Goal: Task Accomplishment & Management: Manage account settings

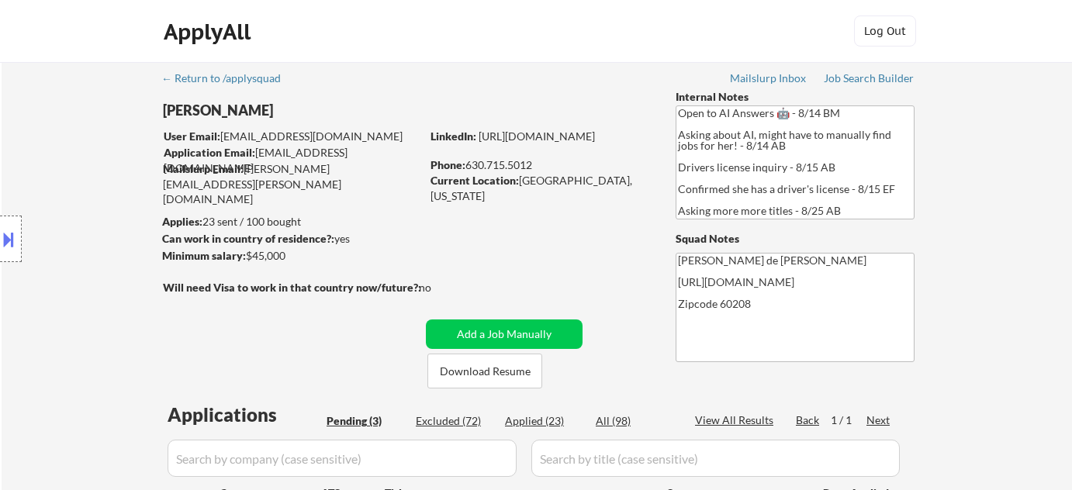
select select ""pending""
select select ""applied""
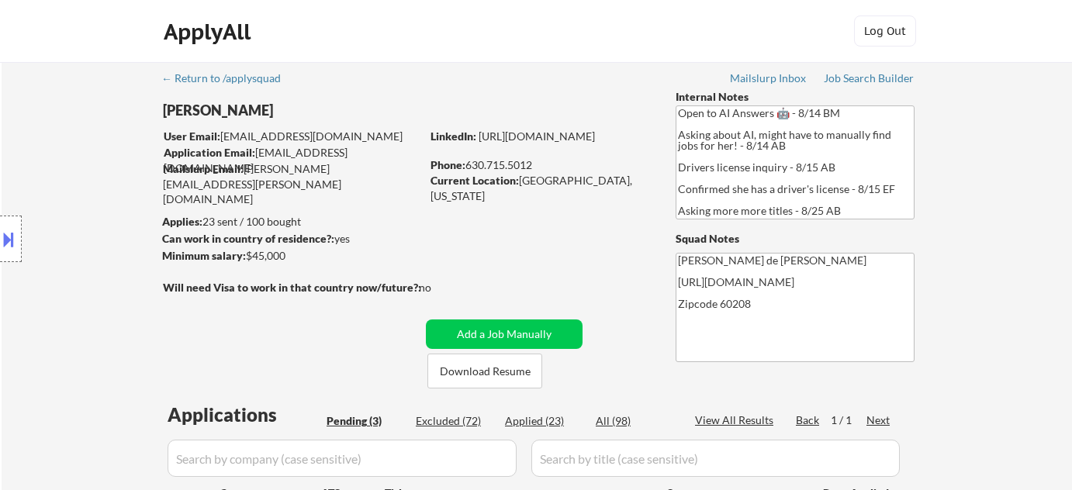
select select ""applied""
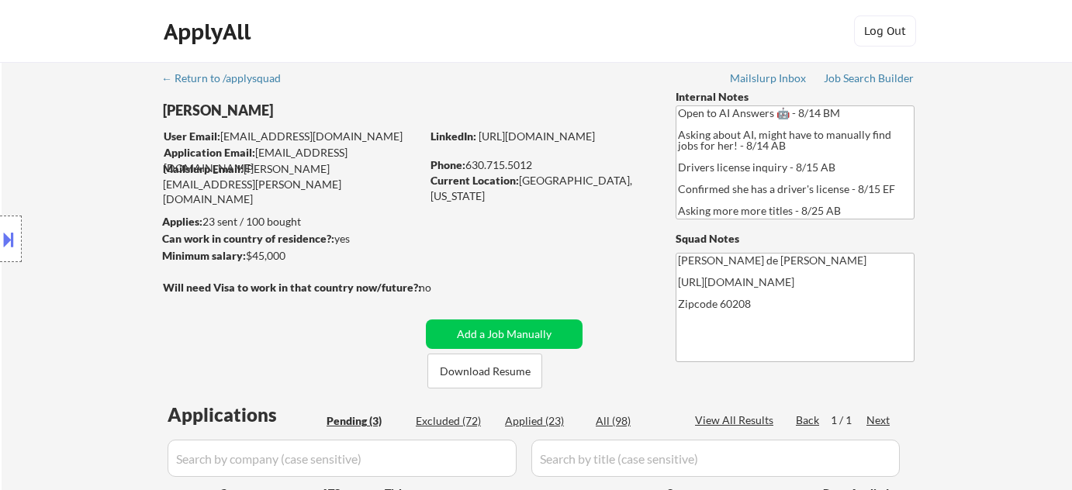
select select ""applied""
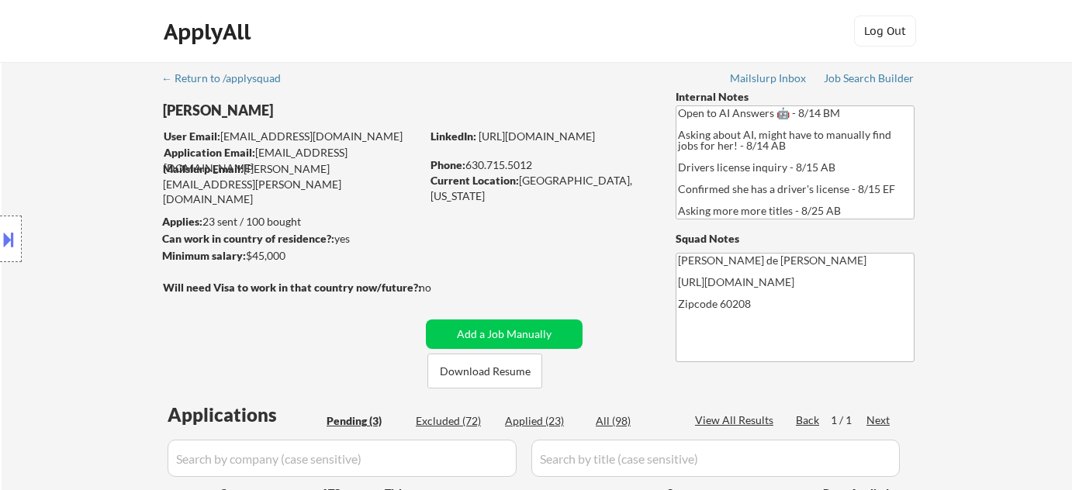
select select ""applied""
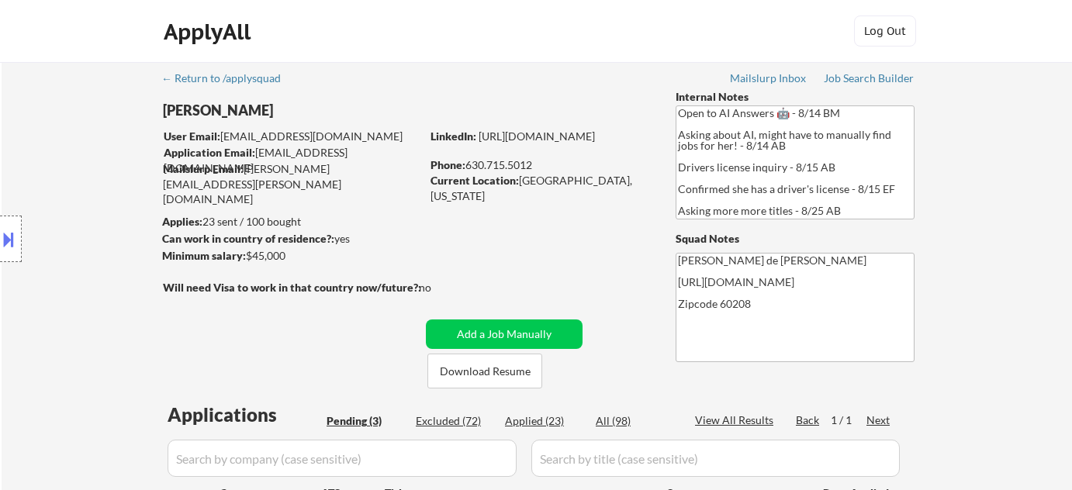
select select ""applied""
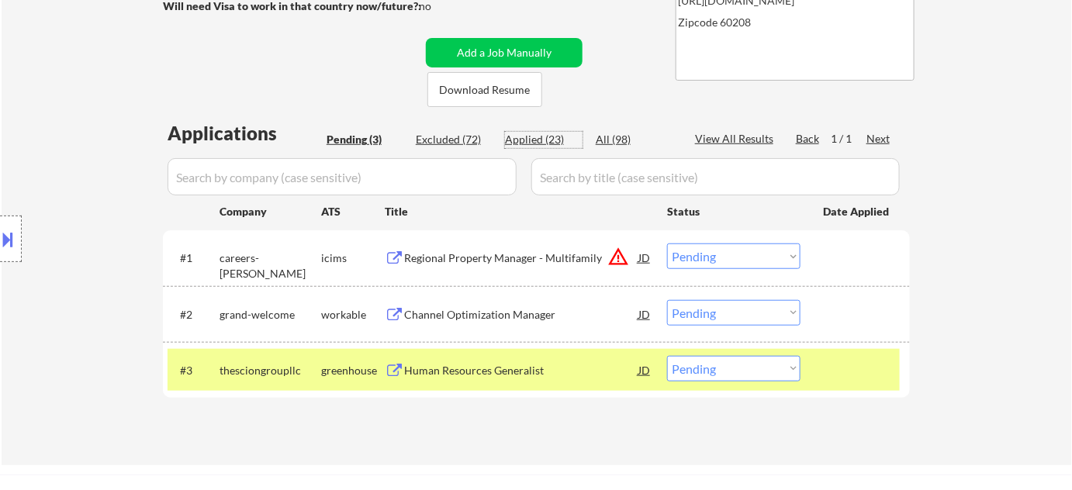
click at [517, 142] on div "Applied (23)" at bounding box center [544, 140] width 78 height 16
select select ""applied""
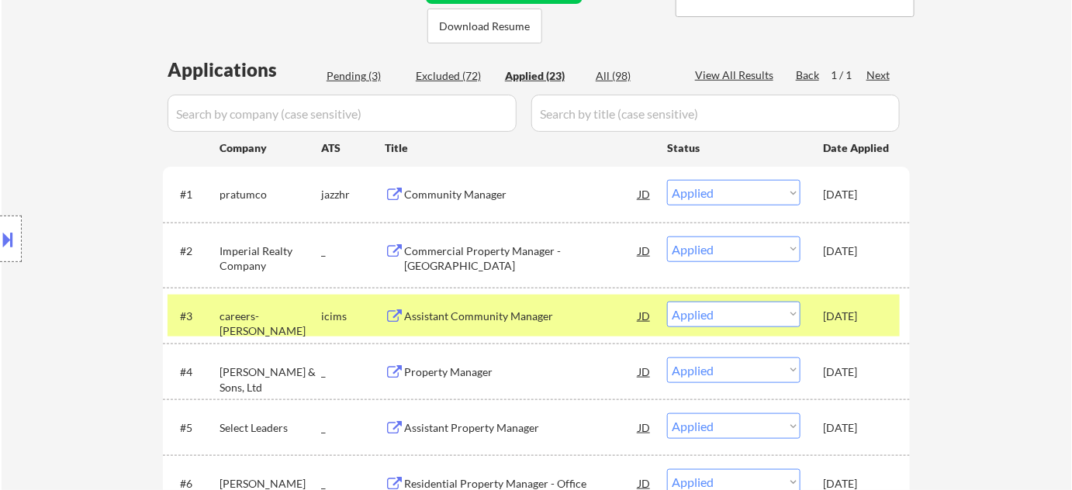
scroll to position [345, 0]
click at [375, 76] on div "Pending (3)" at bounding box center [366, 76] width 78 height 16
select select ""pending""
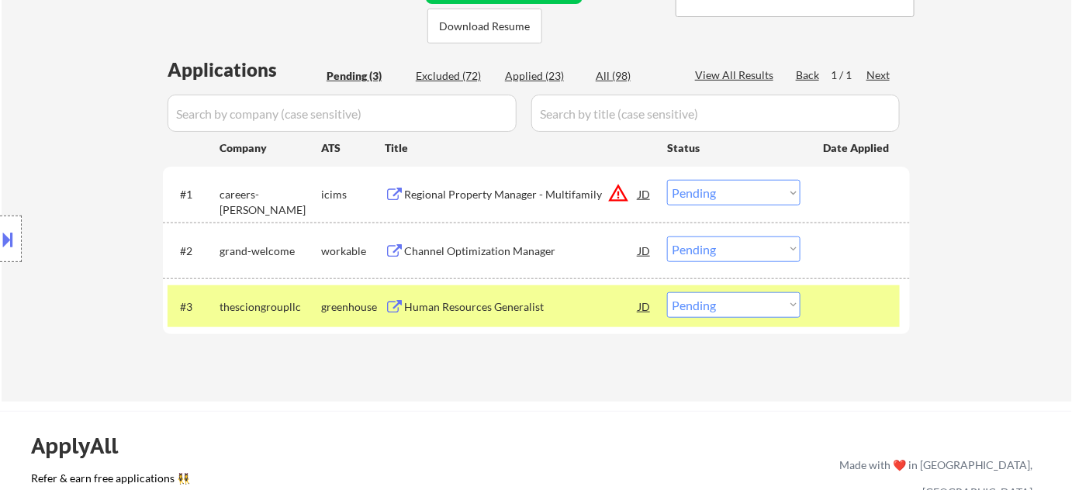
click at [527, 187] on div "Regional Property Manager - Multifamily" at bounding box center [521, 195] width 234 height 16
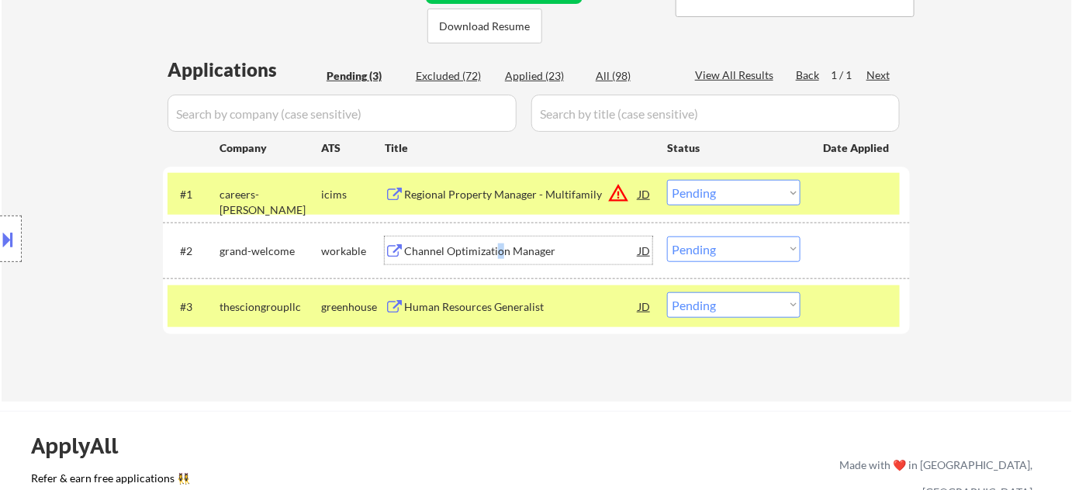
click at [498, 254] on div "Channel Optimization Manager" at bounding box center [521, 252] width 234 height 16
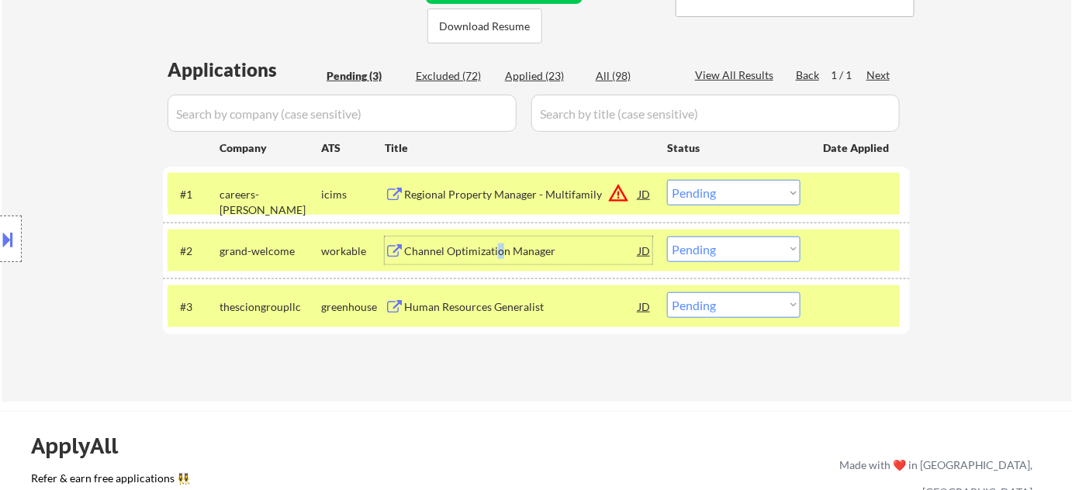
click at [740, 250] on select "Choose an option... Pending Applied Excluded (Questions) Excluded (Expired) Exc…" at bounding box center [733, 250] width 133 height 26
click at [667, 237] on select "Choose an option... Pending Applied Excluded (Questions) Excluded (Expired) Exc…" at bounding box center [733, 250] width 133 height 26
click at [510, 306] on div "Human Resources Generalist" at bounding box center [521, 307] width 234 height 16
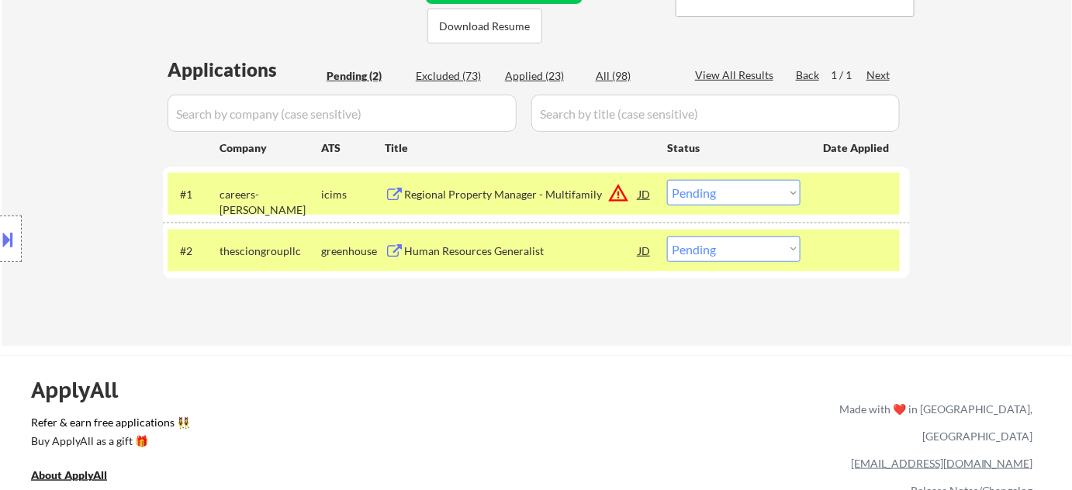
drag, startPoint x: 696, startPoint y: 245, endPoint x: 703, endPoint y: 260, distance: 16.0
click at [696, 244] on select "Choose an option... Pending Applied Excluded (Questions) Excluded (Expired) Exc…" at bounding box center [733, 250] width 133 height 26
select select ""excluded__bad_match_""
click at [667, 237] on select "Choose an option... Pending Applied Excluded (Questions) Excluded (Expired) Exc…" at bounding box center [733, 250] width 133 height 26
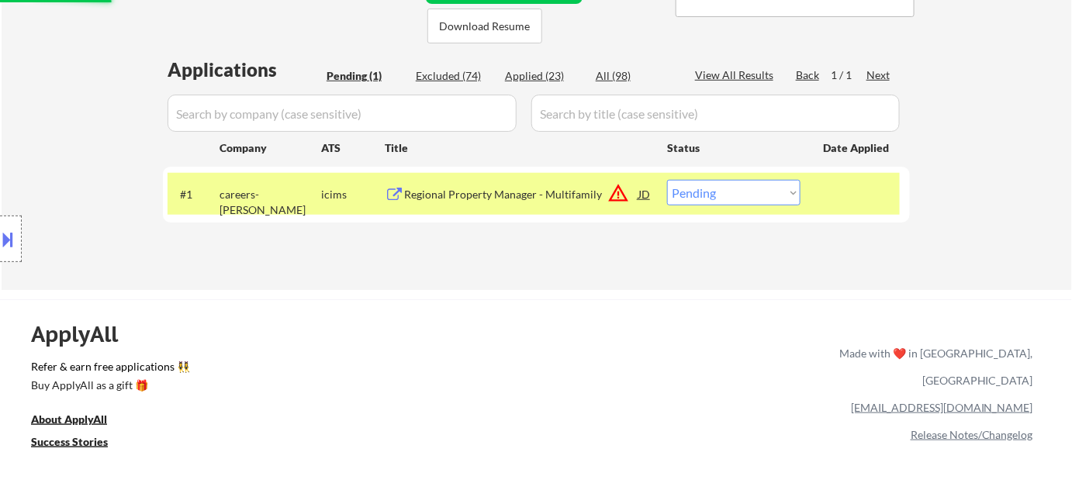
click at [555, 192] on div "Regional Property Manager - Multifamily" at bounding box center [521, 195] width 234 height 16
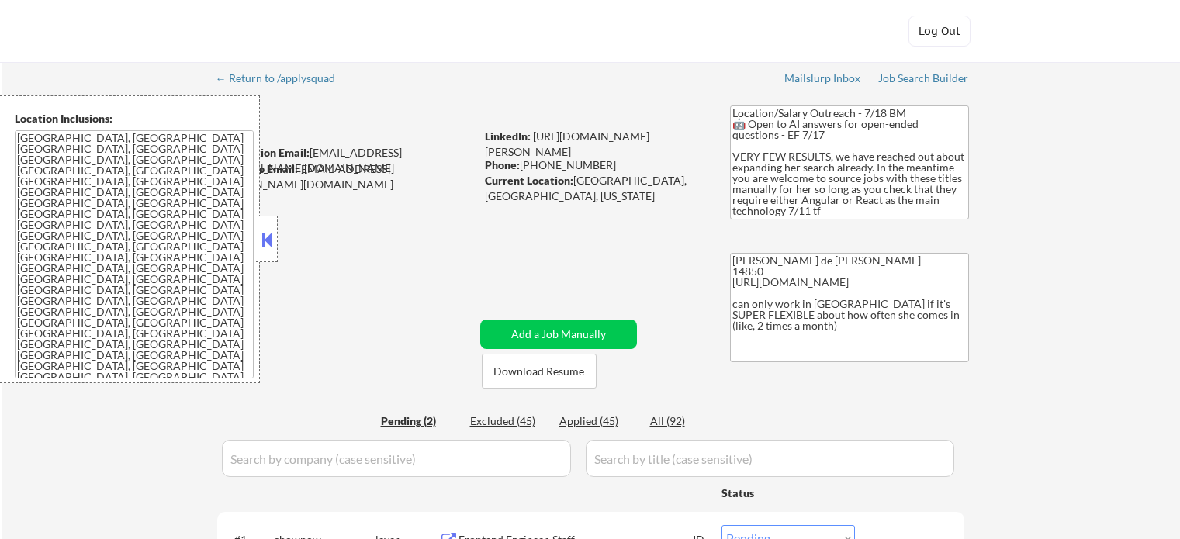
select select ""pending""
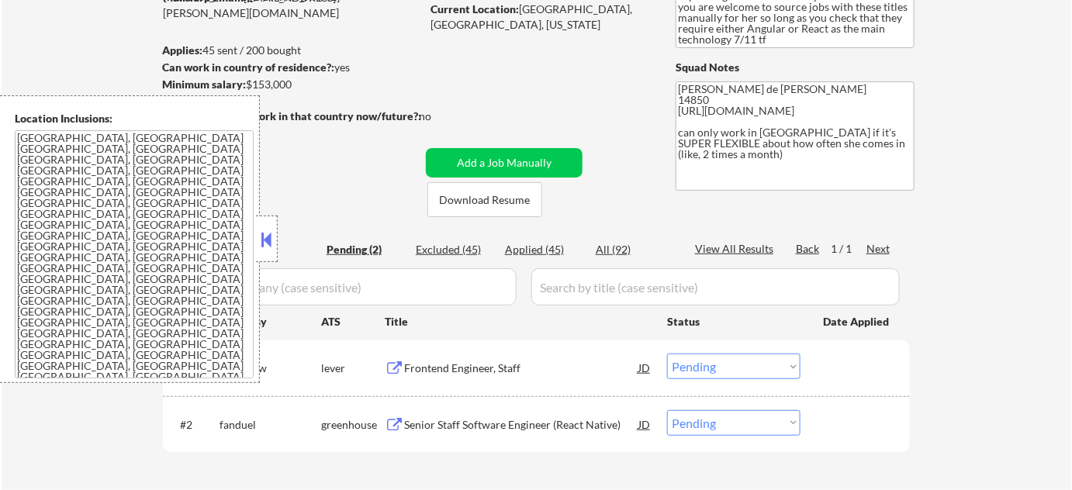
scroll to position [211, 0]
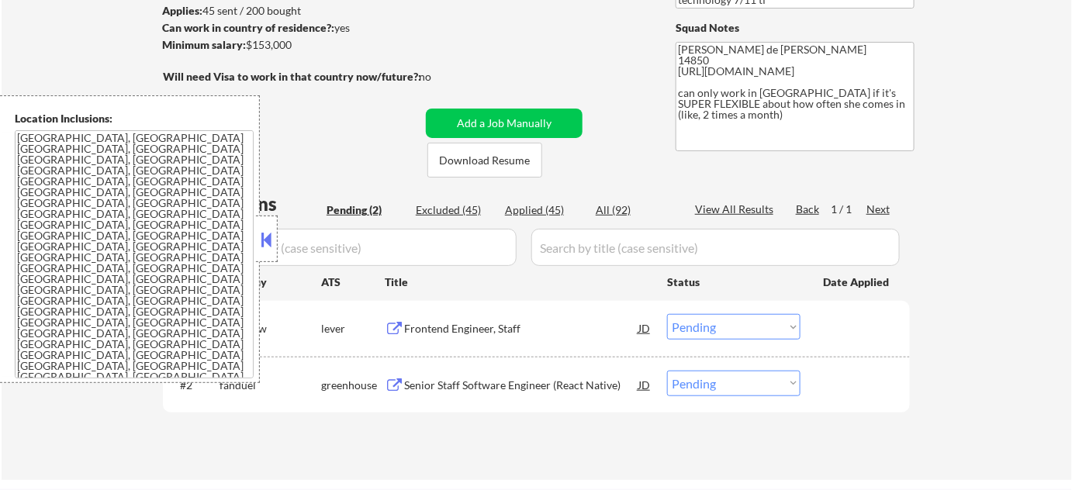
click at [269, 234] on button at bounding box center [266, 239] width 17 height 23
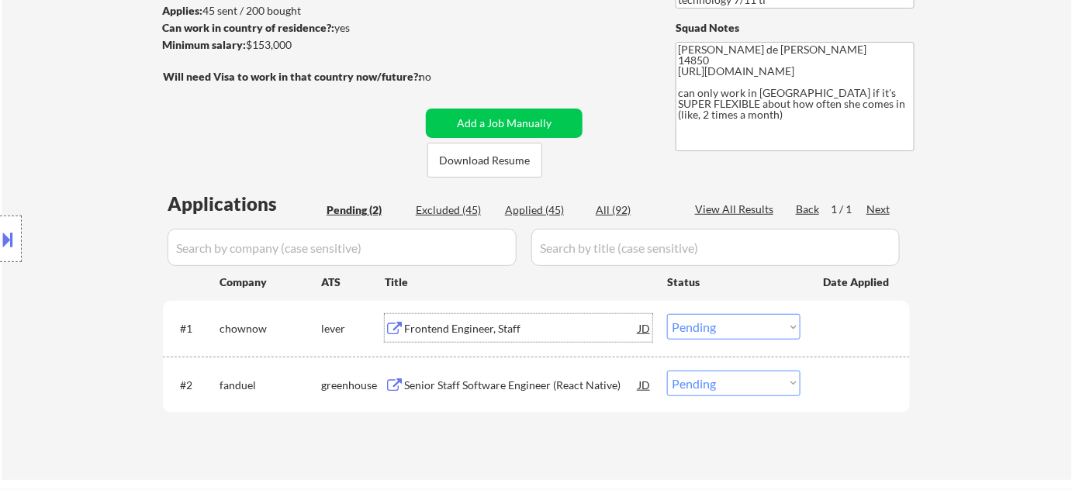
click at [442, 326] on div "Frontend Engineer, Staff" at bounding box center [521, 329] width 234 height 16
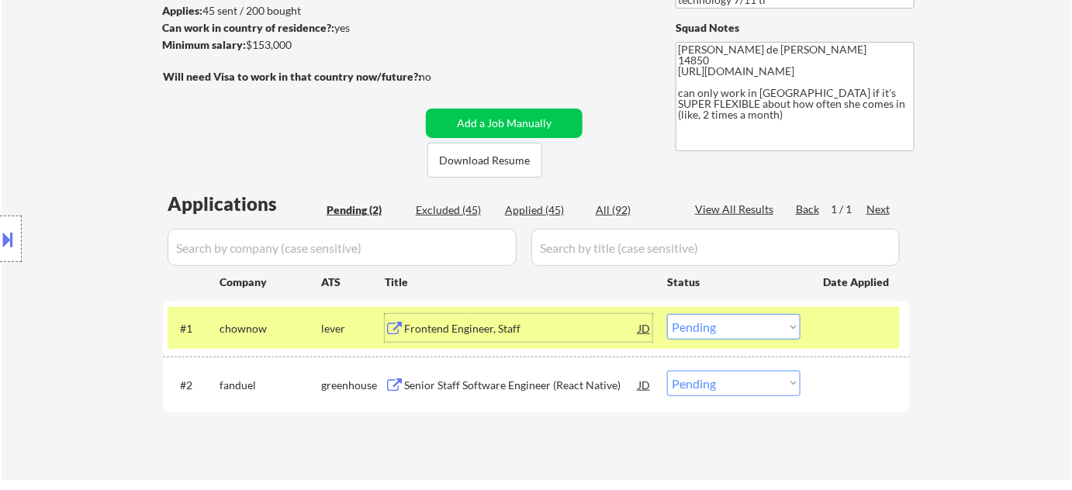
click at [454, 385] on div "Senior Staff Software Engineer (React Native)" at bounding box center [521, 386] width 234 height 16
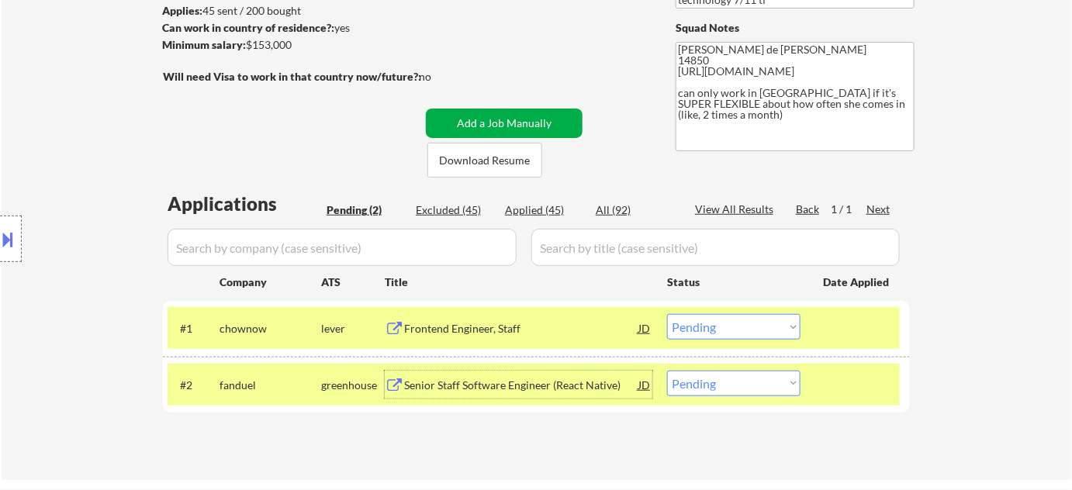
scroll to position [0, 0]
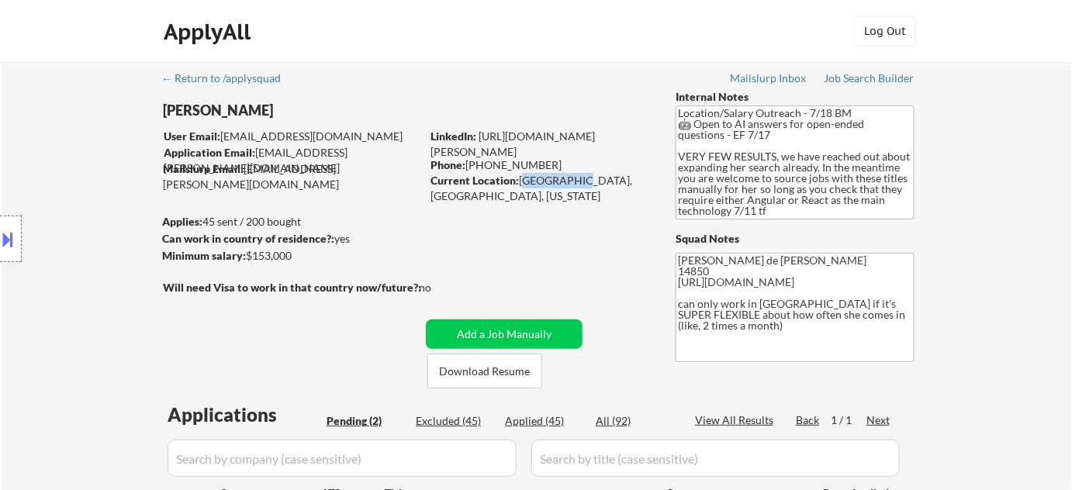
drag, startPoint x: 519, startPoint y: 183, endPoint x: 568, endPoint y: 183, distance: 49.6
click at [568, 183] on div "Current Location: Ithaca, NY, New York" at bounding box center [539, 188] width 219 height 30
copy div "Ithaca, NY"
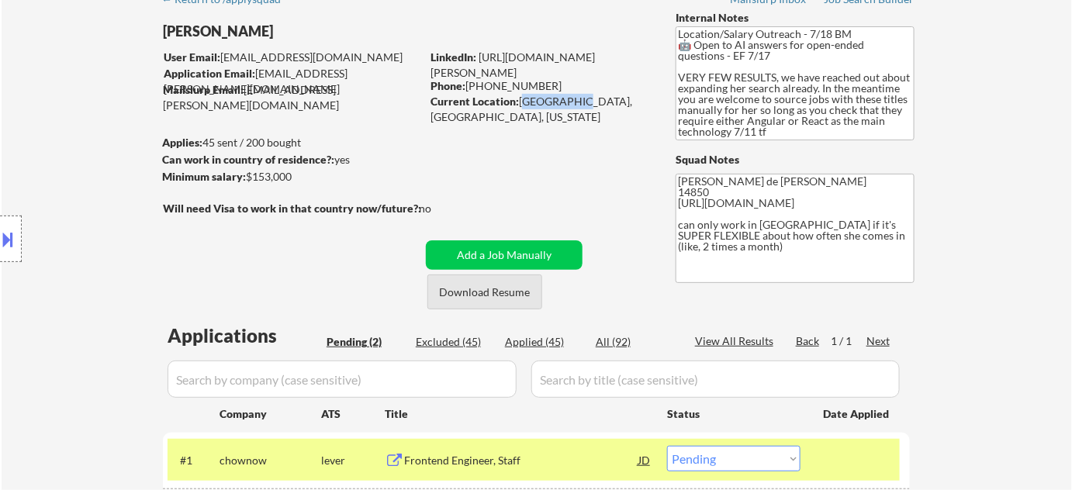
scroll to position [211, 0]
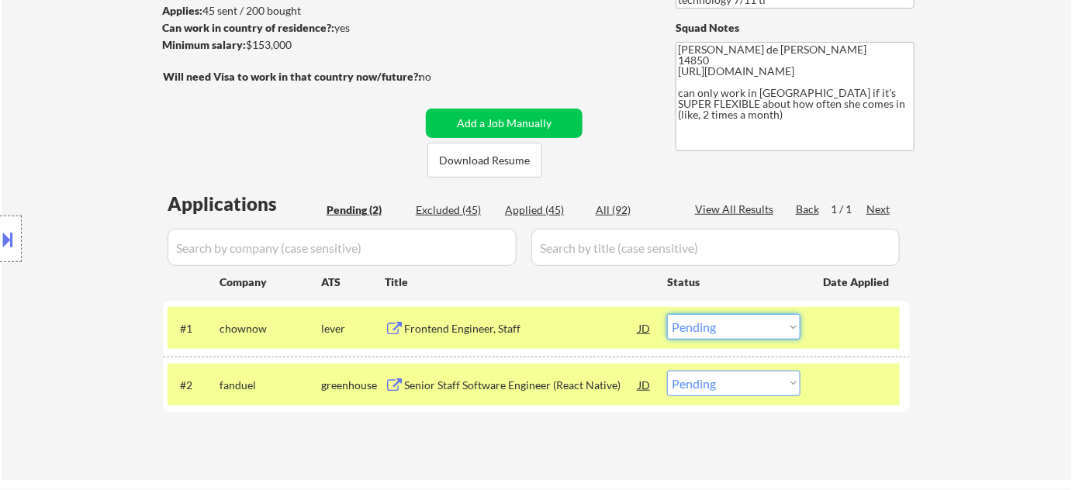
click at [741, 321] on select "Choose an option... Pending Applied Excluded (Questions) Excluded (Expired) Exc…" at bounding box center [733, 327] width 133 height 26
click at [667, 314] on select "Choose an option... Pending Applied Excluded (Questions) Excluded (Expired) Exc…" at bounding box center [733, 327] width 133 height 26
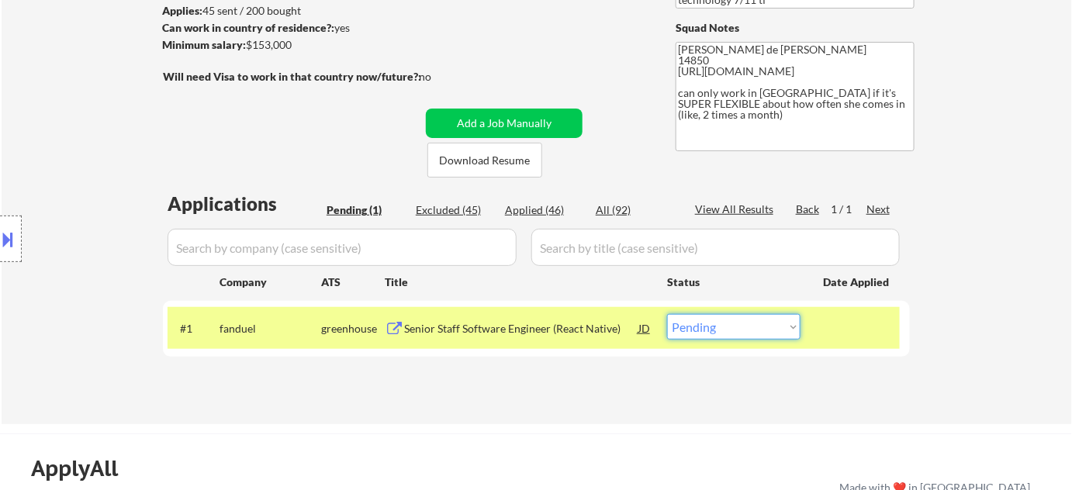
click at [700, 320] on select "Choose an option... Pending Applied Excluded (Questions) Excluded (Expired) Exc…" at bounding box center [733, 327] width 133 height 26
select select ""excluded__expired_""
click at [667, 314] on select "Choose an option... Pending Applied Excluded (Questions) Excluded (Expired) Exc…" at bounding box center [733, 327] width 133 height 26
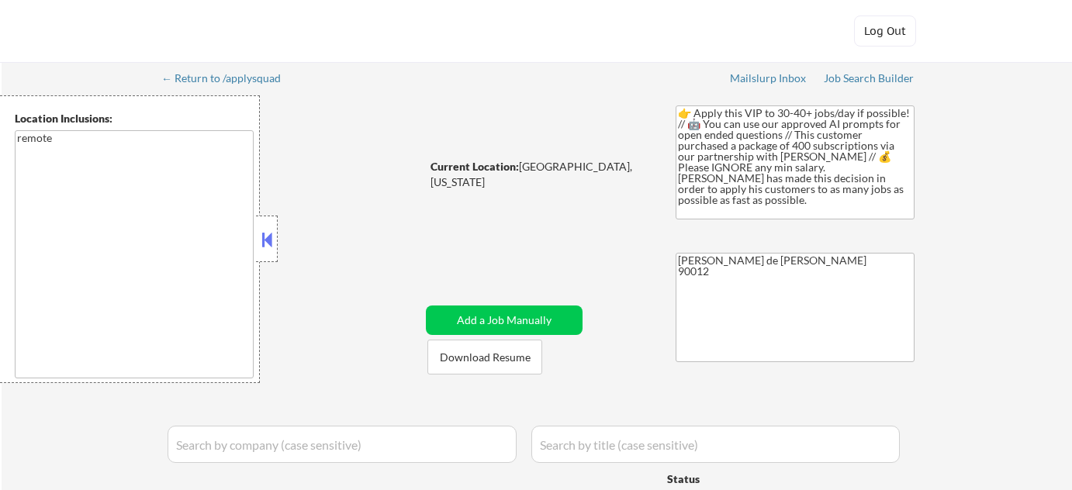
select select ""pending""
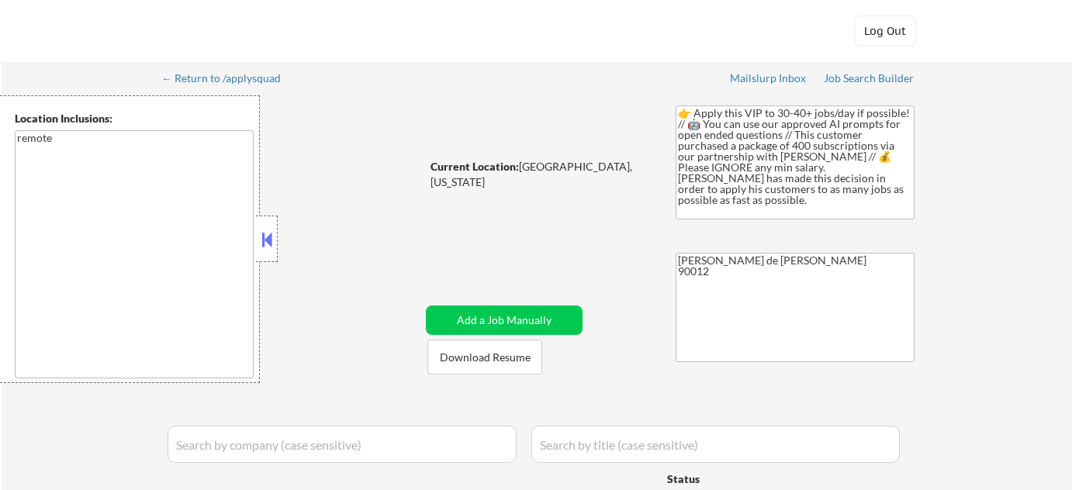
select select ""pending""
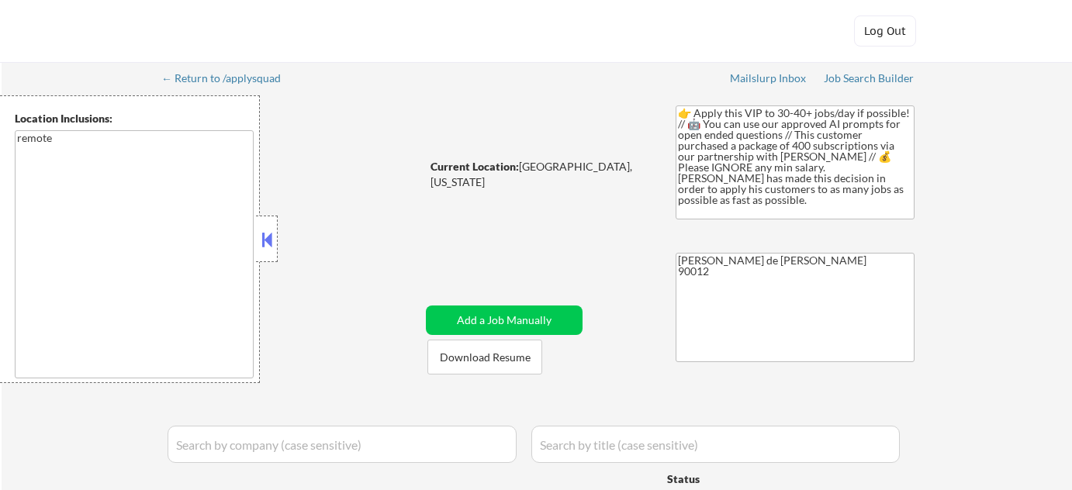
select select ""pending""
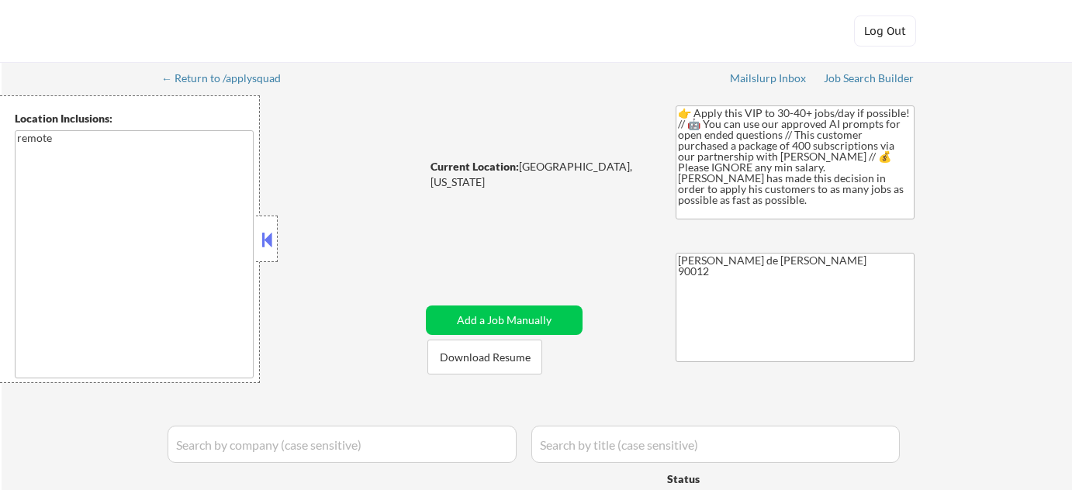
select select ""pending""
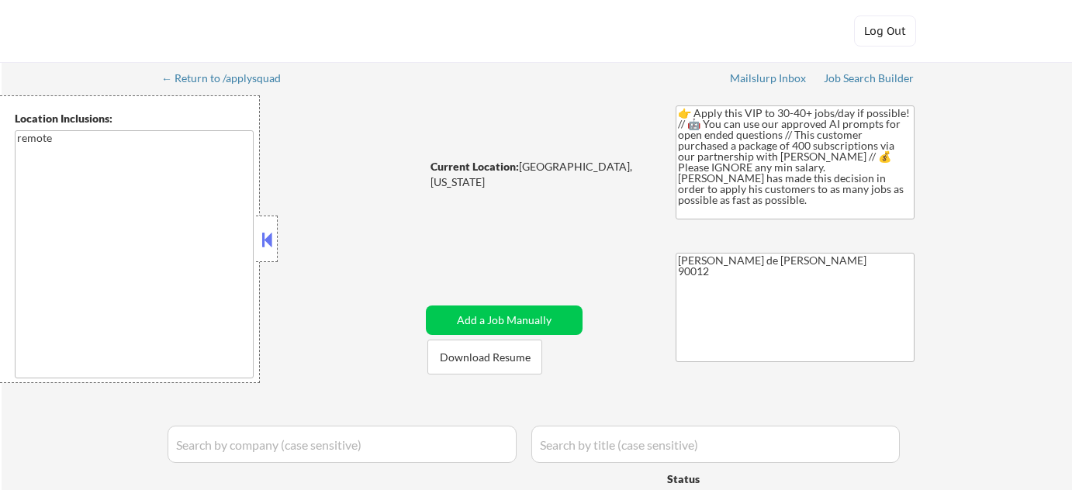
select select ""pending""
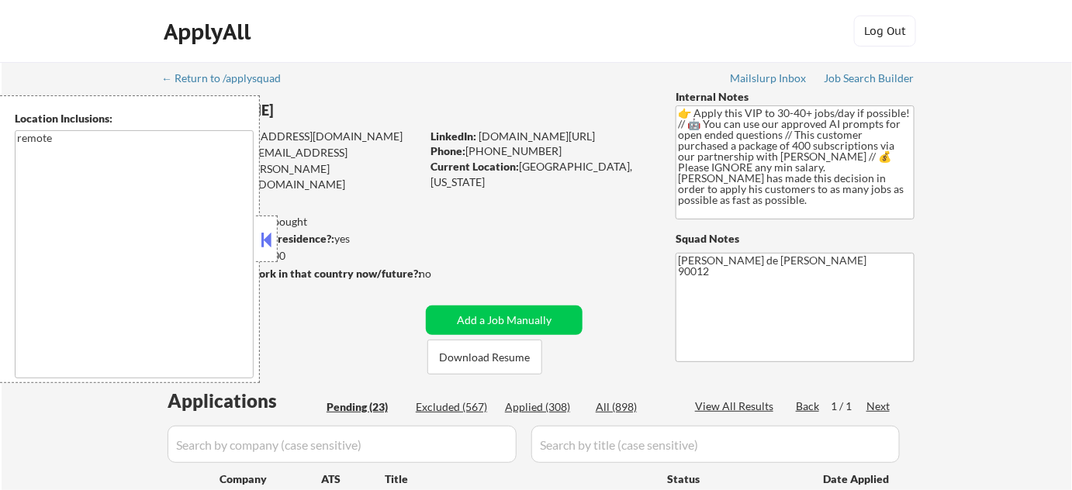
scroll to position [140, 0]
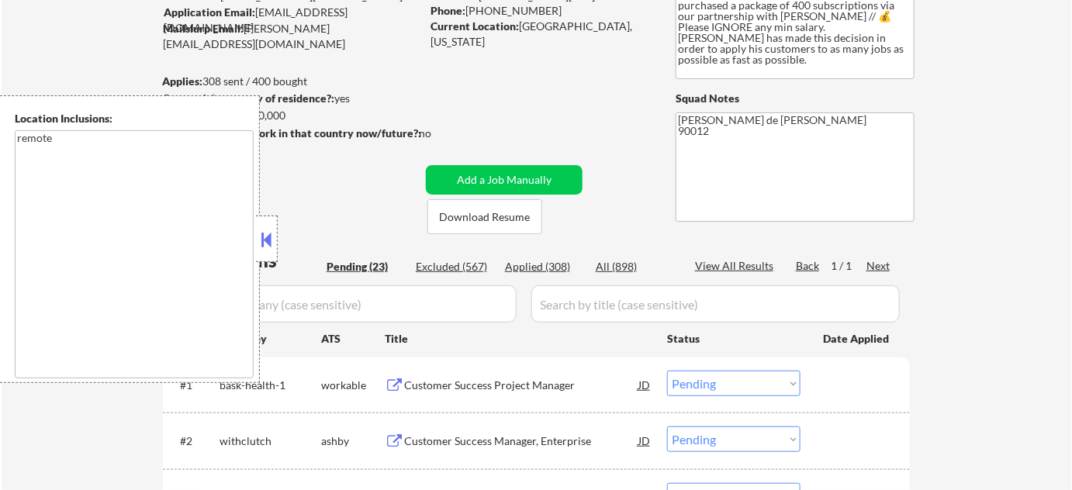
drag, startPoint x: 270, startPoint y: 248, endPoint x: 380, endPoint y: 245, distance: 110.2
click at [270, 248] on button at bounding box center [266, 239] width 17 height 23
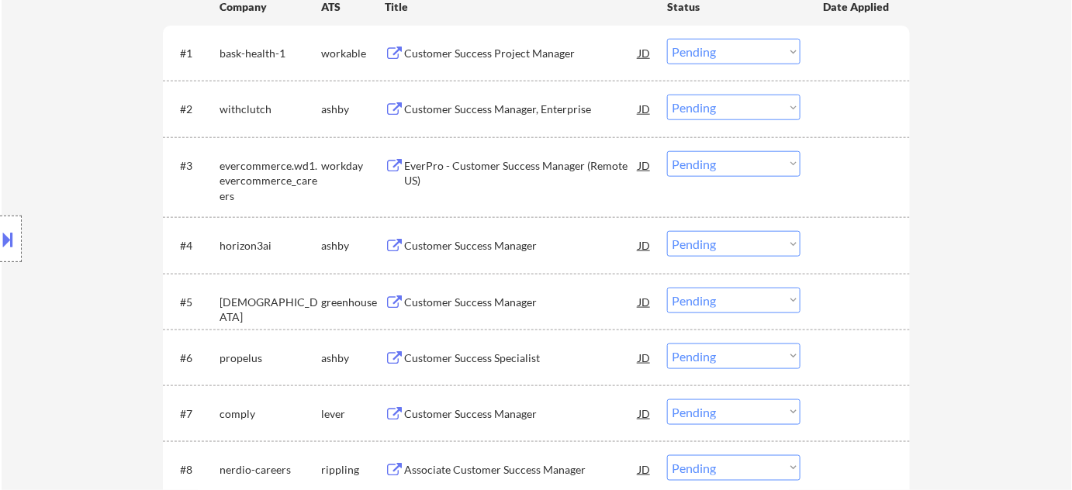
scroll to position [493, 0]
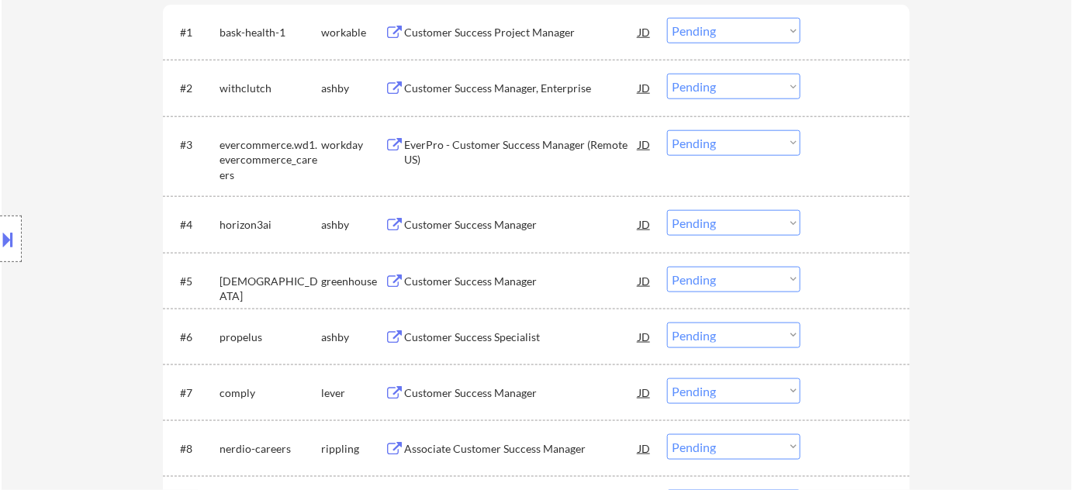
click at [489, 279] on div "Customer Success Manager" at bounding box center [521, 282] width 234 height 16
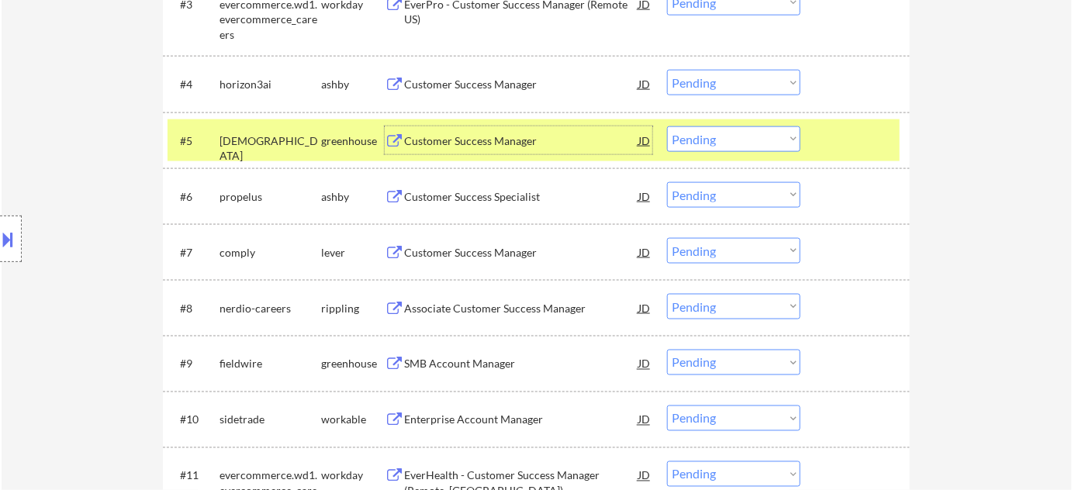
scroll to position [634, 0]
drag, startPoint x: 690, startPoint y: 141, endPoint x: 695, endPoint y: 148, distance: 8.4
click at [691, 141] on select "Choose an option... Pending Applied Excluded (Questions) Excluded (Expired) Exc…" at bounding box center [733, 139] width 133 height 26
click at [667, 126] on select "Choose an option... Pending Applied Excluded (Questions) Excluded (Expired) Exc…" at bounding box center [733, 139] width 133 height 26
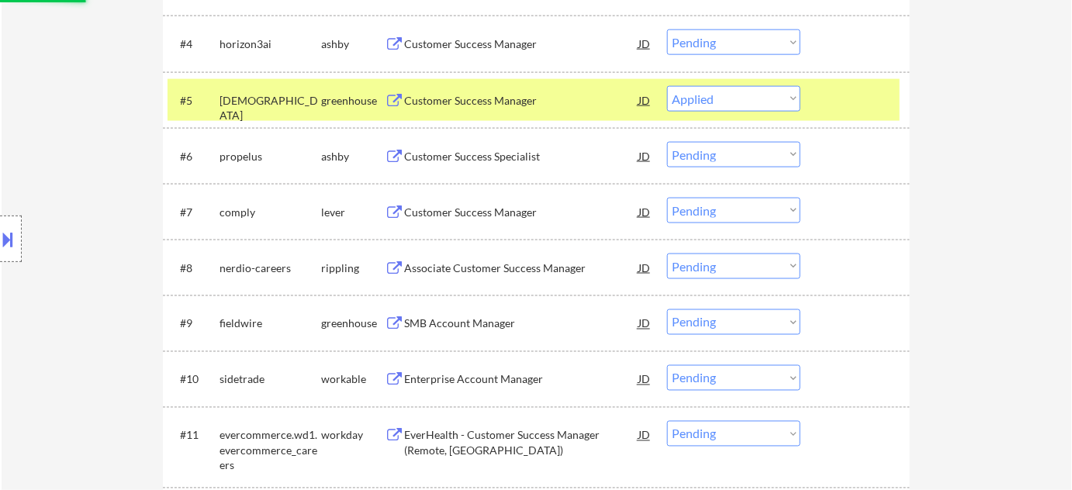
scroll to position [705, 0]
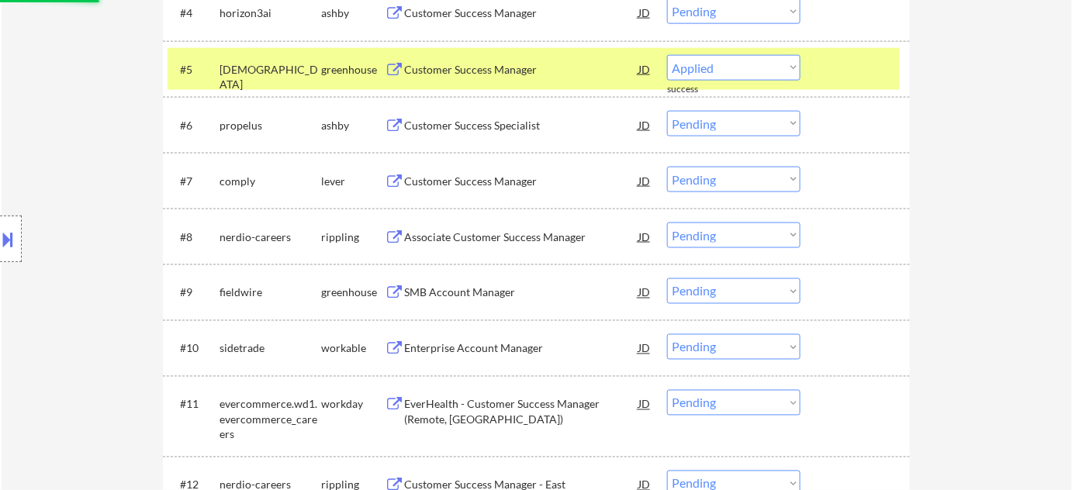
select select ""pending""
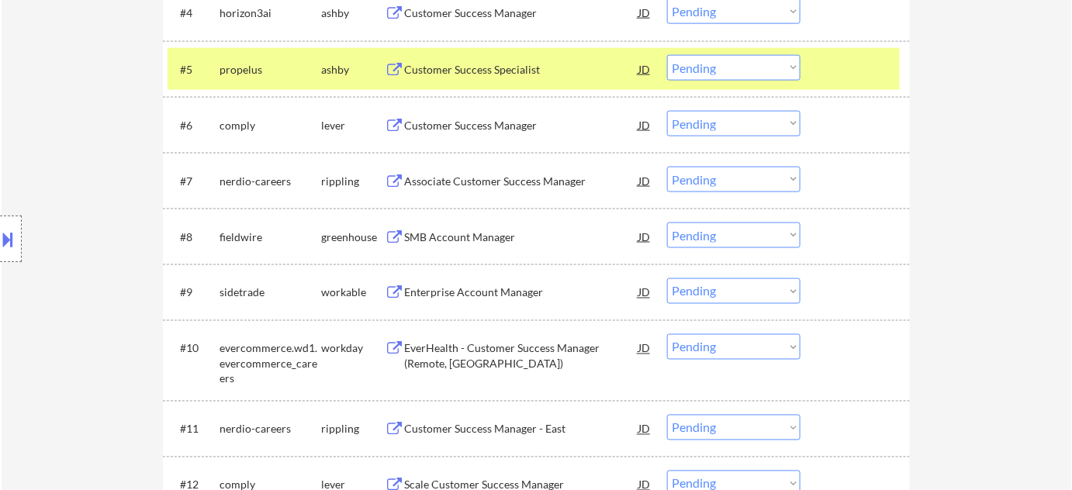
click at [467, 291] on div "Enterprise Account Manager" at bounding box center [521, 293] width 234 height 16
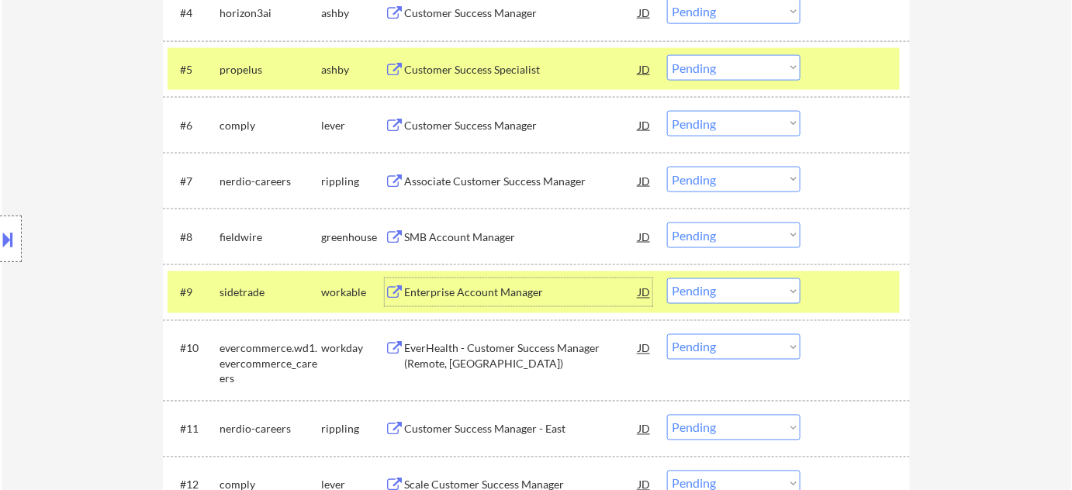
drag, startPoint x: 705, startPoint y: 283, endPoint x: 707, endPoint y: 291, distance: 8.1
click at [705, 283] on select "Choose an option... Pending Applied Excluded (Questions) Excluded (Expired) Exc…" at bounding box center [733, 291] width 133 height 26
click at [667, 278] on select "Choose an option... Pending Applied Excluded (Questions) Excluded (Expired) Exc…" at bounding box center [733, 291] width 133 height 26
select select ""pending""
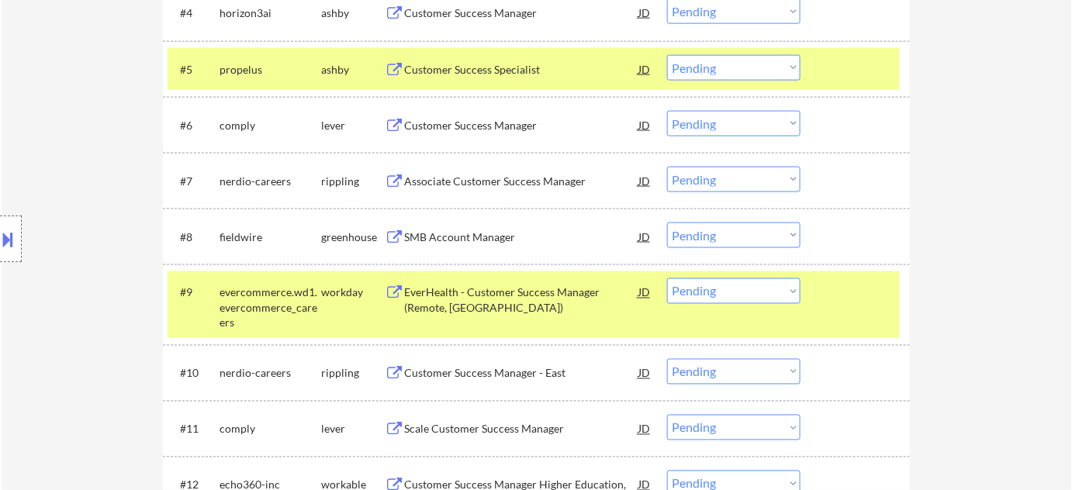
scroll to position [634, 0]
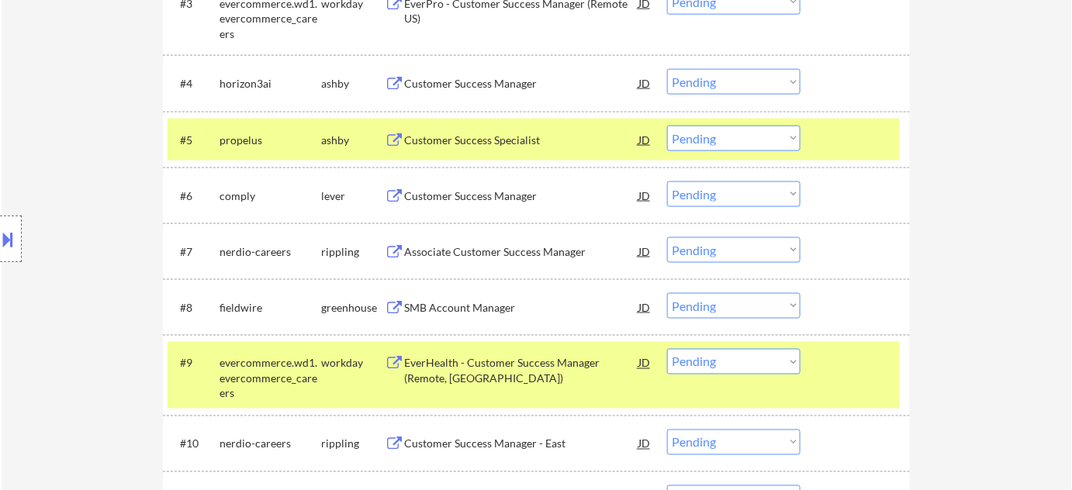
click at [500, 82] on div "Customer Success Manager" at bounding box center [521, 84] width 234 height 16
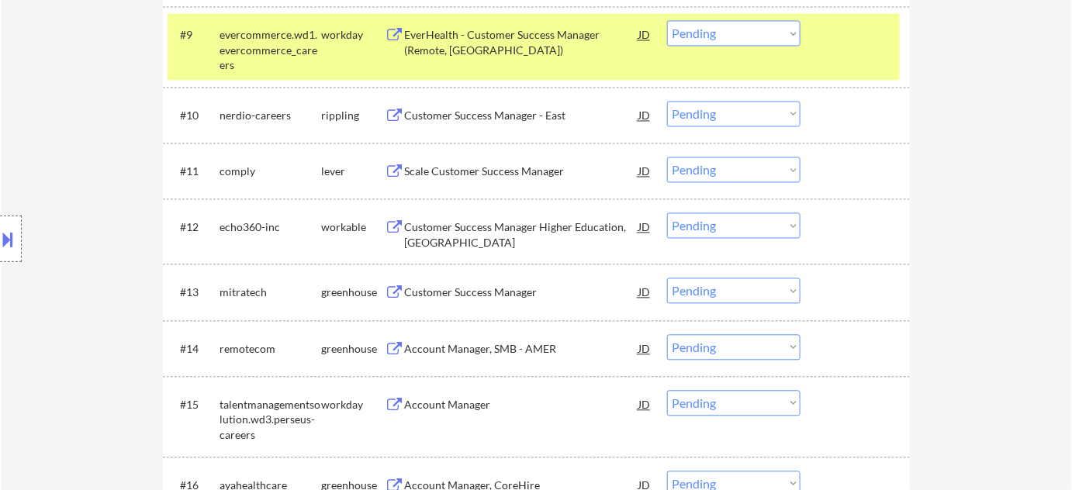
scroll to position [986, 0]
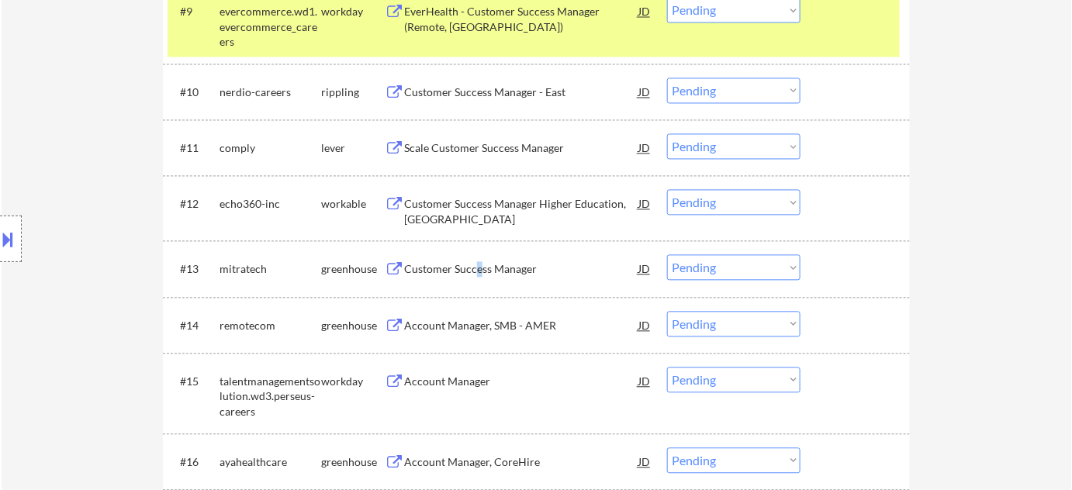
click at [478, 264] on div "Customer Success Manager" at bounding box center [521, 269] width 234 height 16
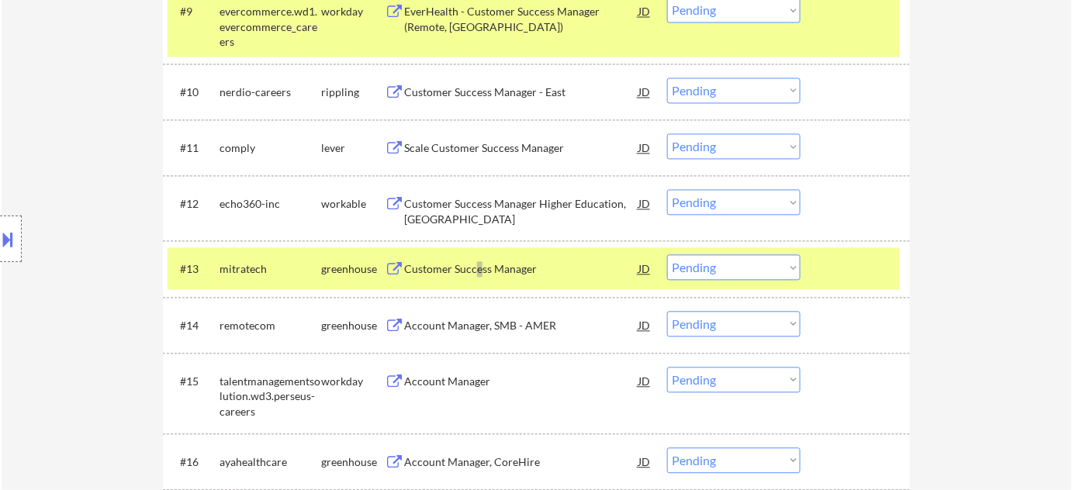
select select ""pending""
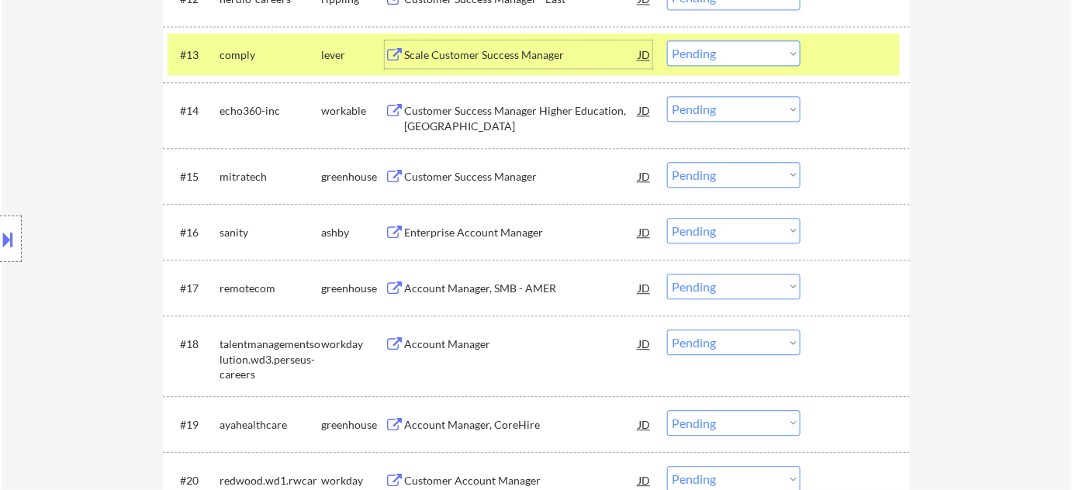
scroll to position [1198, 0]
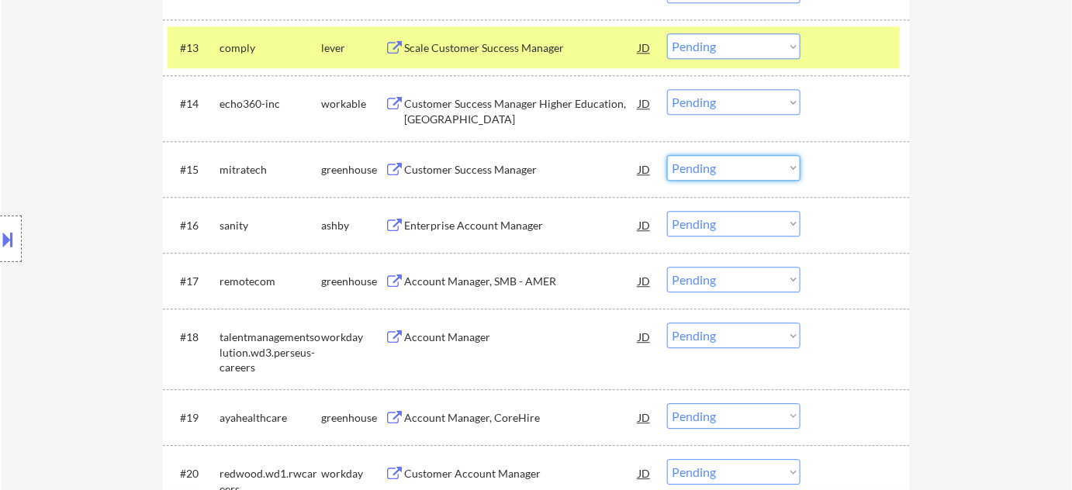
drag, startPoint x: 707, startPoint y: 164, endPoint x: 714, endPoint y: 177, distance: 14.6
click at [707, 164] on select "Choose an option... Pending Applied Excluded (Questions) Excluded (Expired) Exc…" at bounding box center [733, 168] width 133 height 26
click at [667, 155] on select "Choose an option... Pending Applied Excluded (Questions) Excluded (Expired) Exc…" at bounding box center [733, 168] width 133 height 26
click at [495, 228] on div "Enterprise Account Manager" at bounding box center [521, 226] width 234 height 16
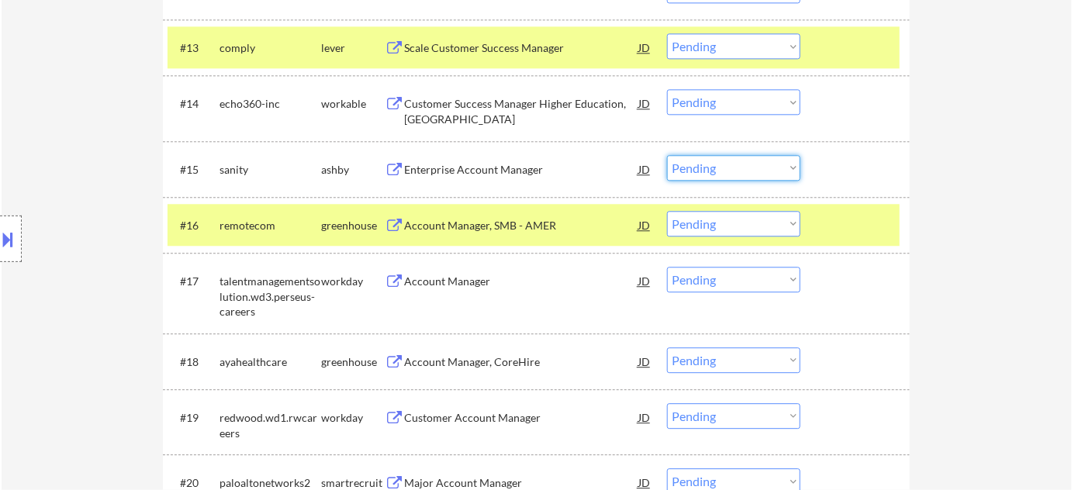
click at [699, 156] on select "Choose an option... Pending Applied Excluded (Questions) Excluded (Expired) Exc…" at bounding box center [733, 168] width 133 height 26
click at [667, 155] on select "Choose an option... Pending Applied Excluded (Questions) Excluded (Expired) Exc…" at bounding box center [733, 168] width 133 height 26
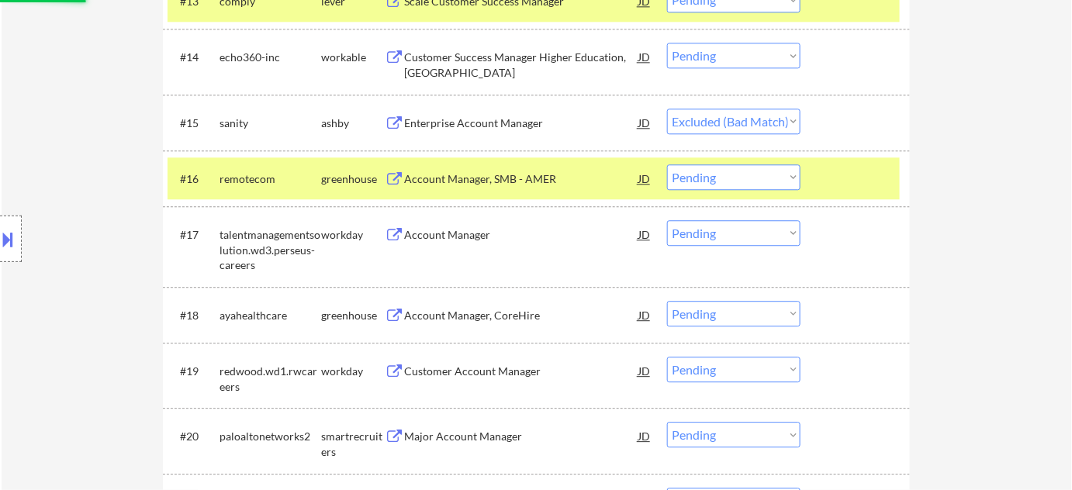
scroll to position [1269, 0]
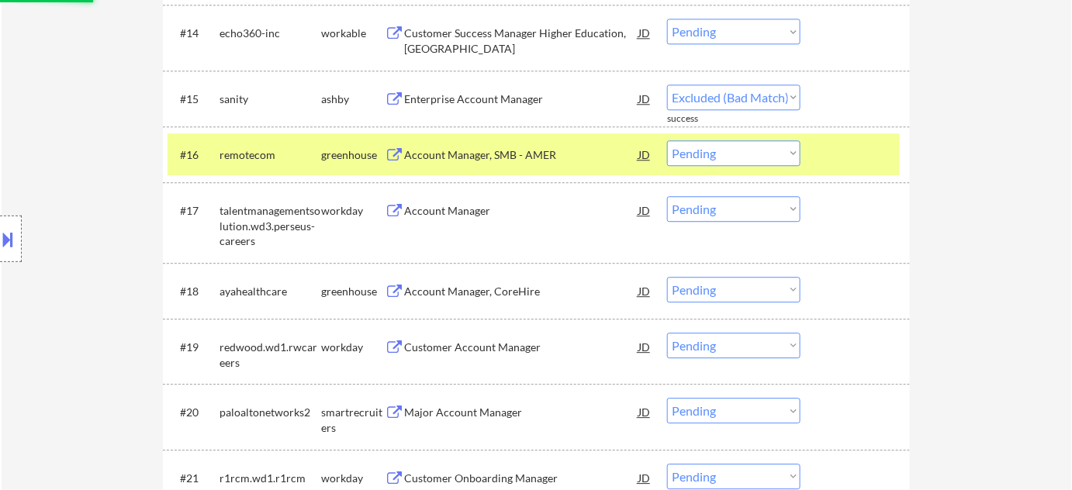
select select ""pending""
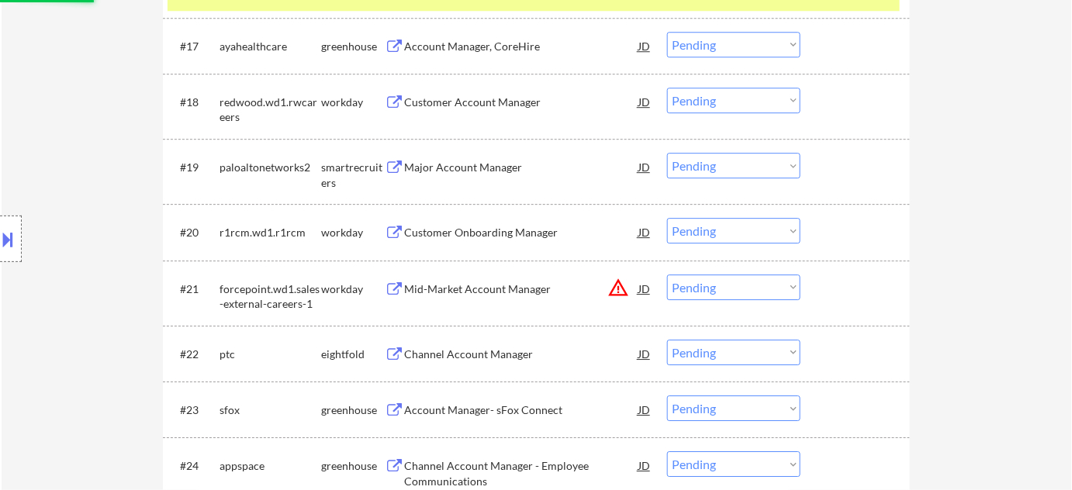
scroll to position [1481, 0]
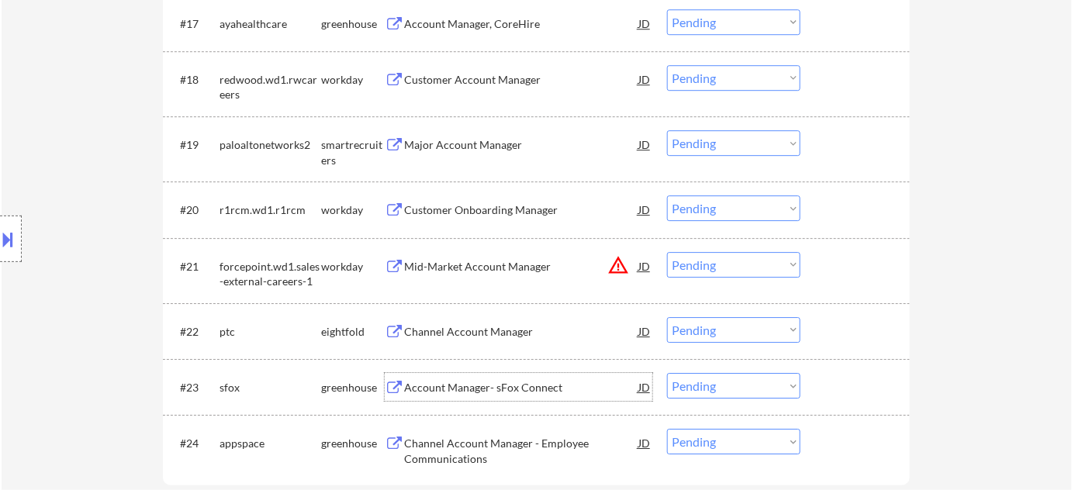
click at [499, 389] on div "Account Manager- sFox Connect" at bounding box center [521, 388] width 234 height 16
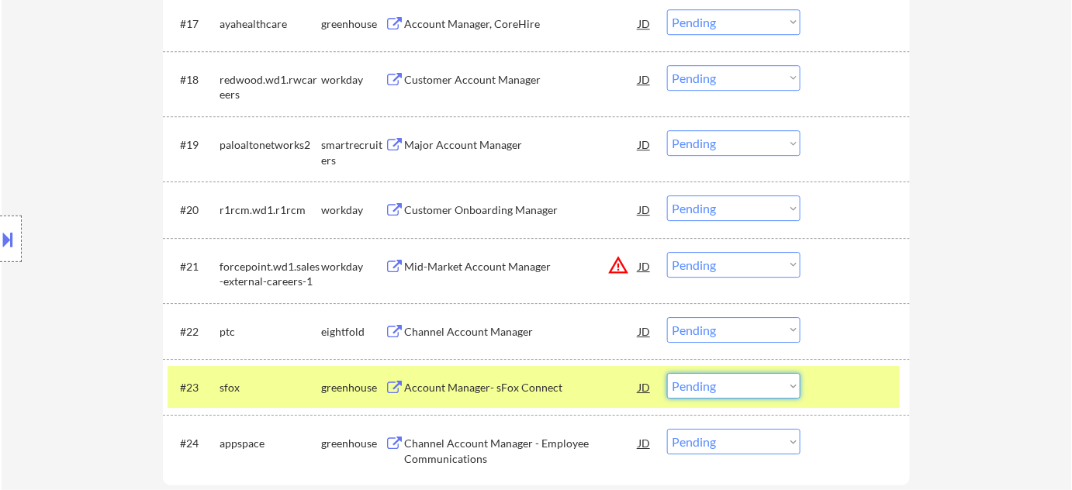
drag, startPoint x: 728, startPoint y: 386, endPoint x: 727, endPoint y: 378, distance: 7.8
click at [728, 386] on select "Choose an option... Pending Applied Excluded (Questions) Excluded (Expired) Exc…" at bounding box center [733, 386] width 133 height 26
click at [667, 373] on select "Choose an option... Pending Applied Excluded (Questions) Excluded (Expired) Exc…" at bounding box center [733, 386] width 133 height 26
select select ""pending""
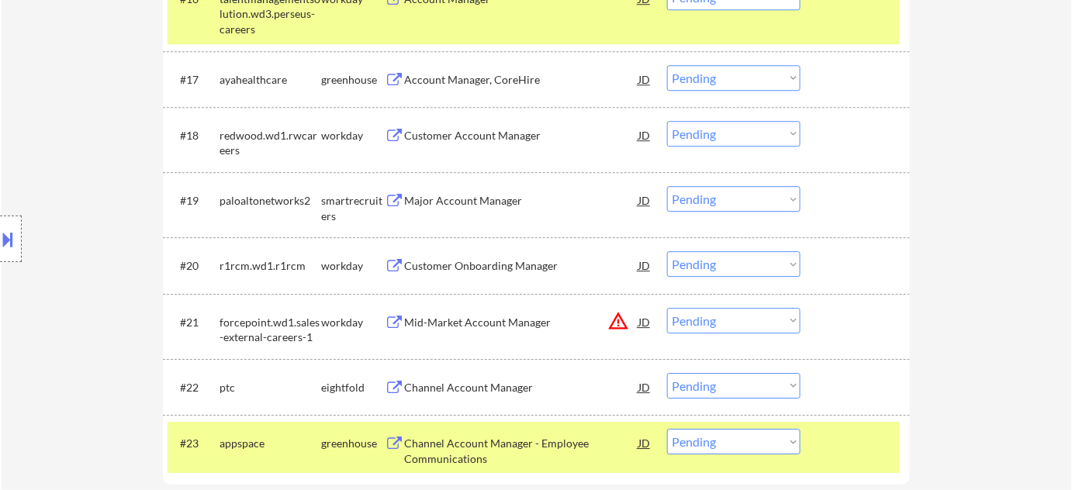
scroll to position [1339, 0]
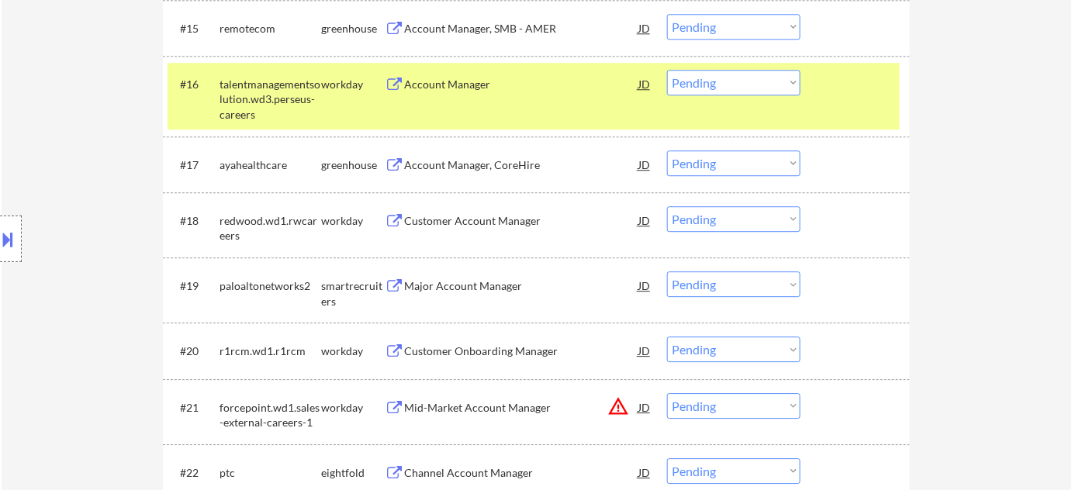
click at [475, 173] on div "Account Manager, CoreHire" at bounding box center [521, 164] width 234 height 28
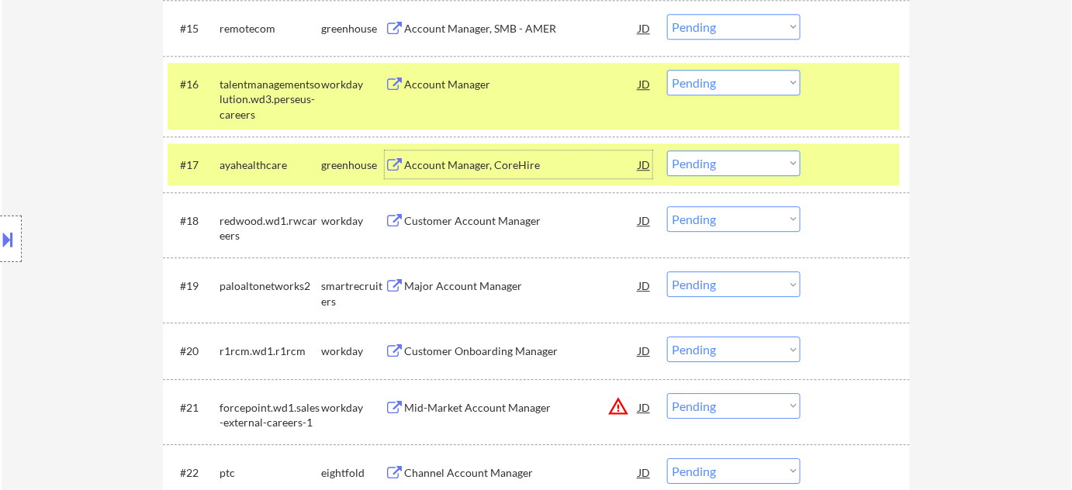
click at [723, 169] on select "Choose an option... Pending Applied Excluded (Questions) Excluded (Expired) Exc…" at bounding box center [733, 163] width 133 height 26
click at [667, 150] on select "Choose an option... Pending Applied Excluded (Questions) Excluded (Expired) Exc…" at bounding box center [733, 163] width 133 height 26
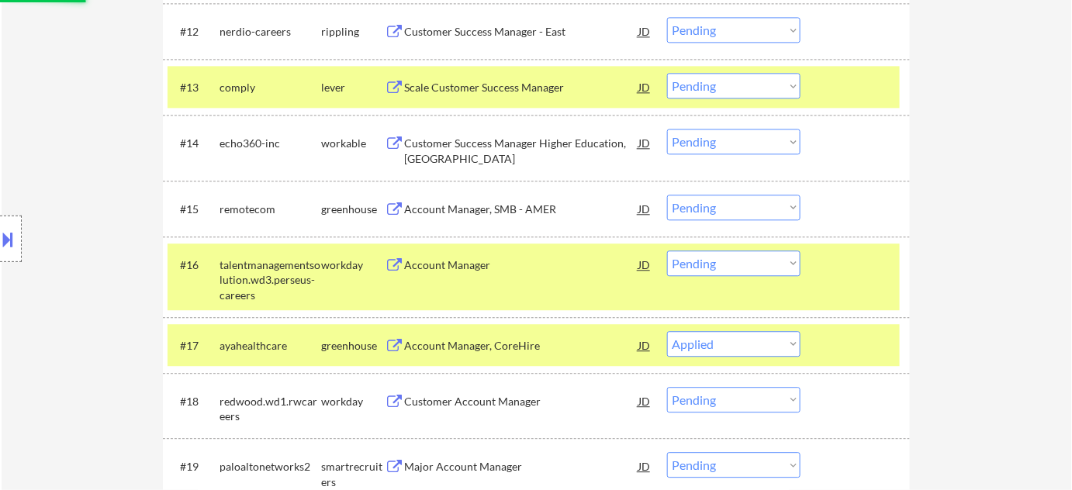
scroll to position [1128, 0]
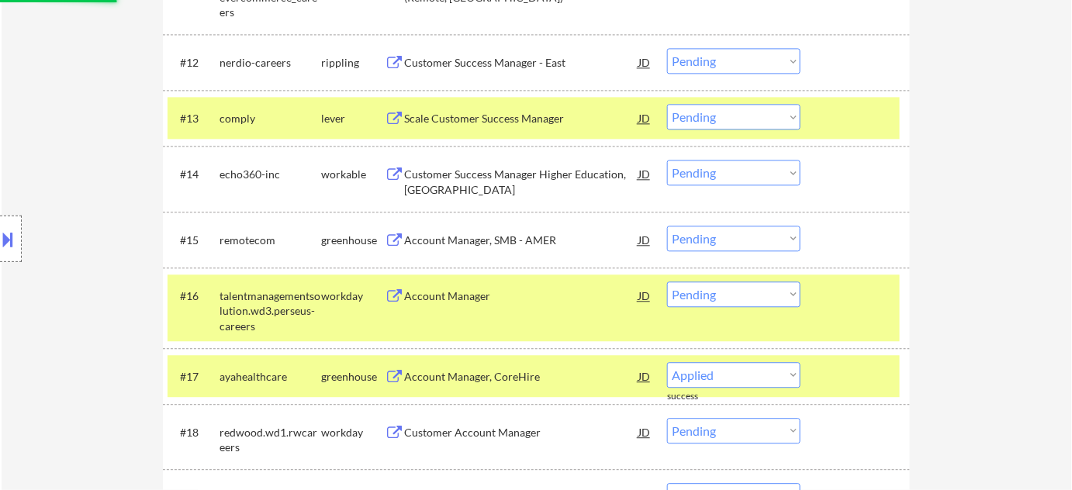
select select ""pending""
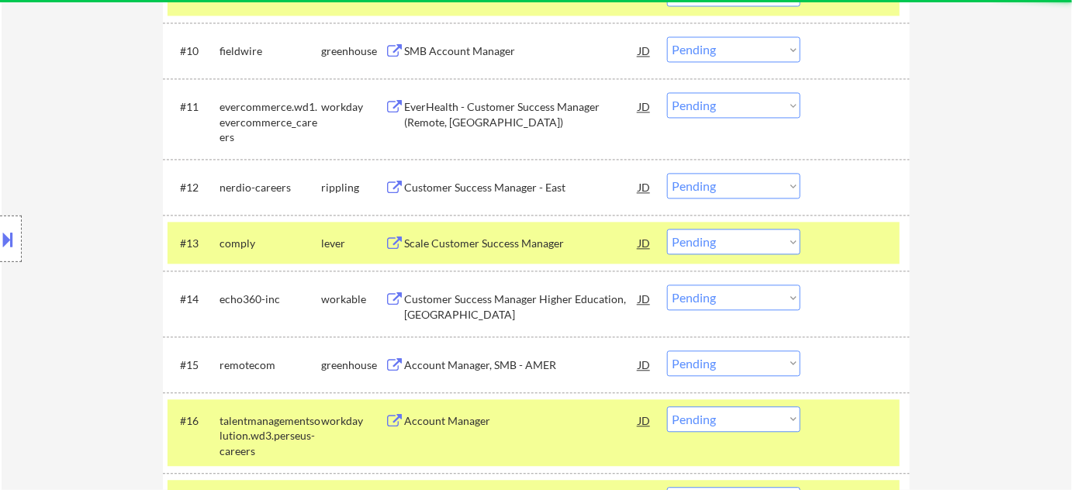
scroll to position [916, 0]
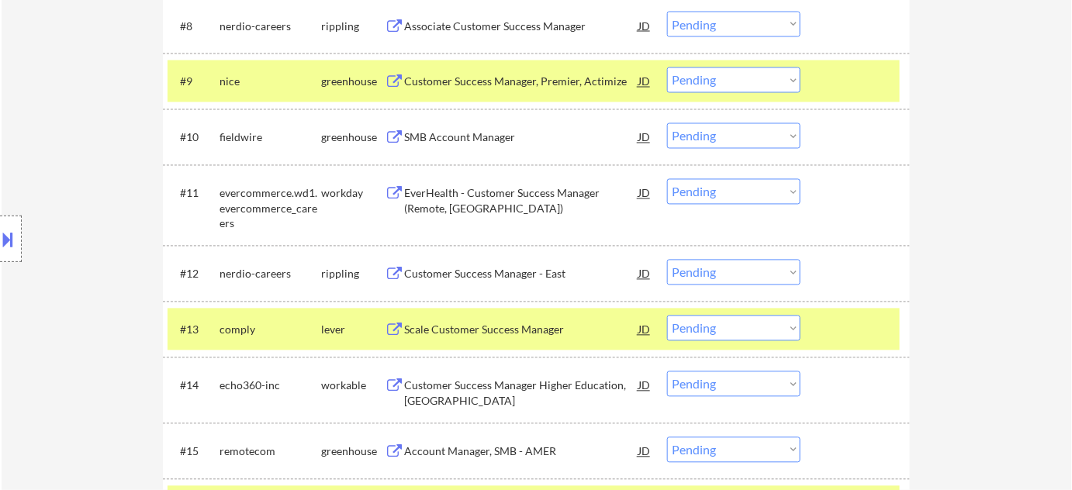
click at [527, 91] on div "Customer Success Manager, Premier, Actimize" at bounding box center [521, 81] width 234 height 28
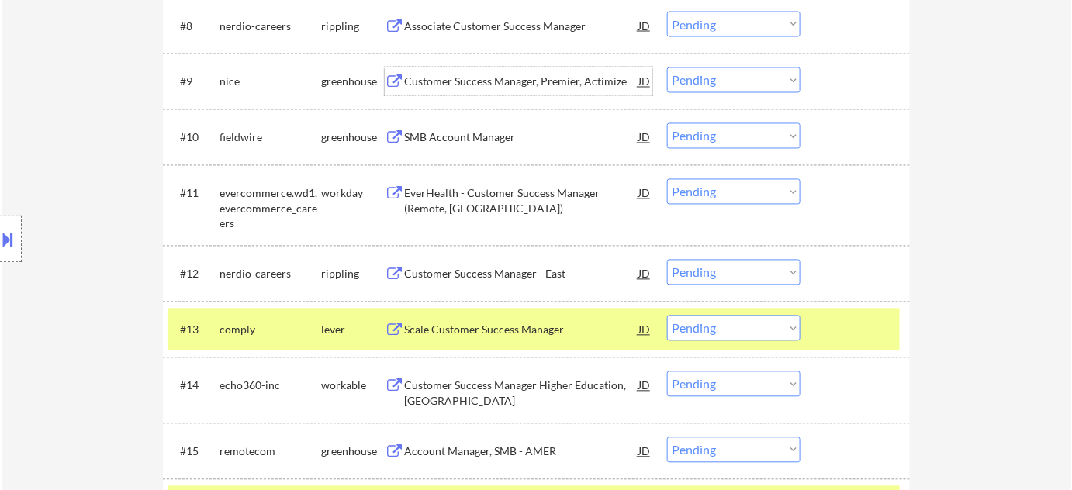
click at [678, 78] on select "Choose an option... Pending Applied Excluded (Questions) Excluded (Expired) Exc…" at bounding box center [733, 80] width 133 height 26
click at [667, 67] on select "Choose an option... Pending Applied Excluded (Questions) Excluded (Expired) Exc…" at bounding box center [733, 80] width 133 height 26
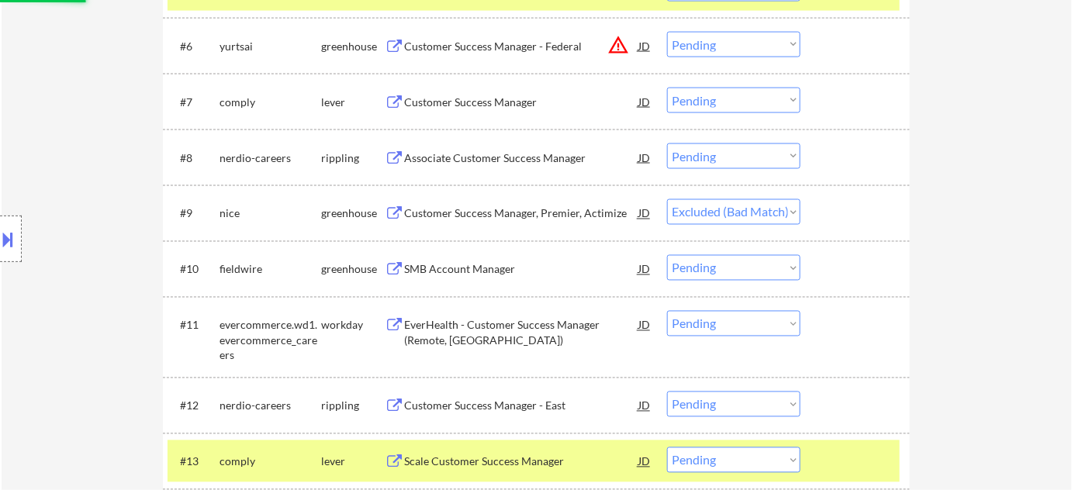
scroll to position [776, 0]
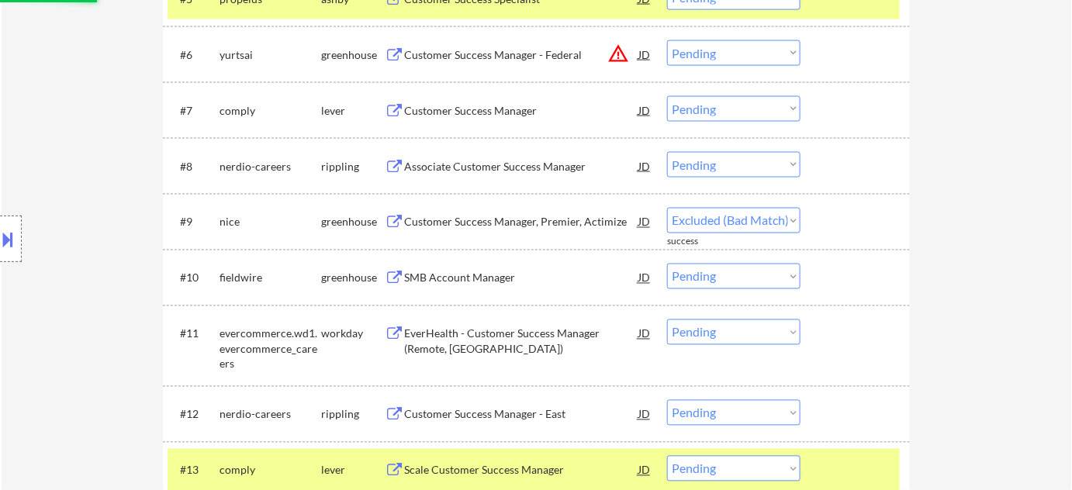
click at [520, 115] on div "Customer Success Manager" at bounding box center [521, 111] width 234 height 16
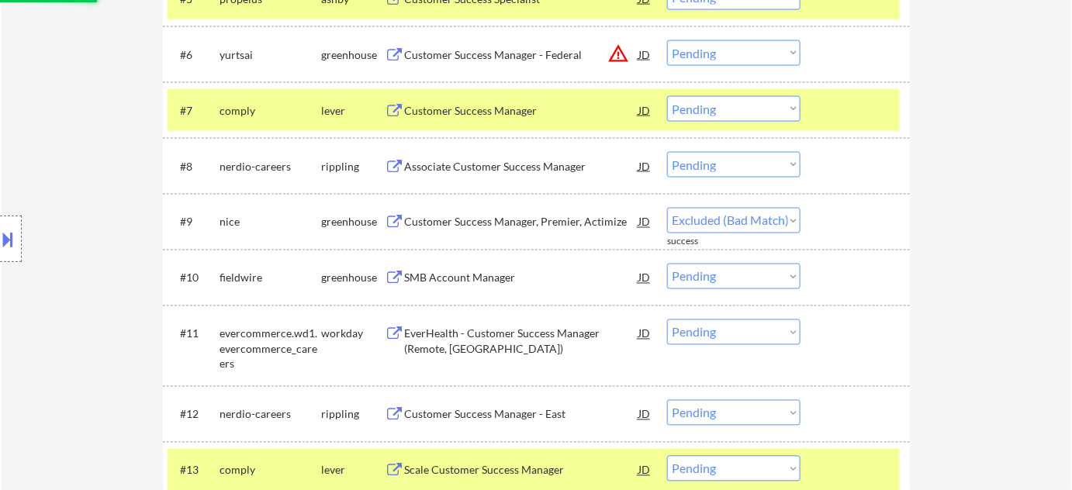
select select ""pending""
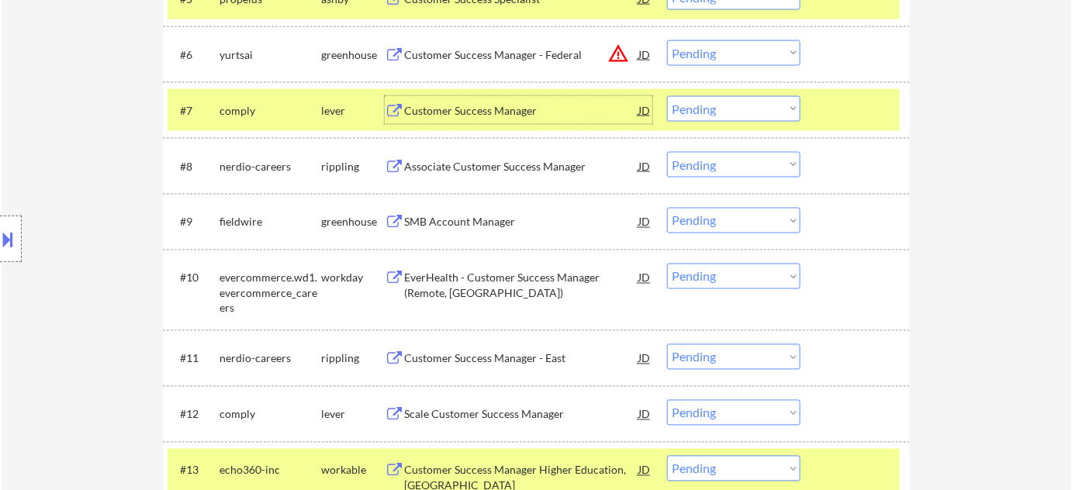
click at [717, 107] on select "Choose an option... Pending Applied Excluded (Questions) Excluded (Expired) Exc…" at bounding box center [733, 109] width 133 height 26
click at [667, 96] on select "Choose an option... Pending Applied Excluded (Questions) Excluded (Expired) Exc…" at bounding box center [733, 109] width 133 height 26
click at [617, 51] on button "warning_amber" at bounding box center [618, 54] width 22 height 22
select select ""pending""
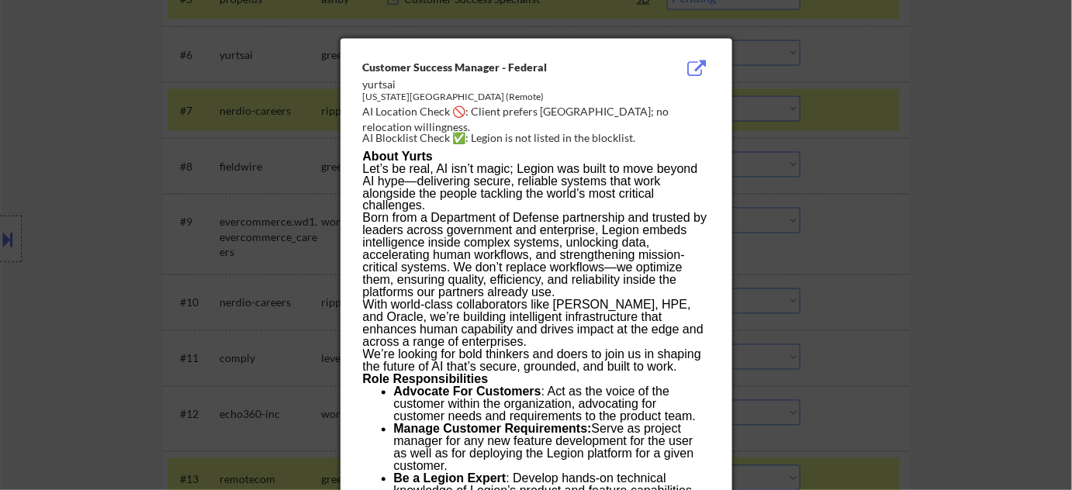
click at [924, 157] on div at bounding box center [536, 245] width 1072 height 490
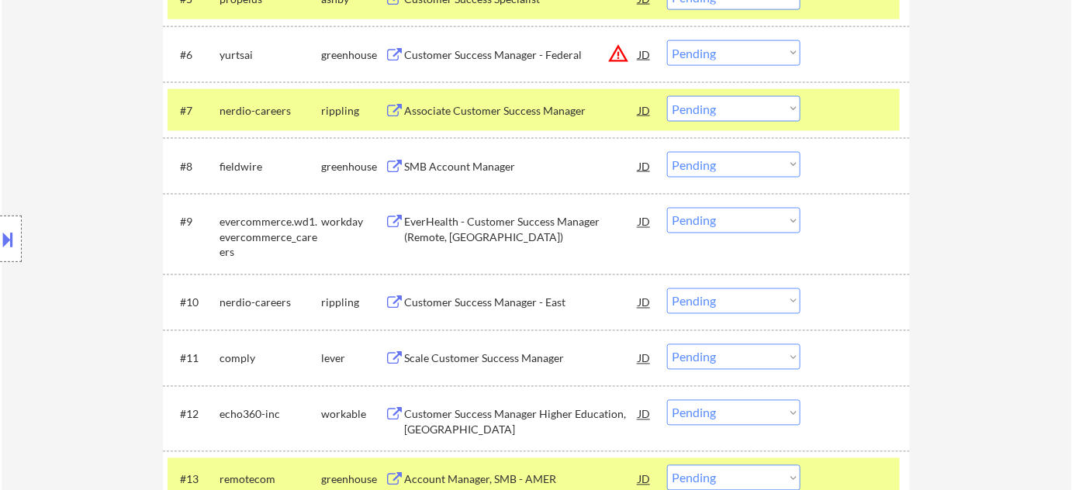
drag, startPoint x: 769, startPoint y: 51, endPoint x: 769, endPoint y: 60, distance: 9.3
click at [769, 51] on select "Choose an option... Pending Applied Excluded (Questions) Excluded (Expired) Exc…" at bounding box center [733, 53] width 133 height 26
click at [667, 40] on select "Choose an option... Pending Applied Excluded (Questions) Excluded (Expired) Exc…" at bounding box center [733, 53] width 133 height 26
select select ""pending""
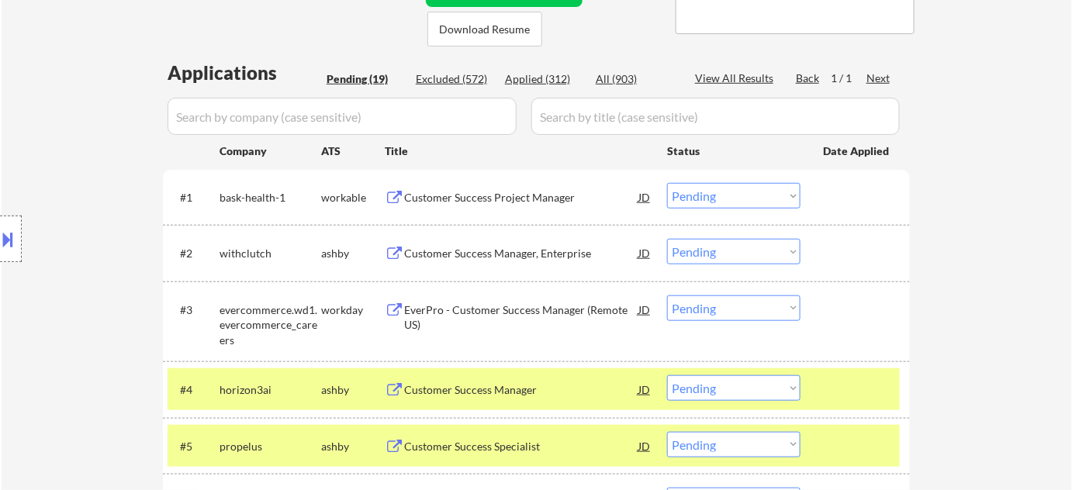
scroll to position [352, 0]
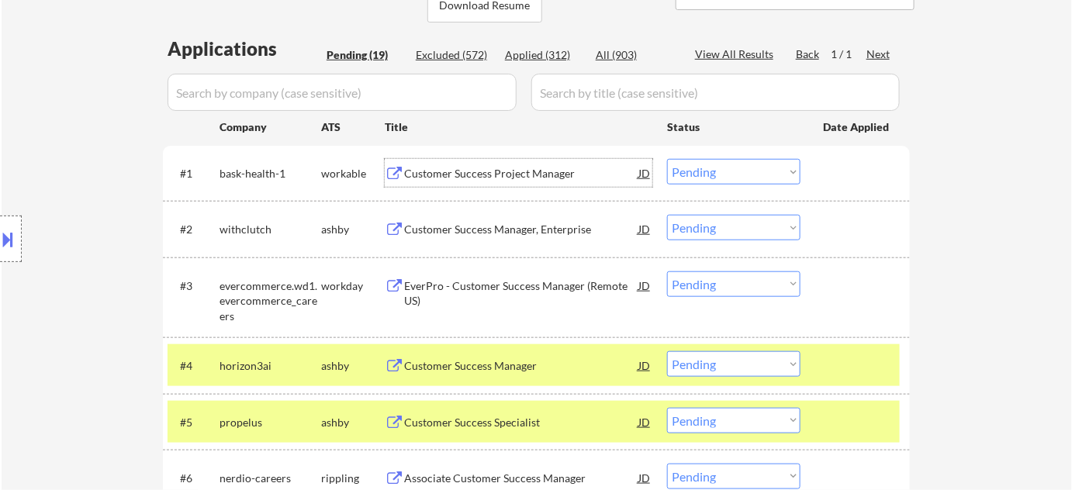
click at [517, 170] on div "Customer Success Project Manager" at bounding box center [521, 174] width 234 height 16
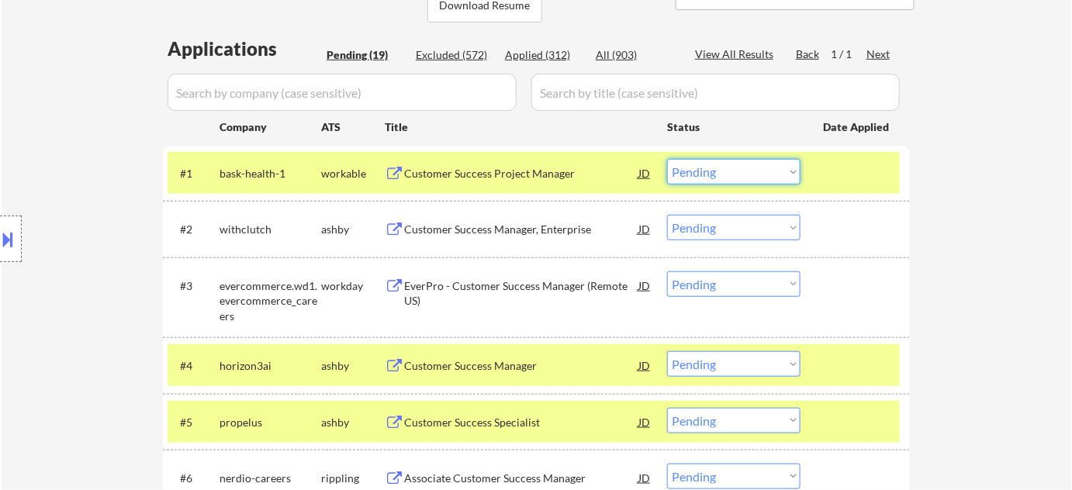
drag, startPoint x: 755, startPoint y: 171, endPoint x: 758, endPoint y: 181, distance: 9.8
click at [755, 171] on select "Choose an option... Pending Applied Excluded (Questions) Excluded (Expired) Exc…" at bounding box center [733, 172] width 133 height 26
click at [667, 159] on select "Choose an option... Pending Applied Excluded (Questions) Excluded (Expired) Exc…" at bounding box center [733, 172] width 133 height 26
click at [470, 237] on div "Customer Success Manager, Enterprise" at bounding box center [521, 229] width 234 height 28
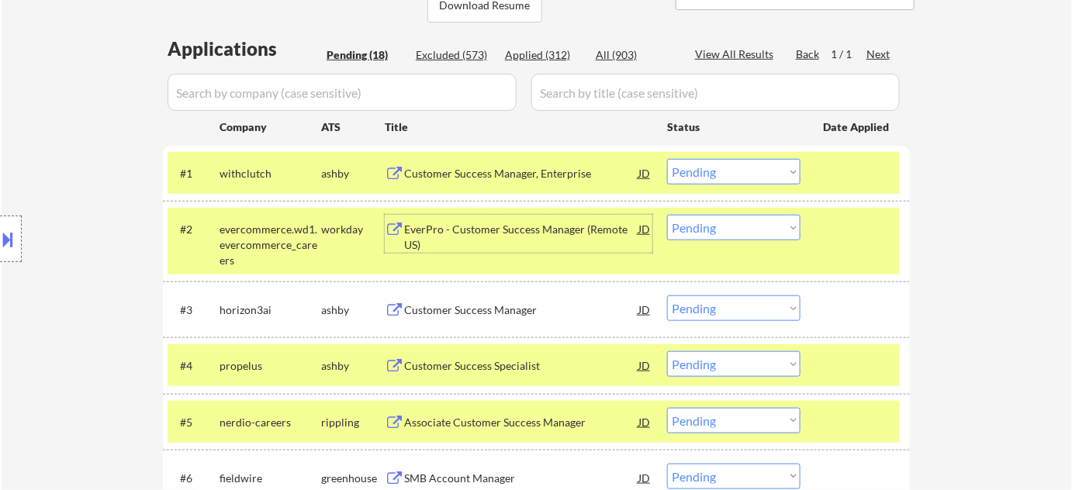
click at [695, 164] on select "Choose an option... Pending Applied Excluded (Questions) Excluded (Expired) Exc…" at bounding box center [733, 172] width 133 height 26
click at [667, 159] on select "Choose an option... Pending Applied Excluded (Questions) Excluded (Expired) Exc…" at bounding box center [733, 172] width 133 height 26
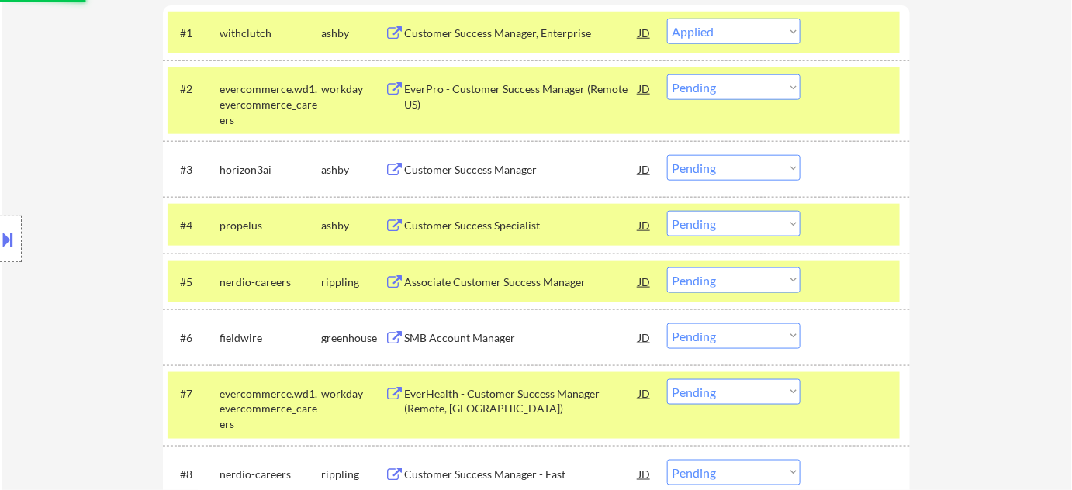
scroll to position [493, 0]
select select ""pending""
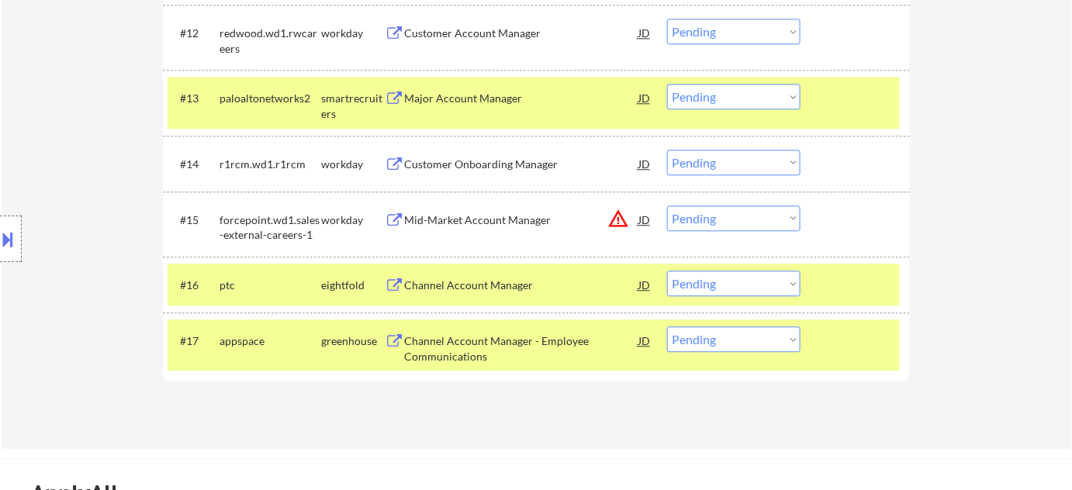
scroll to position [1198, 0]
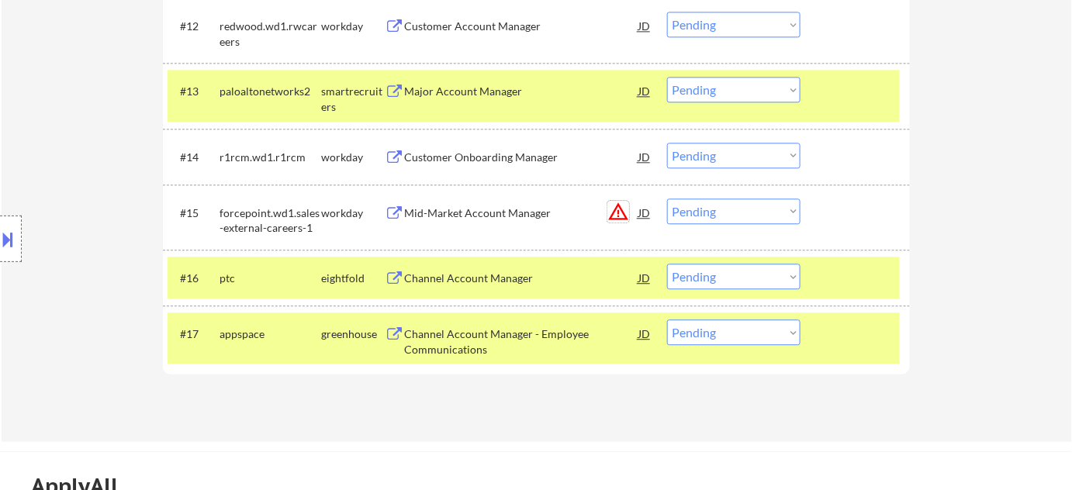
click at [612, 214] on button "warning_amber" at bounding box center [618, 212] width 22 height 22
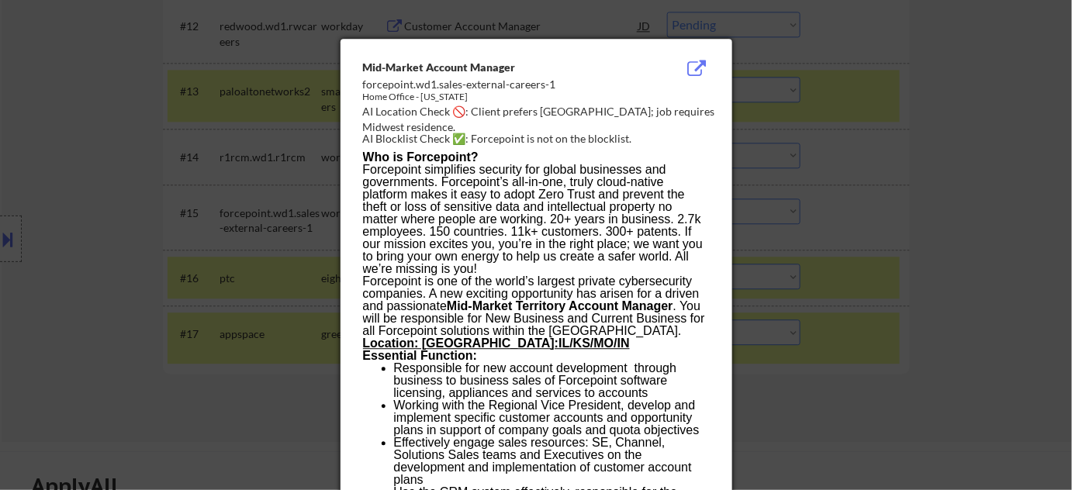
click at [841, 212] on div at bounding box center [536, 245] width 1072 height 490
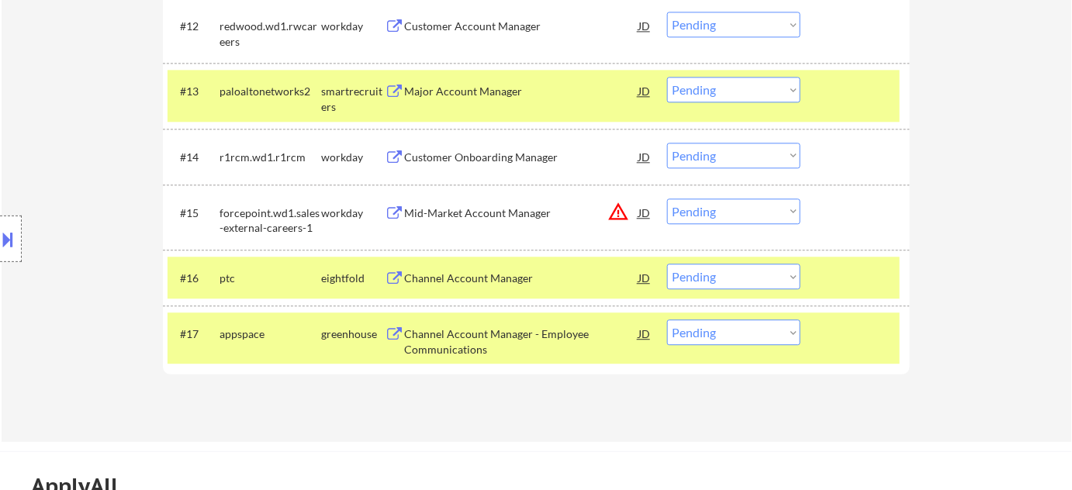
click at [731, 207] on select "Choose an option... Pending Applied Excluded (Questions) Excluded (Expired) Exc…" at bounding box center [733, 212] width 133 height 26
click at [667, 199] on select "Choose an option... Pending Applied Excluded (Questions) Excluded (Expired) Exc…" at bounding box center [733, 212] width 133 height 26
select select ""pending""
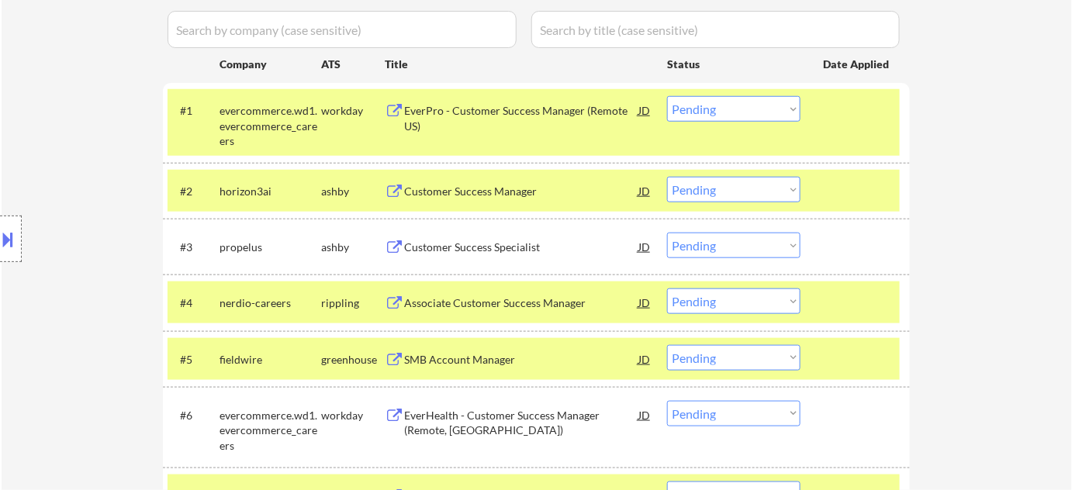
scroll to position [493, 0]
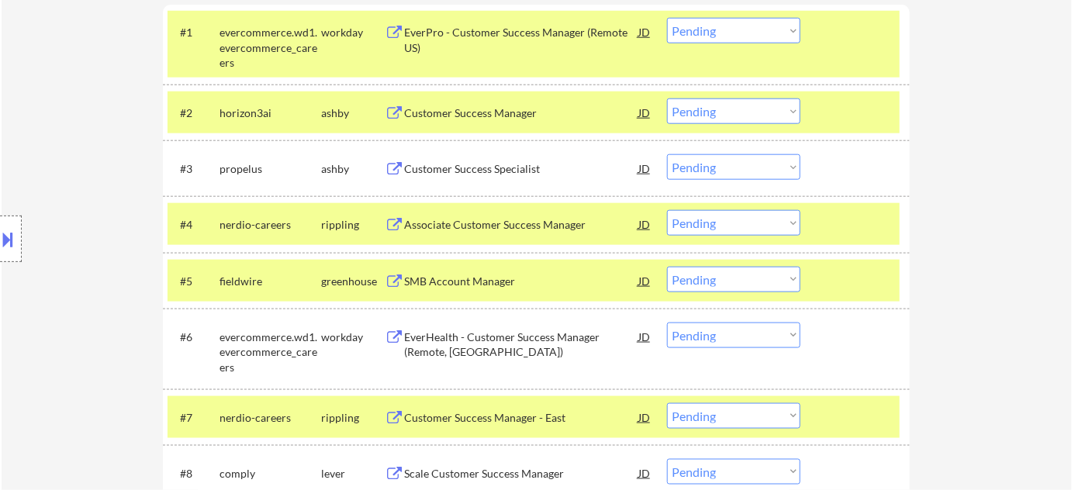
click at [485, 219] on div "Associate Customer Success Manager" at bounding box center [521, 225] width 234 height 16
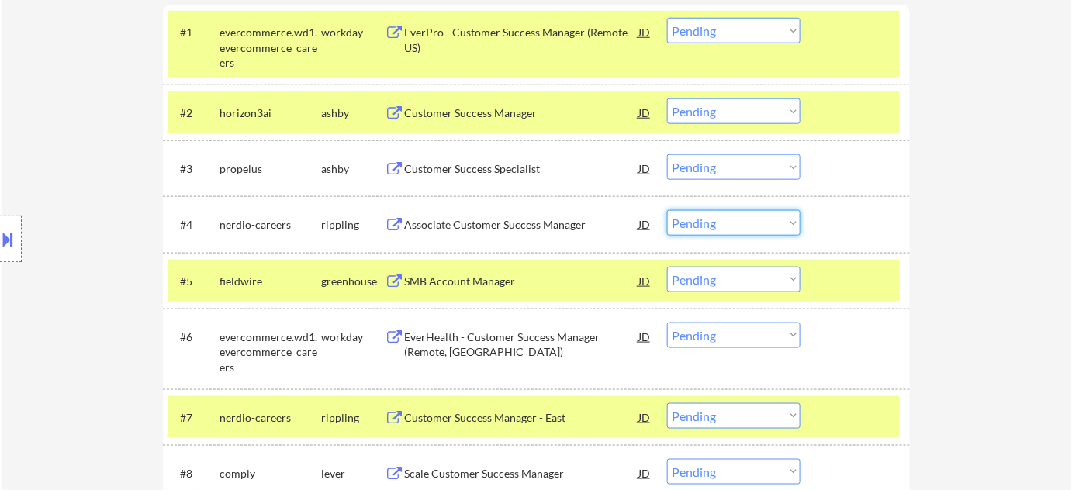
drag, startPoint x: 748, startPoint y: 224, endPoint x: 749, endPoint y: 234, distance: 10.1
click at [748, 224] on select "Choose an option... Pending Applied Excluded (Questions) Excluded (Expired) Exc…" at bounding box center [733, 223] width 133 height 26
click at [667, 210] on select "Choose an option... Pending Applied Excluded (Questions) Excluded (Expired) Exc…" at bounding box center [733, 223] width 133 height 26
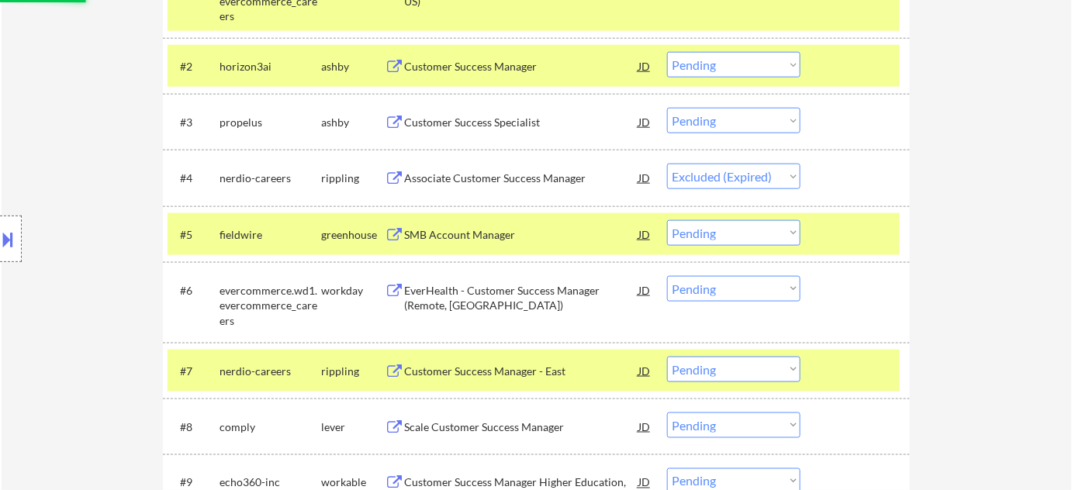
scroll to position [564, 0]
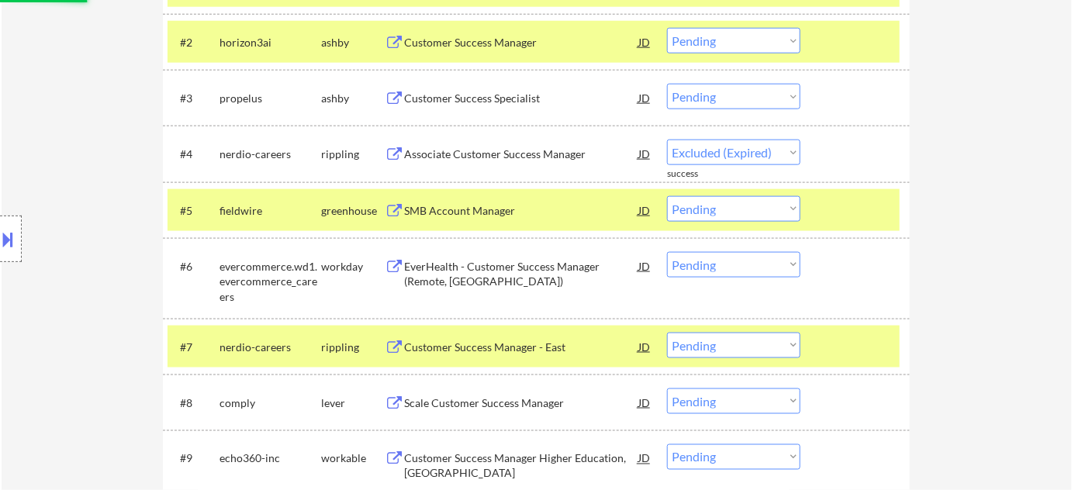
click at [435, 272] on div "EverHealth - Customer Success Manager (Remote, US)" at bounding box center [521, 274] width 234 height 30
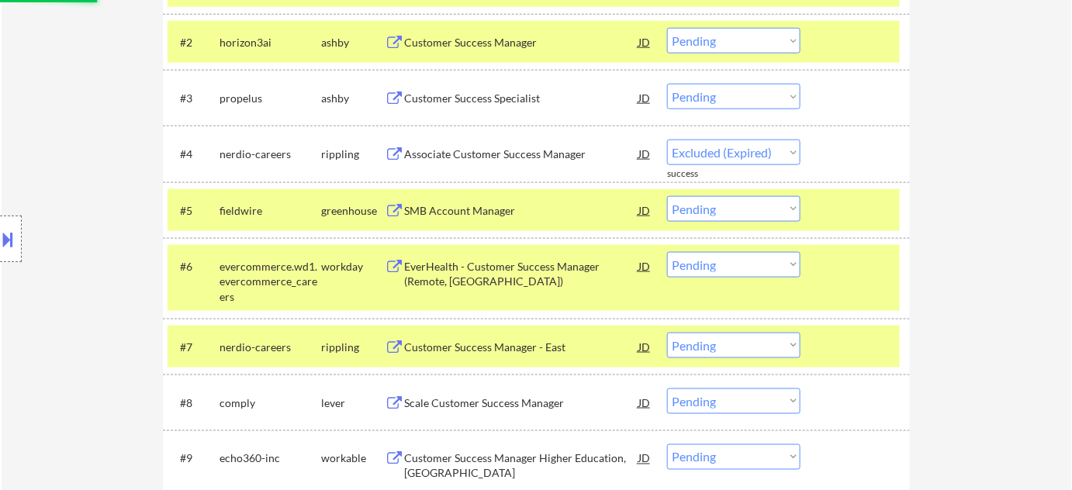
select select ""pending""
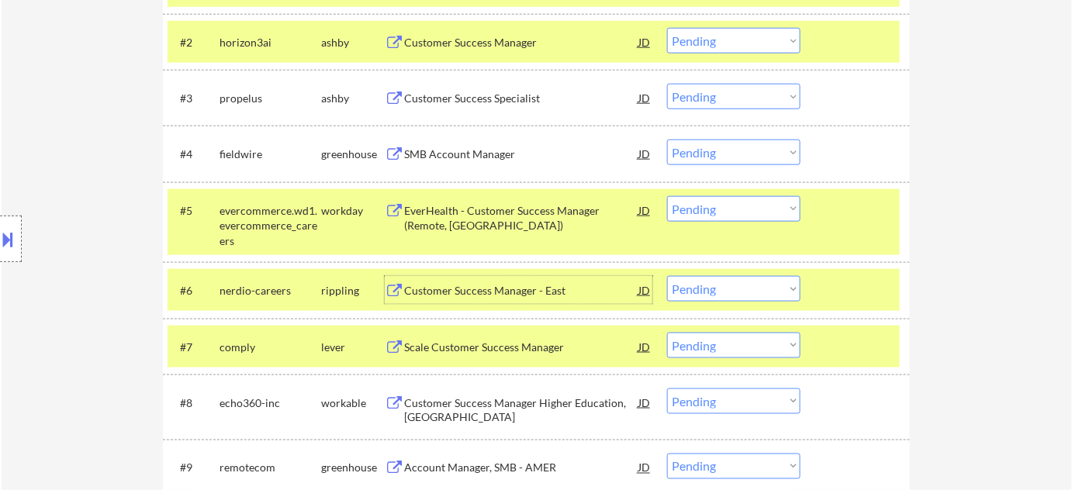
click at [738, 217] on select "Choose an option... Pending Applied Excluded (Questions) Excluded (Expired) Exc…" at bounding box center [733, 209] width 133 height 26
click at [667, 196] on select "Choose an option... Pending Applied Excluded (Questions) Excluded (Expired) Exc…" at bounding box center [733, 209] width 133 height 26
select select ""pending""
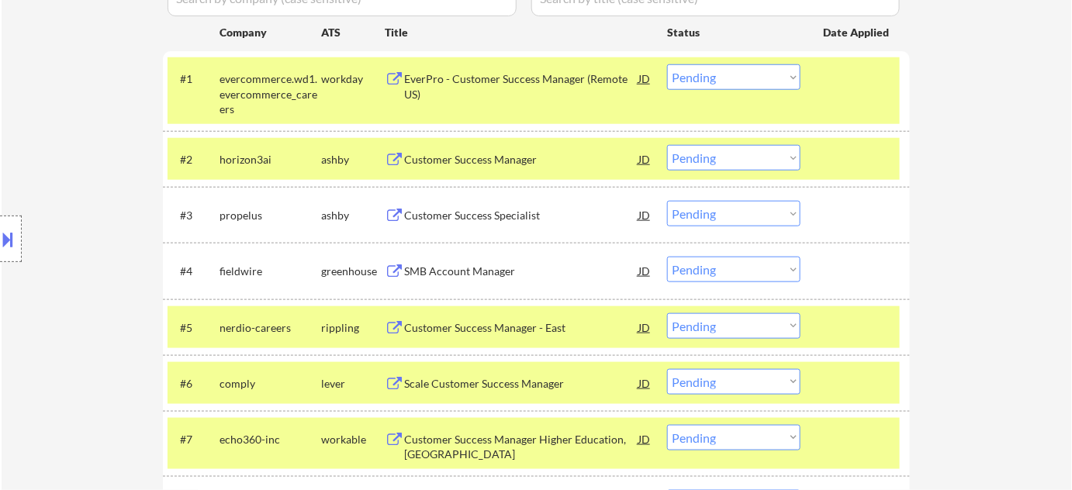
scroll to position [423, 0]
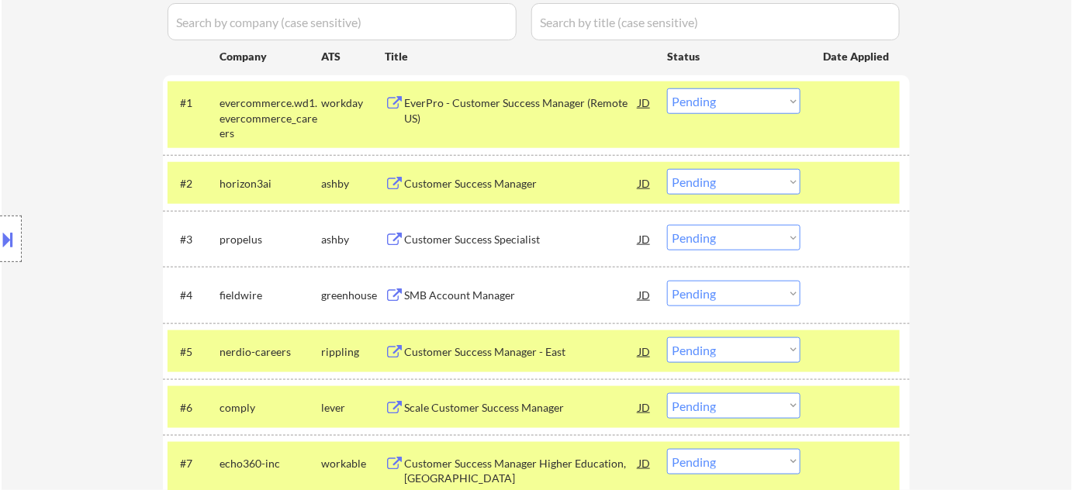
click at [496, 106] on div "EverPro - Customer Success Manager (Remote US)" at bounding box center [521, 110] width 234 height 30
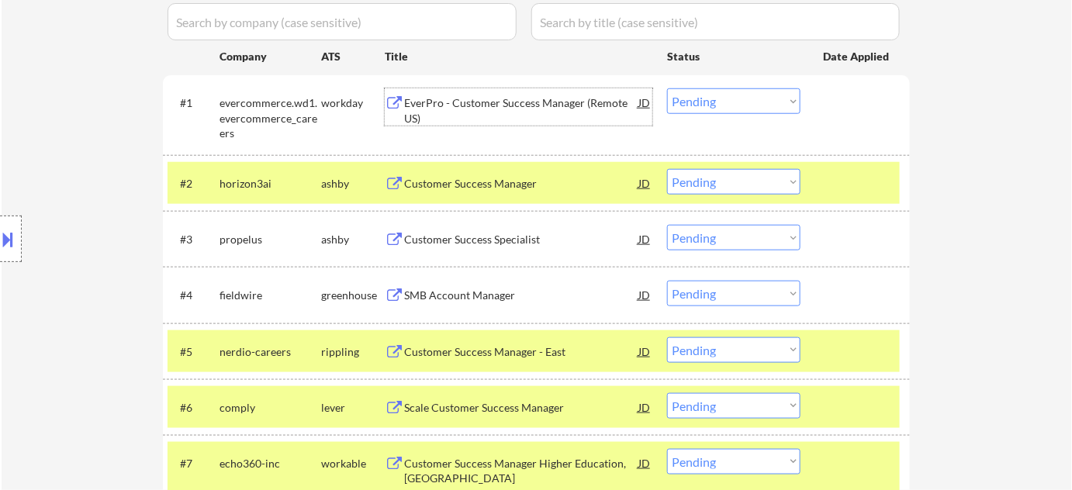
click at [714, 112] on select "Choose an option... Pending Applied Excluded (Questions) Excluded (Expired) Exc…" at bounding box center [733, 101] width 133 height 26
click at [667, 88] on select "Choose an option... Pending Applied Excluded (Questions) Excluded (Expired) Exc…" at bounding box center [733, 101] width 133 height 26
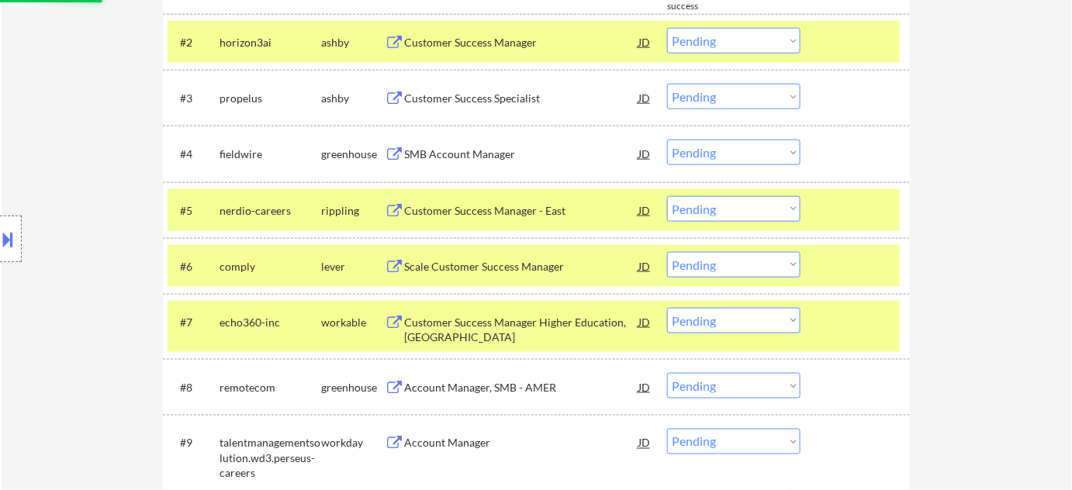
select select ""pending""
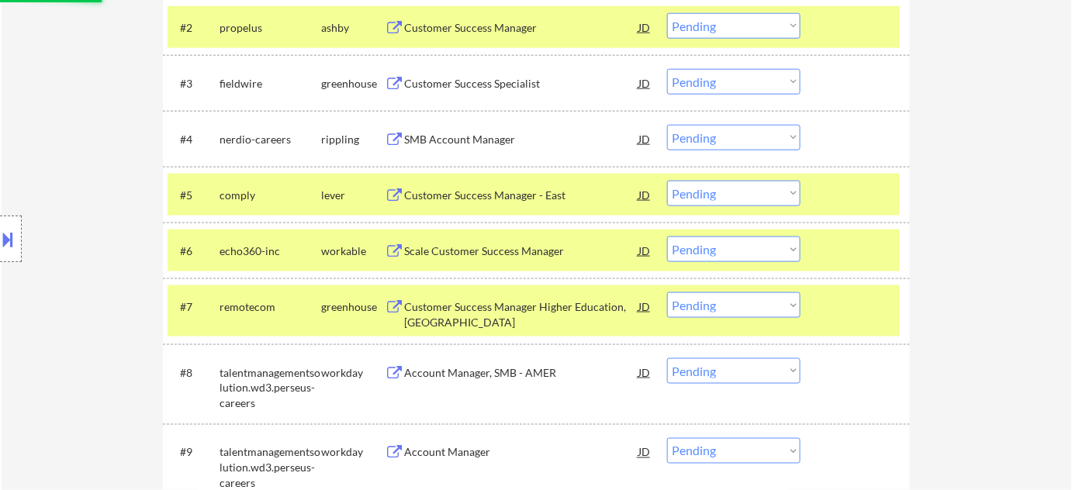
scroll to position [776, 0]
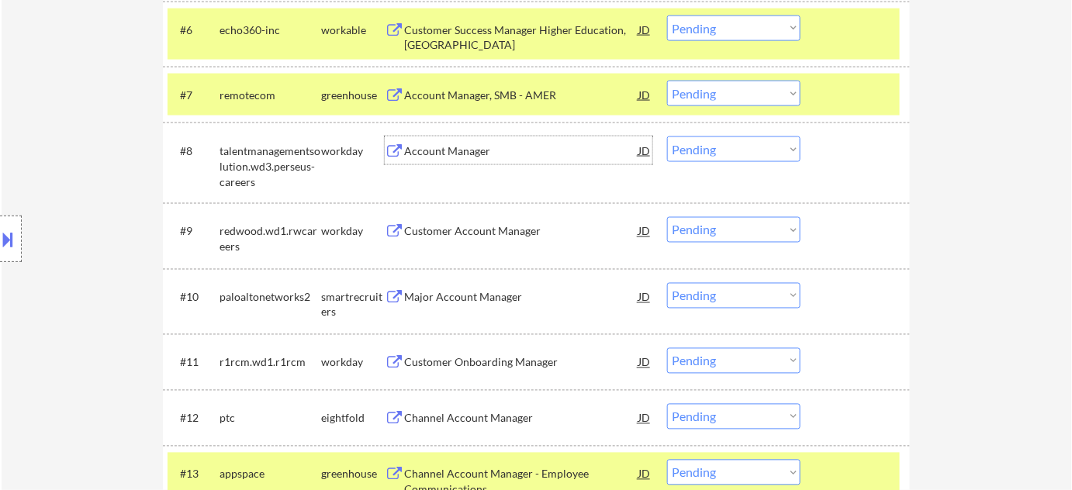
click at [471, 152] on div "Account Manager" at bounding box center [521, 151] width 234 height 16
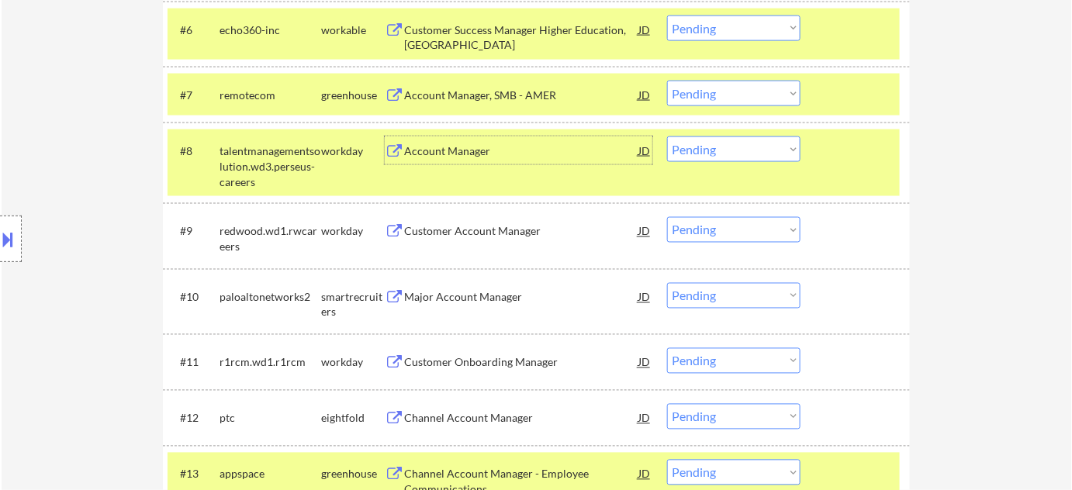
click at [716, 157] on select "Choose an option... Pending Applied Excluded (Questions) Excluded (Expired) Exc…" at bounding box center [733, 149] width 133 height 26
click at [667, 136] on select "Choose an option... Pending Applied Excluded (Questions) Excluded (Expired) Exc…" at bounding box center [733, 149] width 133 height 26
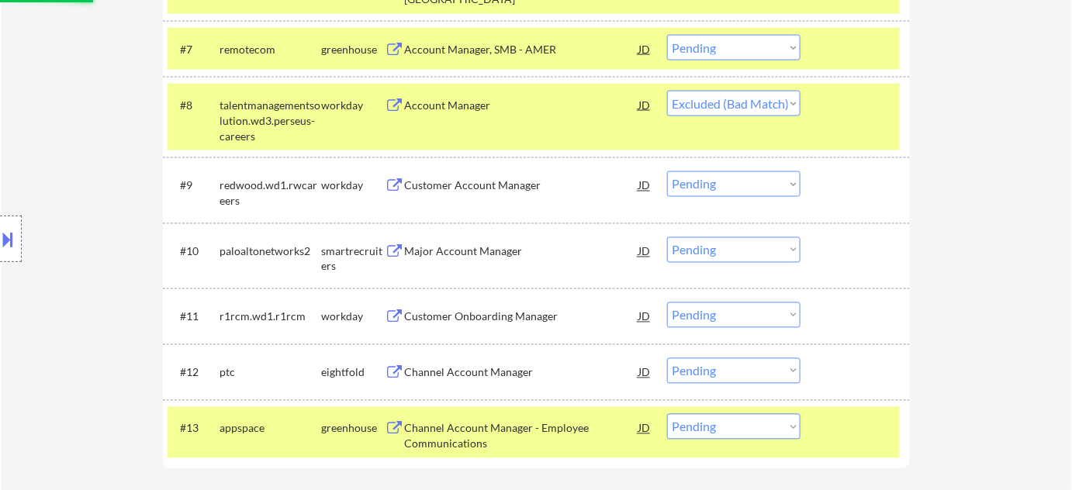
scroll to position [845, 0]
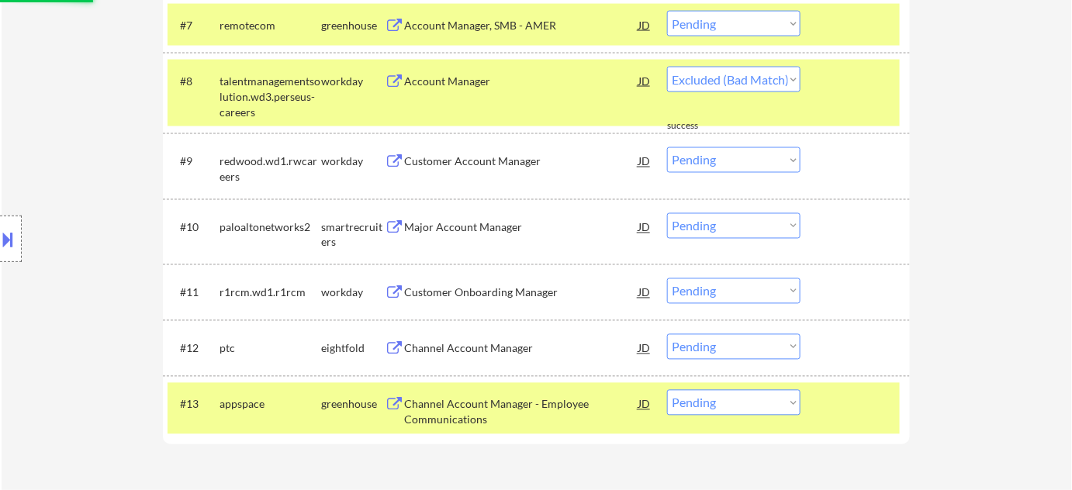
click at [492, 236] on div "Major Account Manager" at bounding box center [521, 227] width 234 height 28
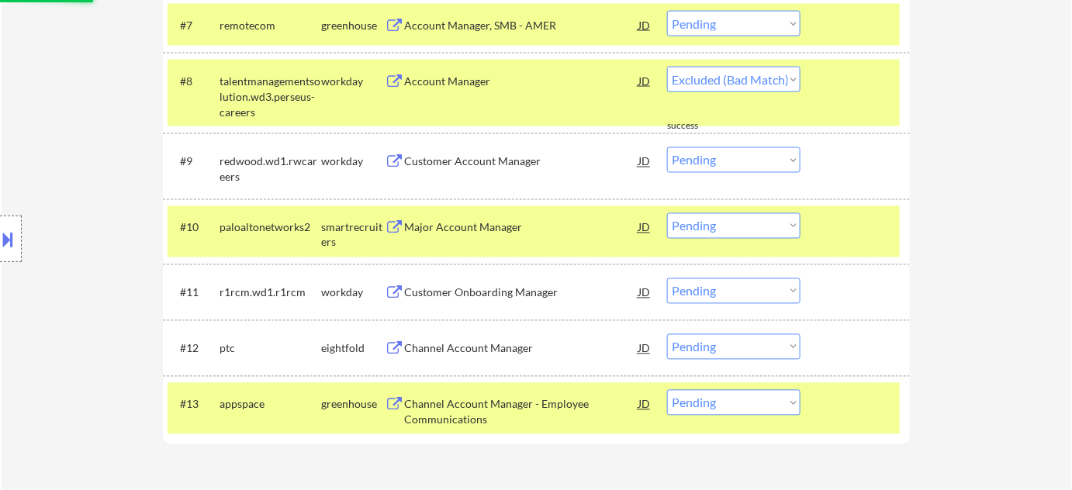
select select ""pending""
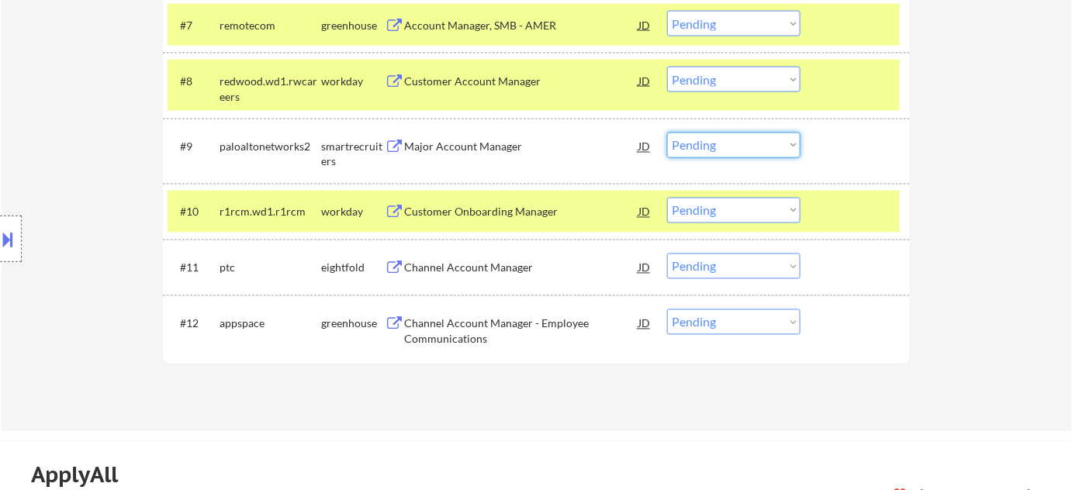
drag, startPoint x: 714, startPoint y: 146, endPoint x: 723, endPoint y: 154, distance: 12.6
click at [714, 146] on select "Choose an option... Pending Applied Excluded (Questions) Excluded (Expired) Exc…" at bounding box center [733, 146] width 133 height 26
click at [667, 133] on select "Choose an option... Pending Applied Excluded (Questions) Excluded (Expired) Exc…" at bounding box center [733, 146] width 133 height 26
select select ""pending""
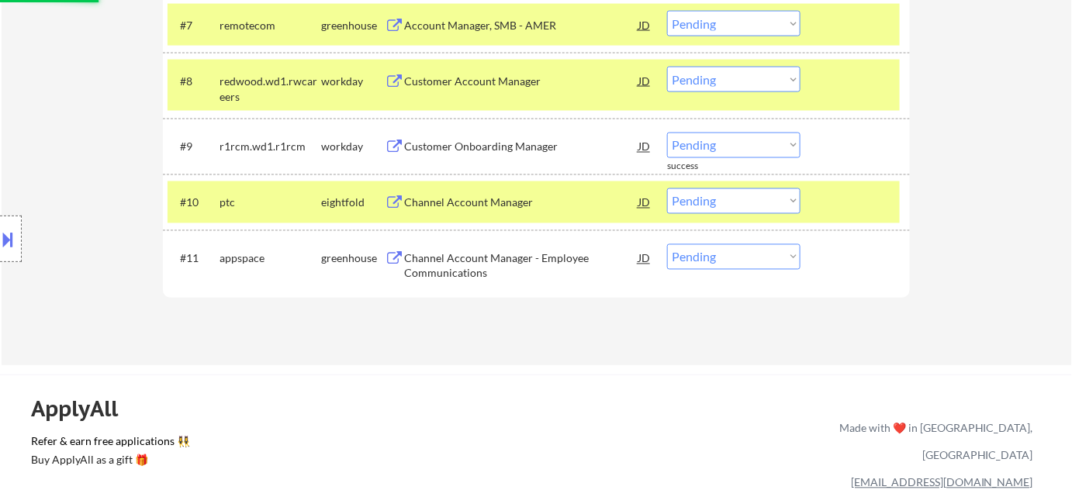
click at [453, 254] on div "Channel Account Manager - Employee Communications" at bounding box center [521, 266] width 234 height 30
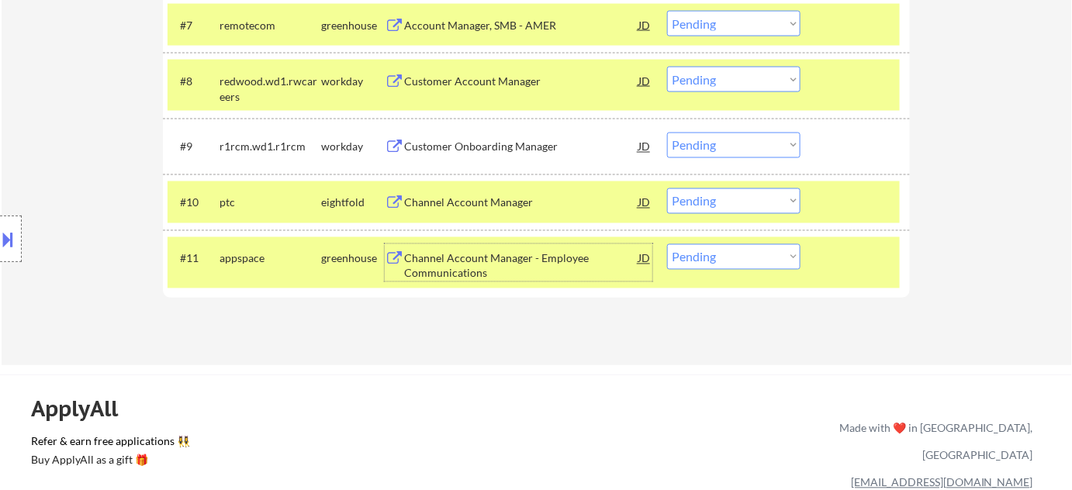
click at [723, 261] on select "Choose an option... Pending Applied Excluded (Questions) Excluded (Expired) Exc…" at bounding box center [733, 257] width 133 height 26
select select ""excluded__bad_match_""
click at [667, 244] on select "Choose an option... Pending Applied Excluded (Questions) Excluded (Expired) Exc…" at bounding box center [733, 257] width 133 height 26
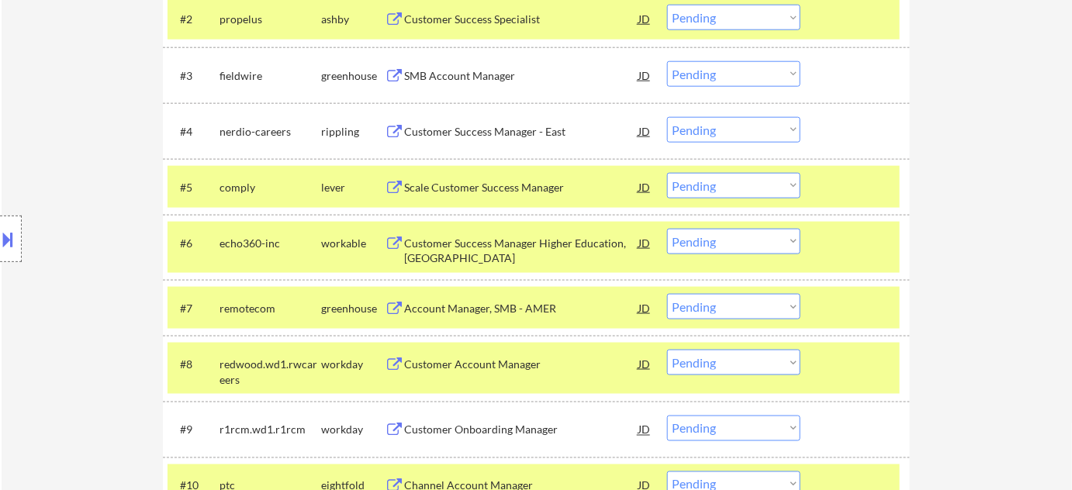
scroll to position [493, 0]
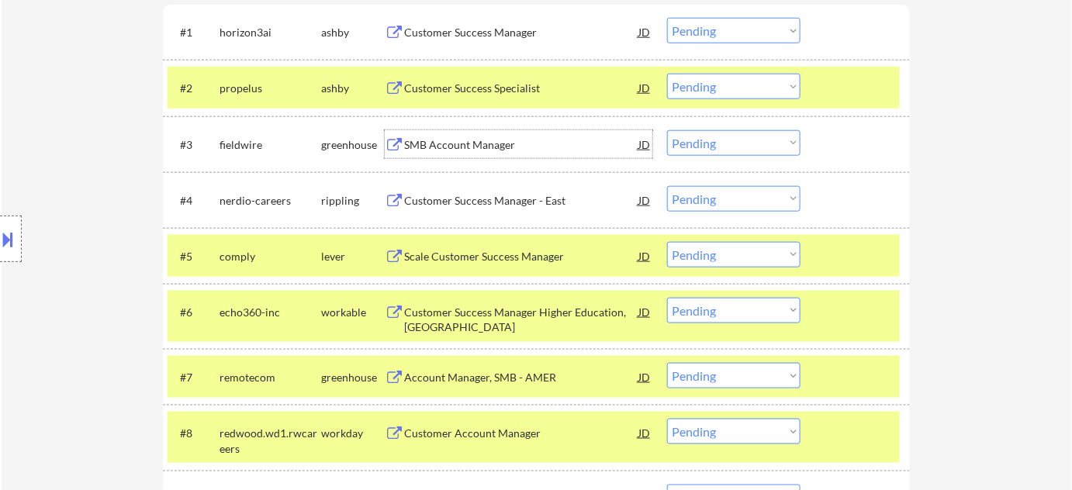
click at [483, 149] on div "SMB Account Manager" at bounding box center [521, 145] width 234 height 16
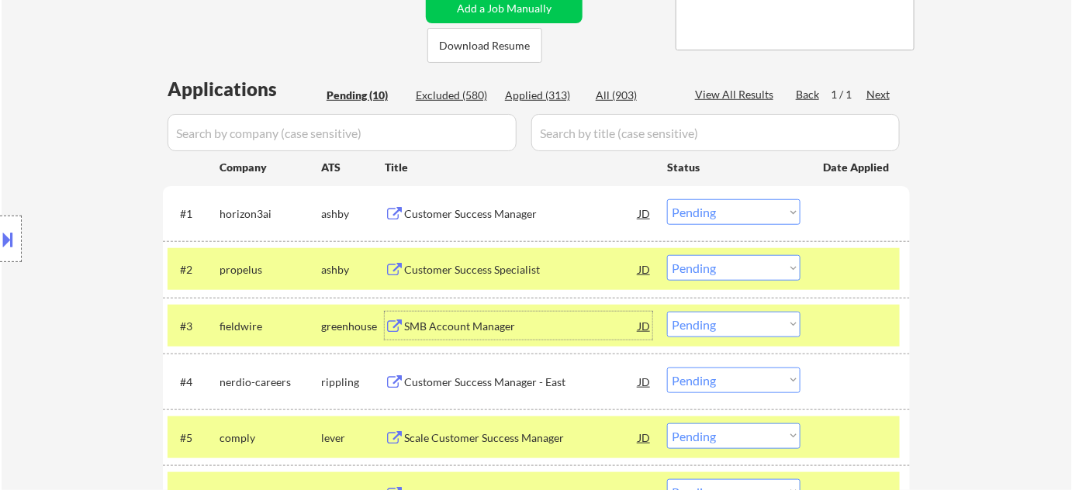
scroll to position [282, 0]
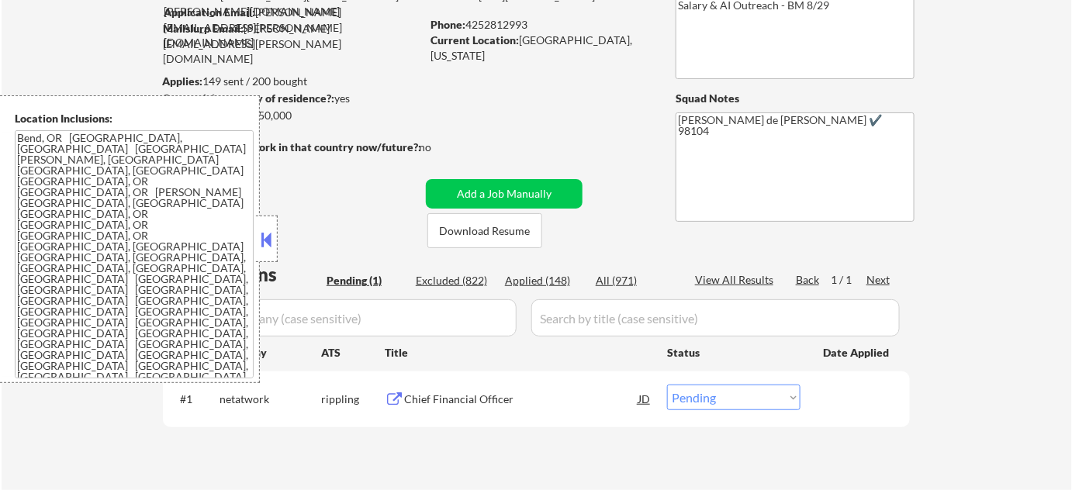
scroll to position [140, 0]
click at [261, 230] on button at bounding box center [266, 239] width 17 height 23
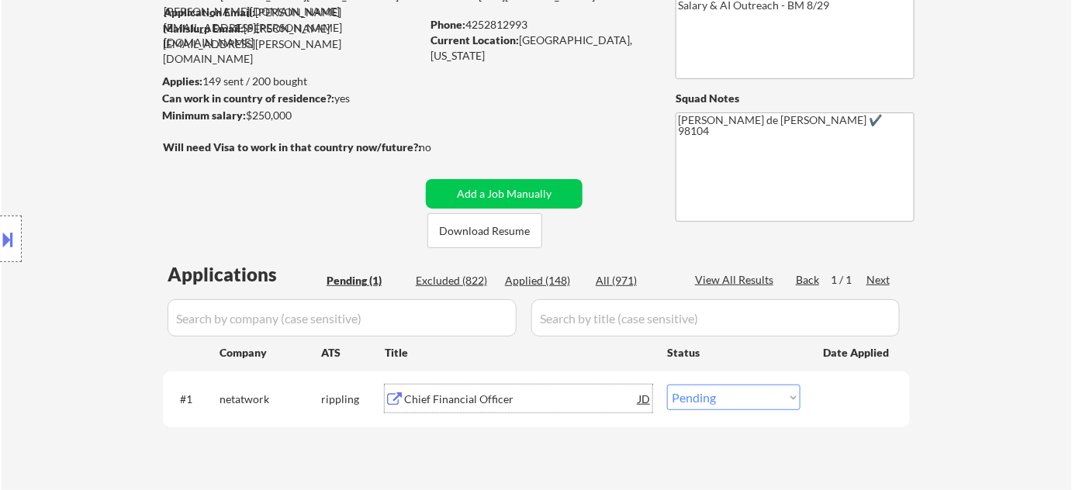
click at [465, 403] on div "Chief Financial Officer" at bounding box center [521, 400] width 234 height 16
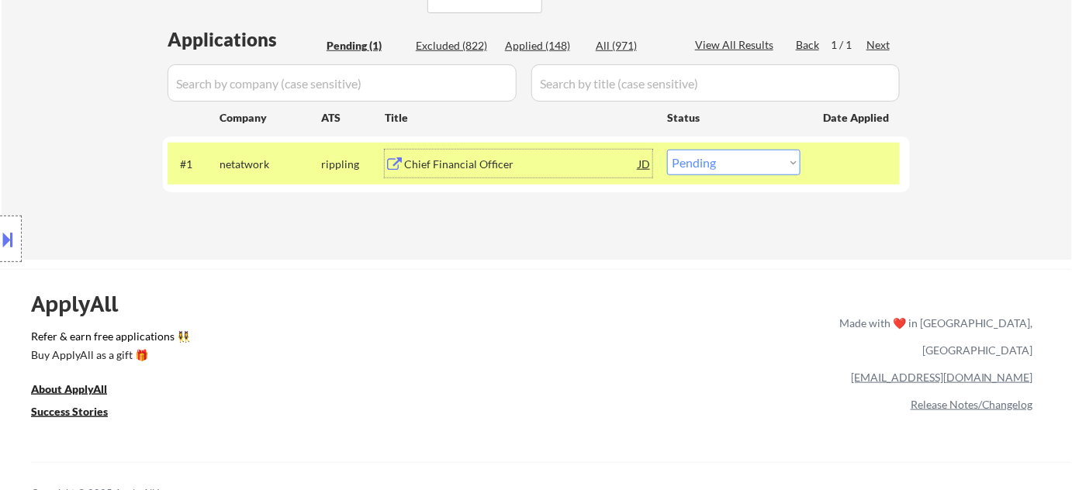
scroll to position [282, 0]
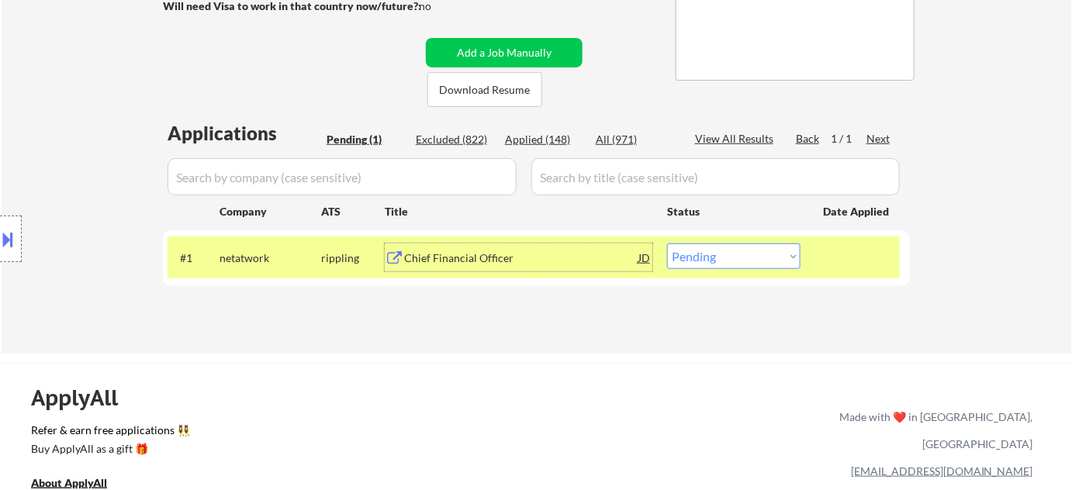
click at [444, 258] on div "Chief Financial Officer" at bounding box center [521, 259] width 234 height 16
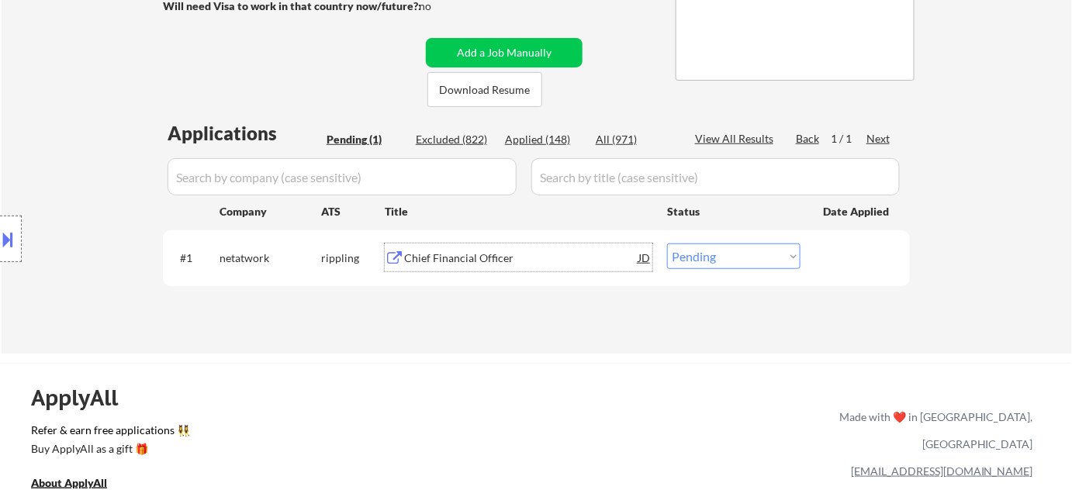
click at [722, 261] on select "Choose an option... Pending Applied Excluded (Questions) Excluded (Expired) Exc…" at bounding box center [733, 257] width 133 height 26
select select ""applied""
click at [667, 244] on select "Choose an option... Pending Applied Excluded (Questions) Excluded (Expired) Exc…" at bounding box center [733, 257] width 133 height 26
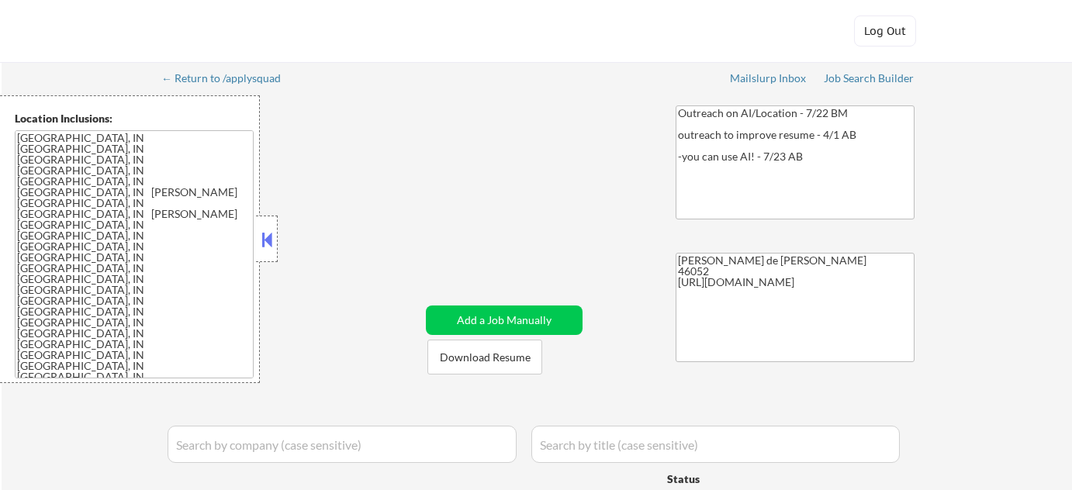
select select ""pending""
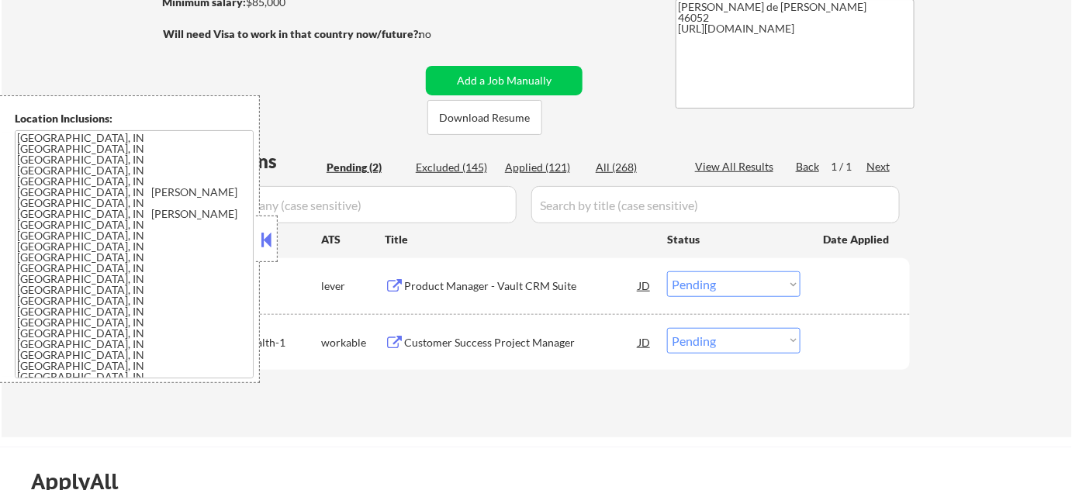
scroll to position [282, 0]
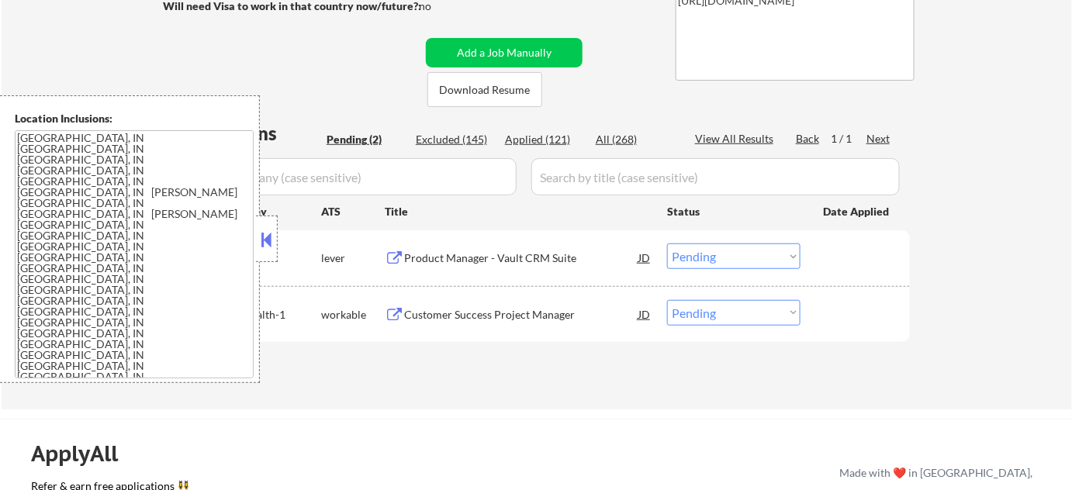
click at [271, 241] on button at bounding box center [266, 239] width 17 height 23
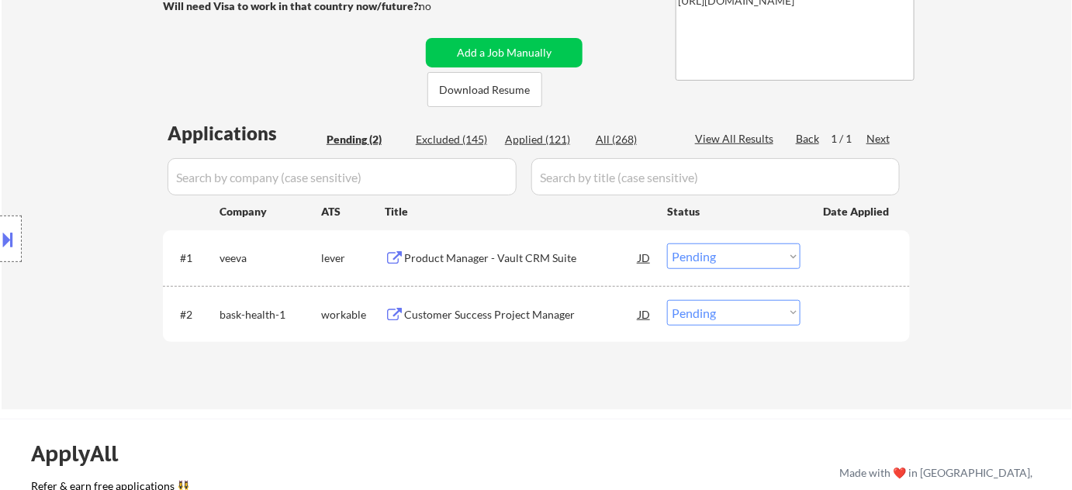
click at [546, 254] on div "Product Manager - Vault CRM Suite" at bounding box center [521, 259] width 234 height 16
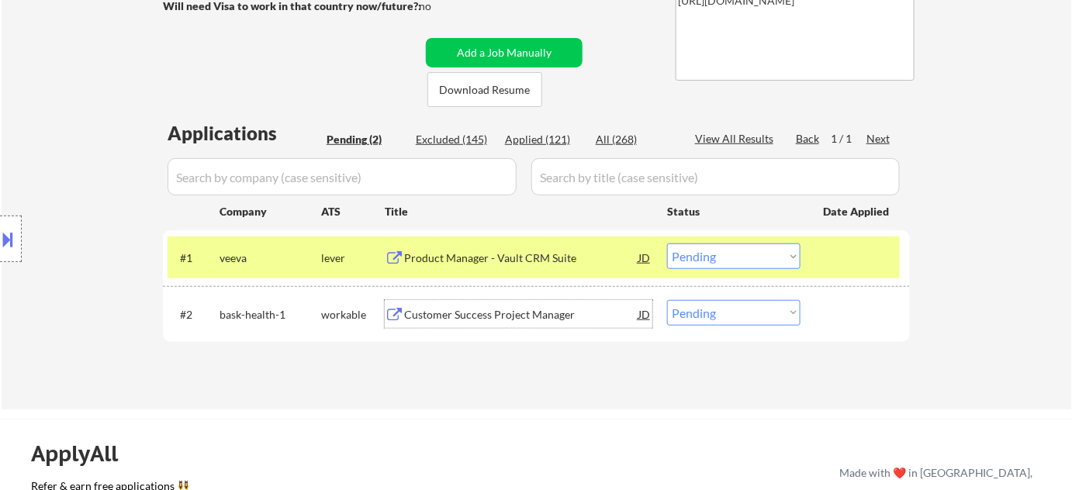
click at [444, 309] on div "Customer Success Project Manager" at bounding box center [521, 315] width 234 height 16
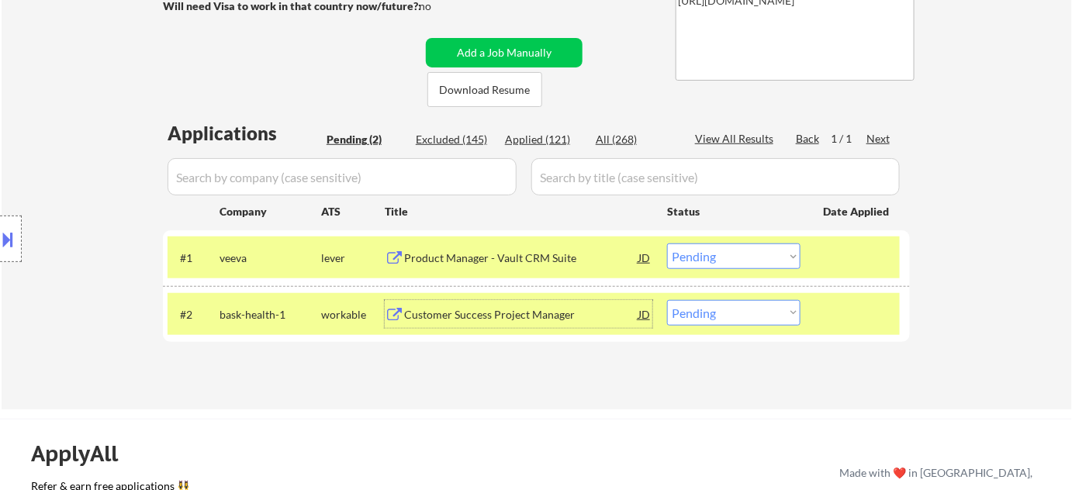
click at [700, 316] on select "Choose an option... Pending Applied Excluded (Questions) Excluded (Expired) Exc…" at bounding box center [733, 313] width 133 height 26
select select ""applied""
click at [667, 300] on select "Choose an option... Pending Applied Excluded (Questions) Excluded (Expired) Exc…" at bounding box center [733, 313] width 133 height 26
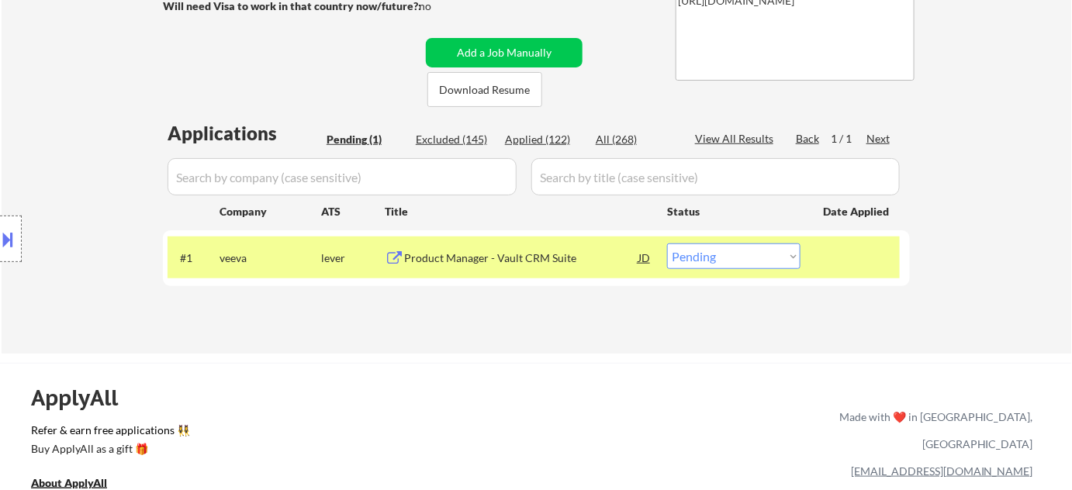
click at [551, 140] on div "Applied (122)" at bounding box center [544, 140] width 78 height 16
click at [408, 181] on input "input" at bounding box center [342, 176] width 349 height 37
select select ""applied""
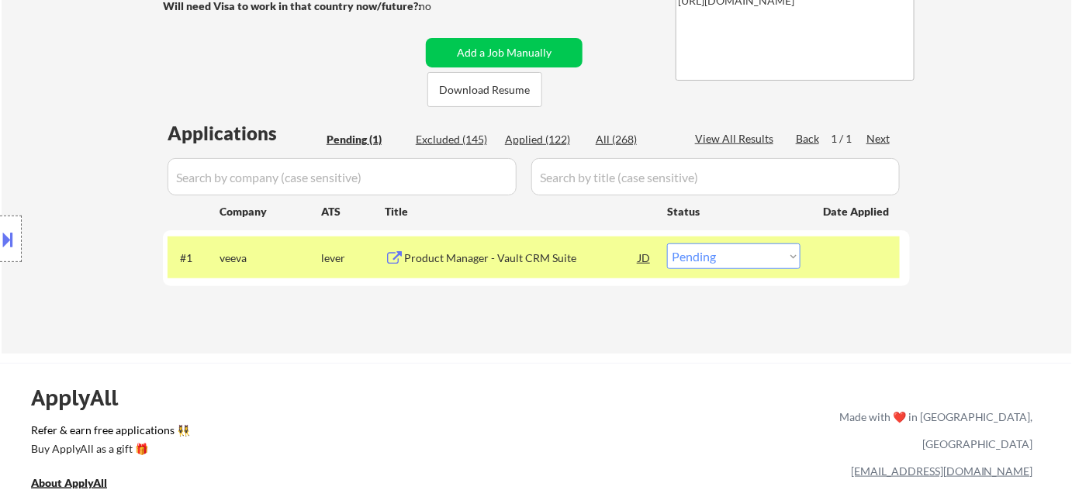
select select ""applied""
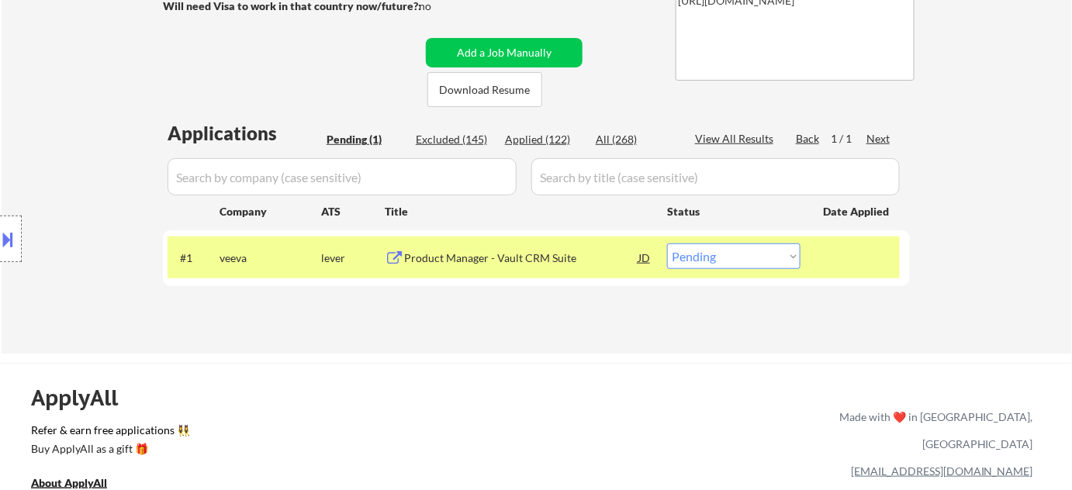
select select ""applied""
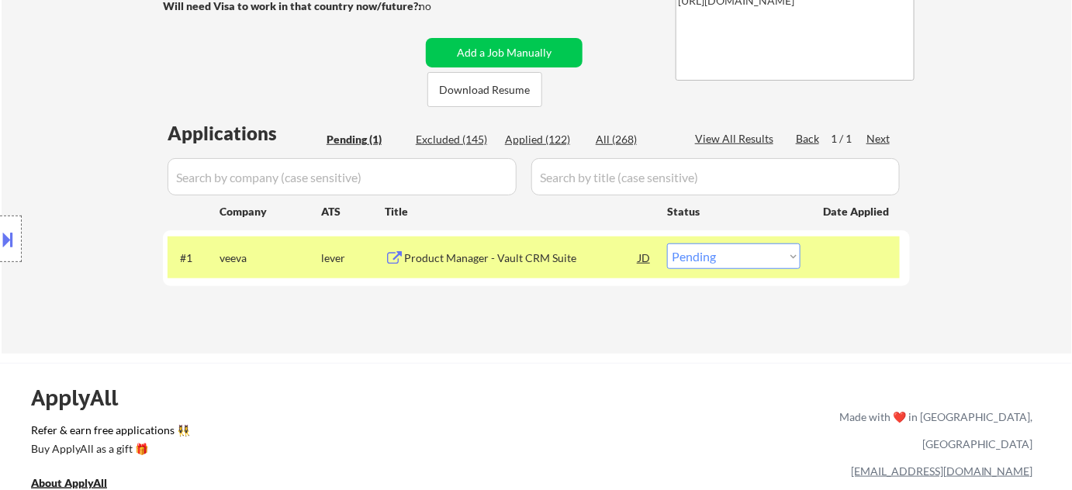
select select ""applied""
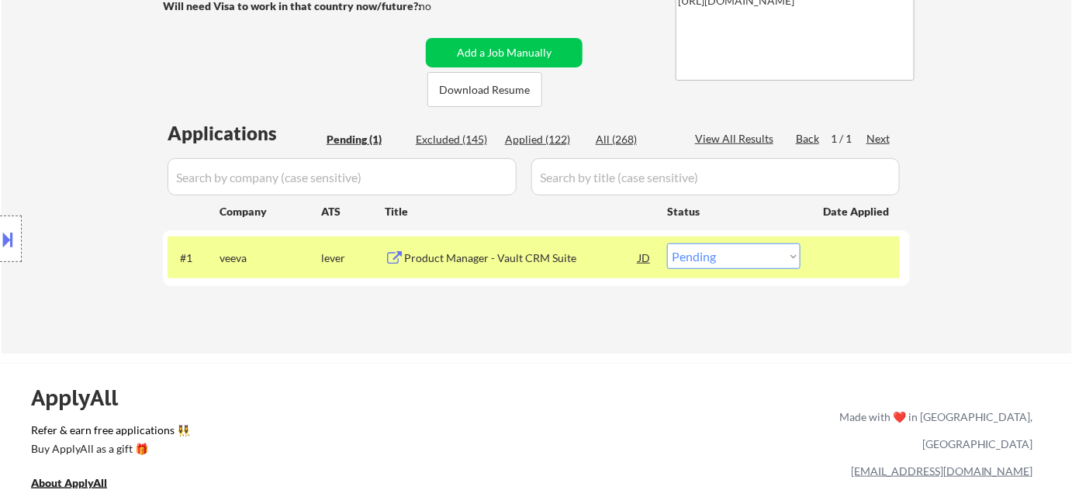
select select ""applied""
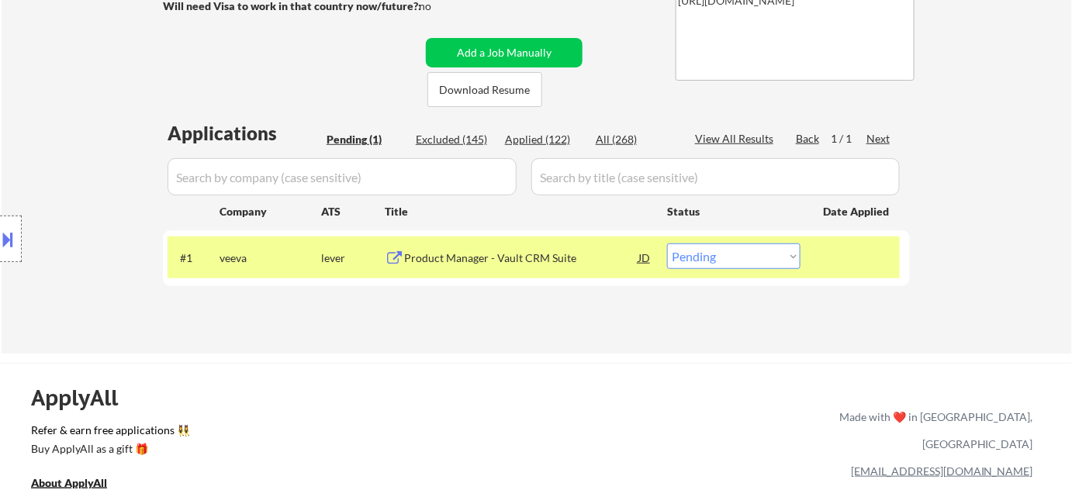
select select ""applied""
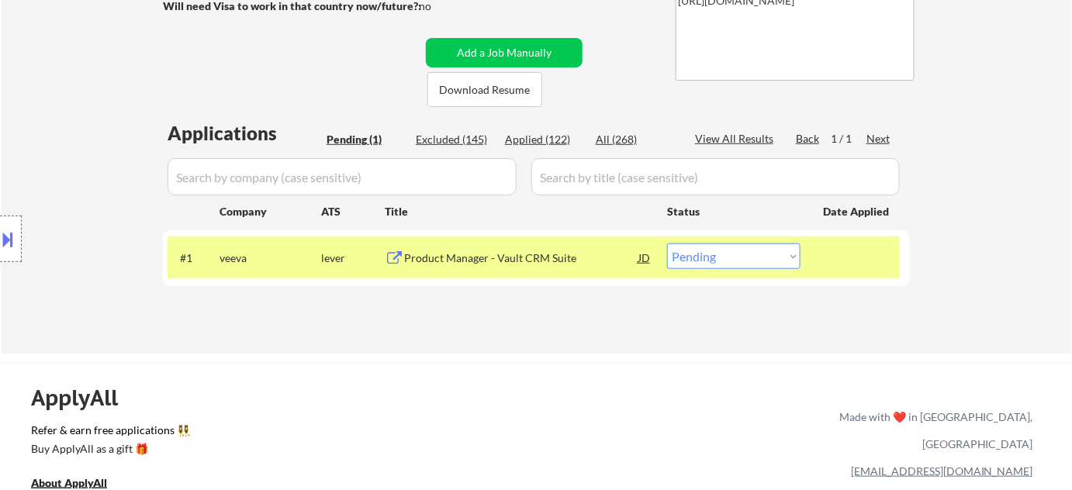
select select ""applied""
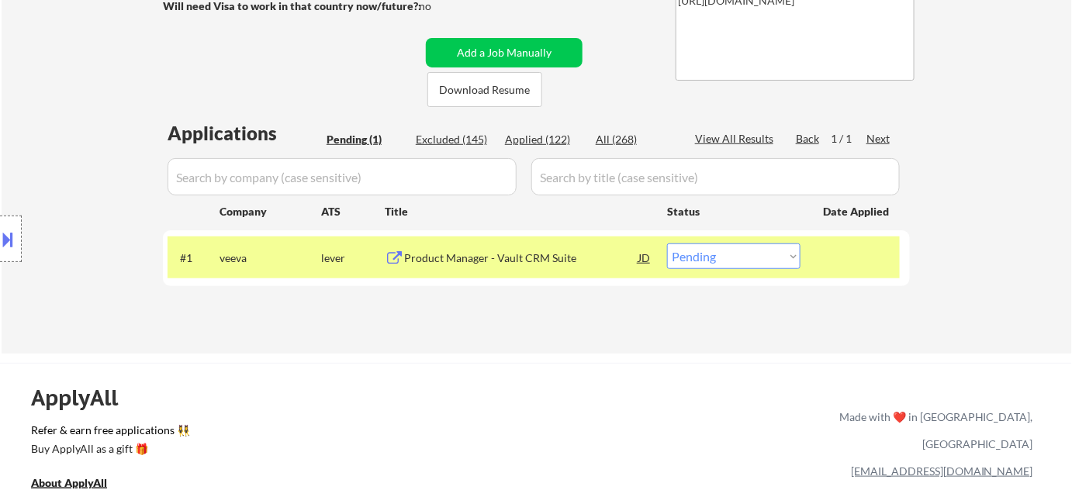
select select ""applied""
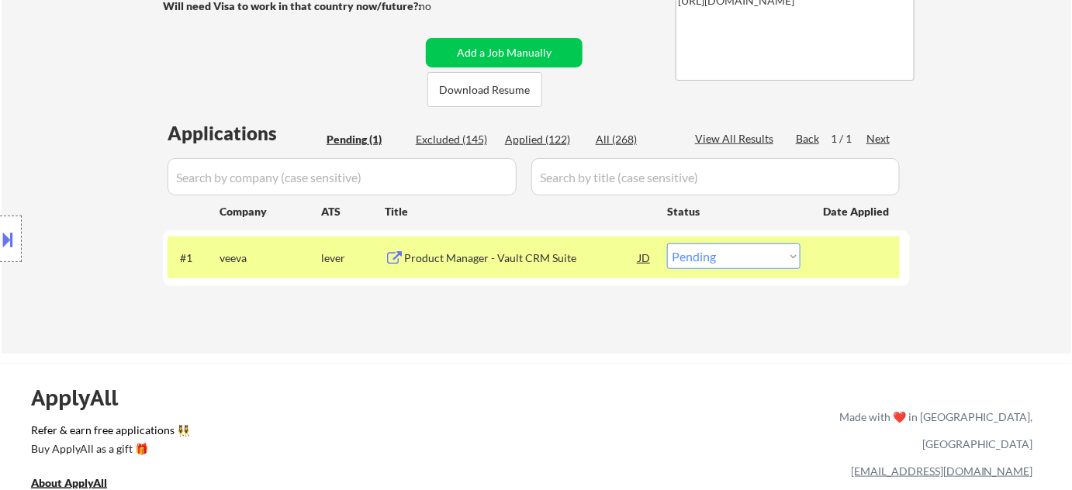
select select ""applied""
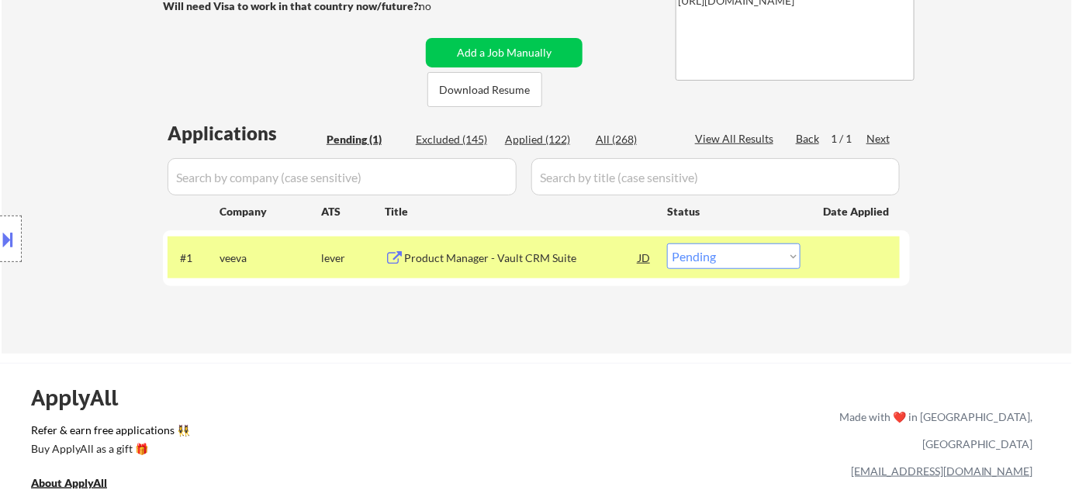
select select ""applied""
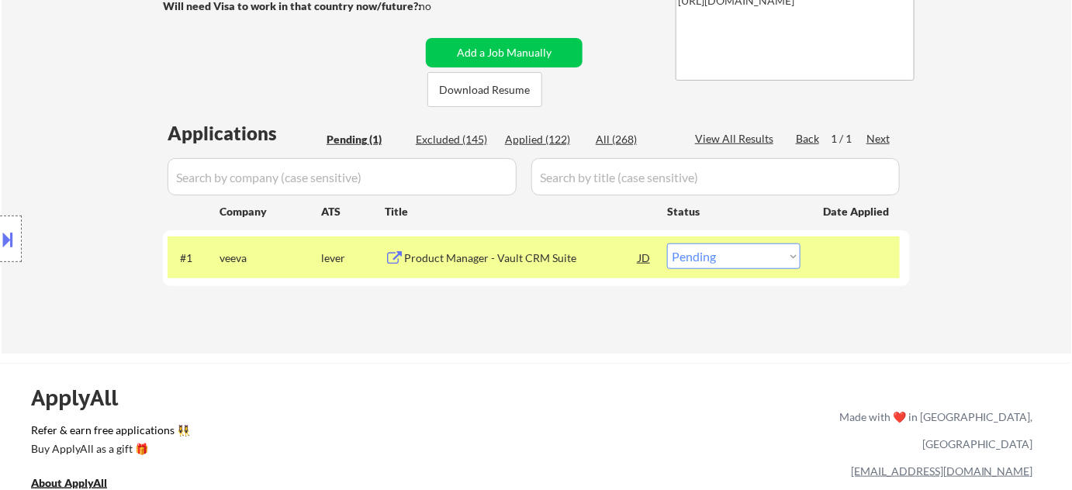
select select ""applied""
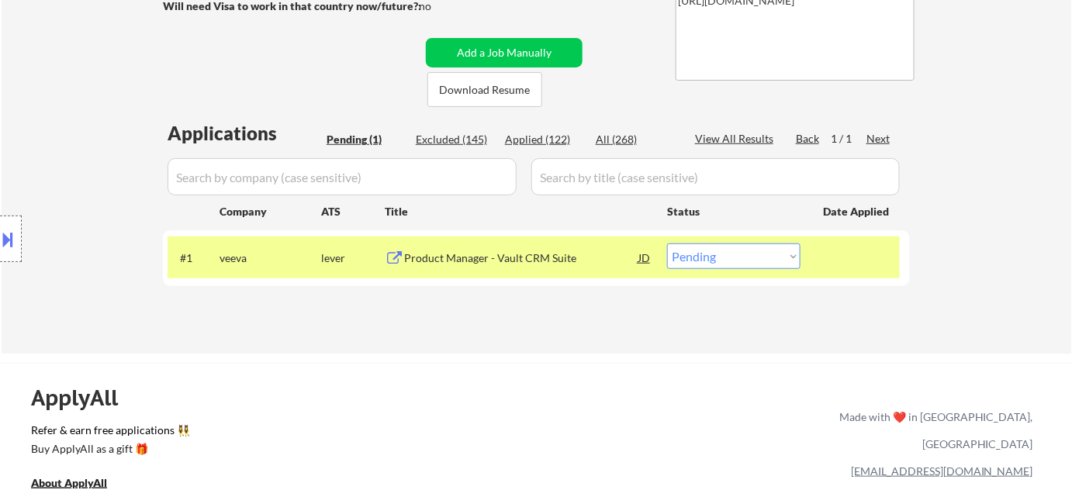
select select ""applied""
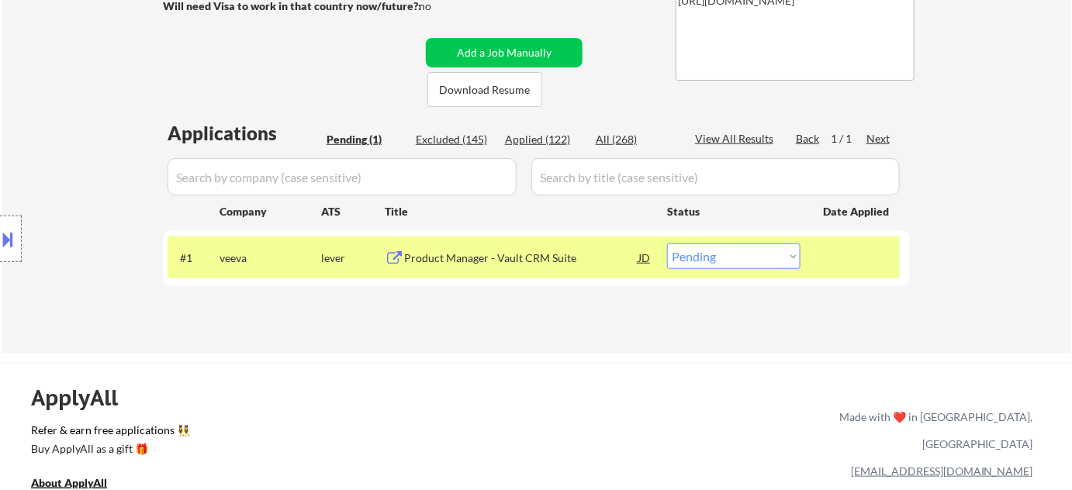
select select ""applied""
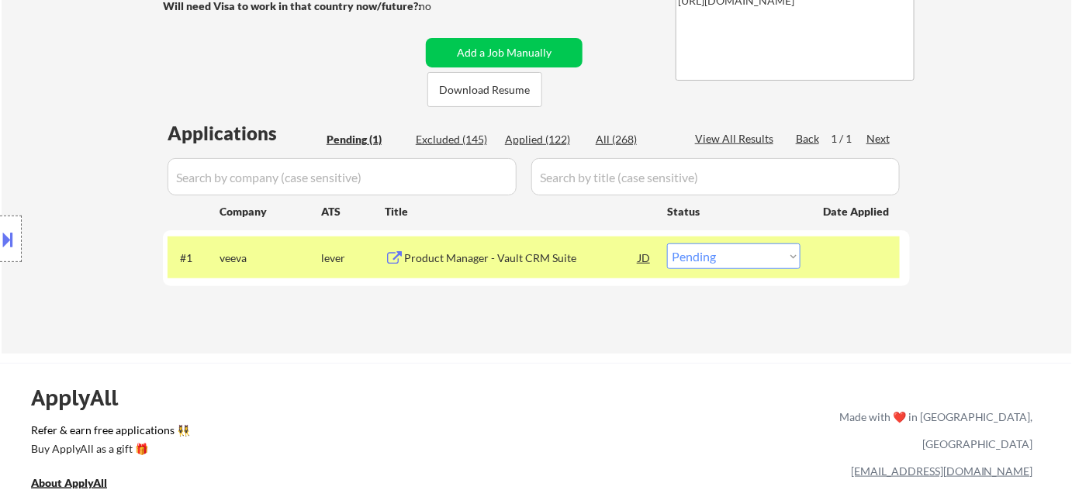
select select ""applied""
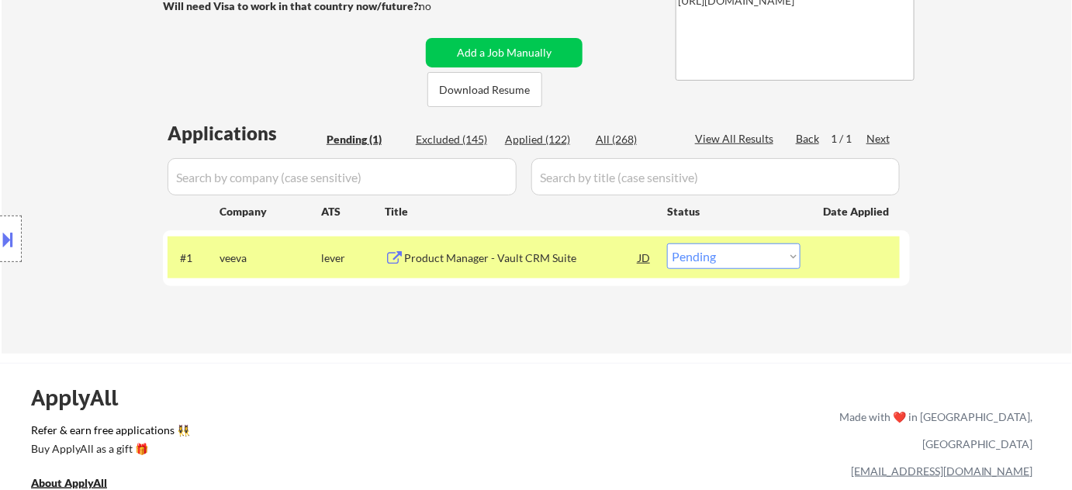
select select ""applied""
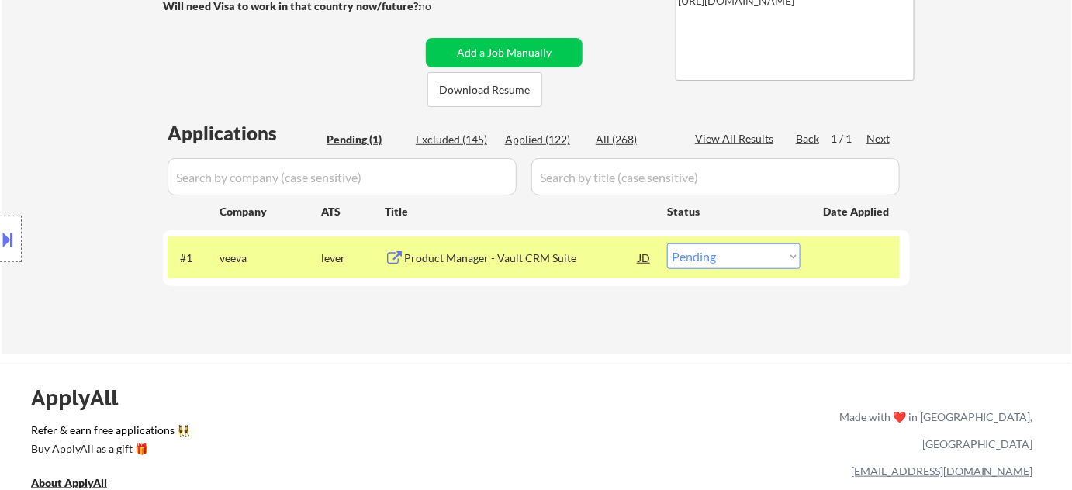
select select ""applied""
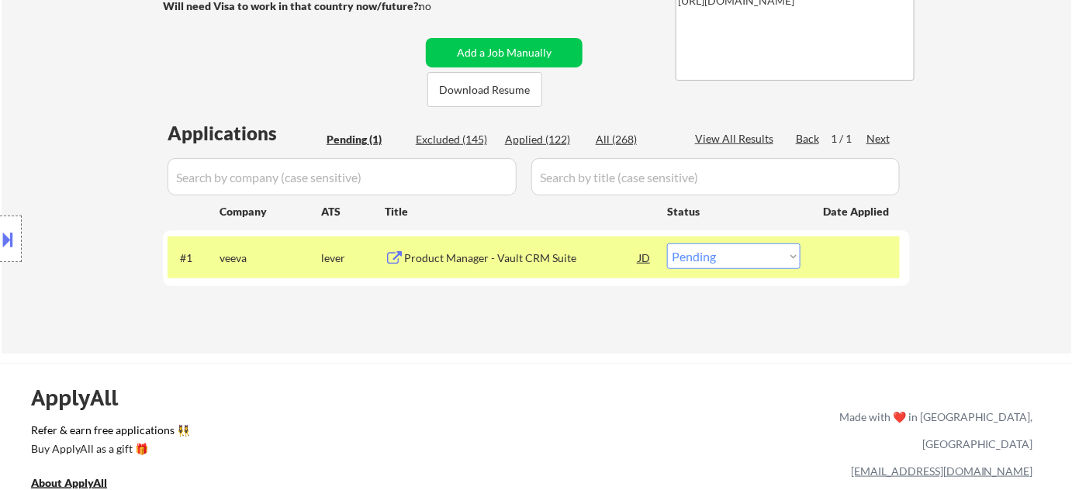
select select ""applied""
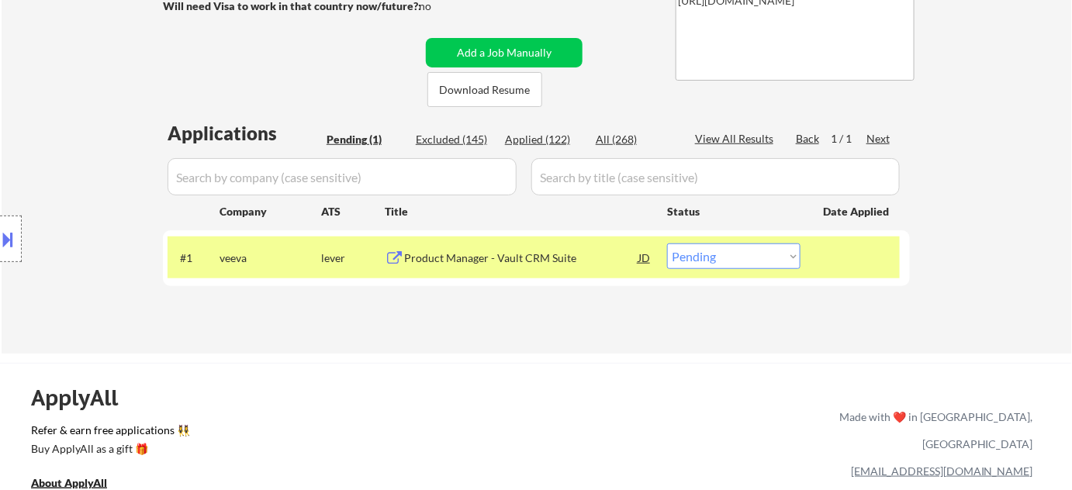
select select ""applied""
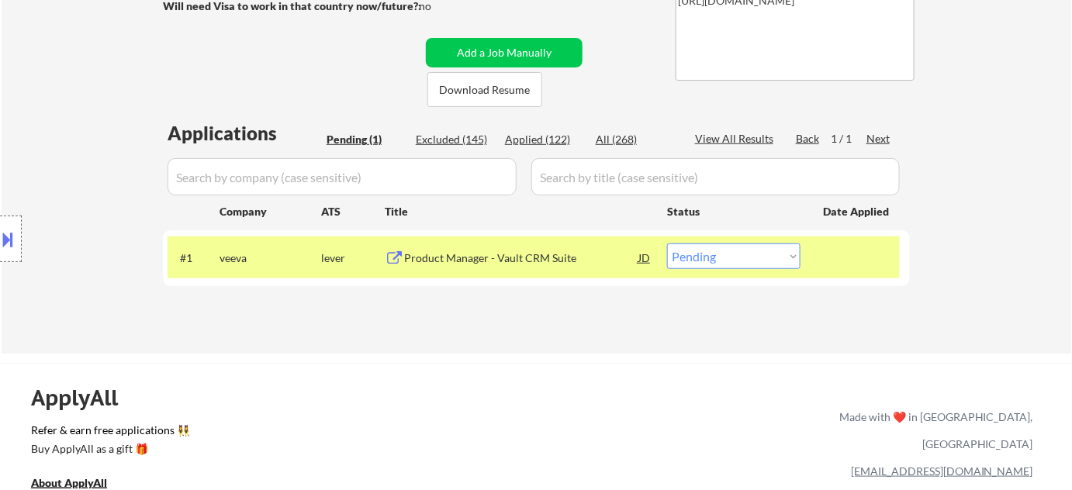
select select ""applied""
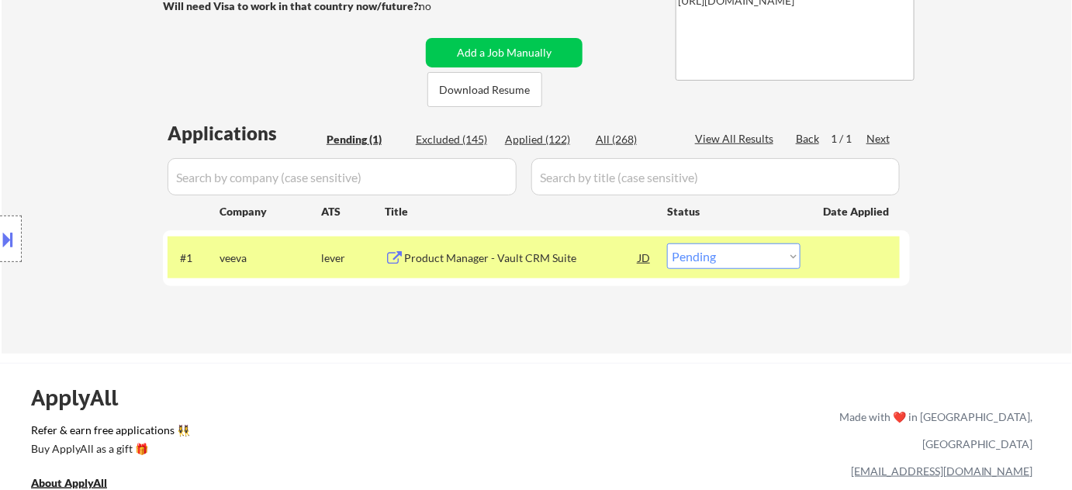
select select ""applied""
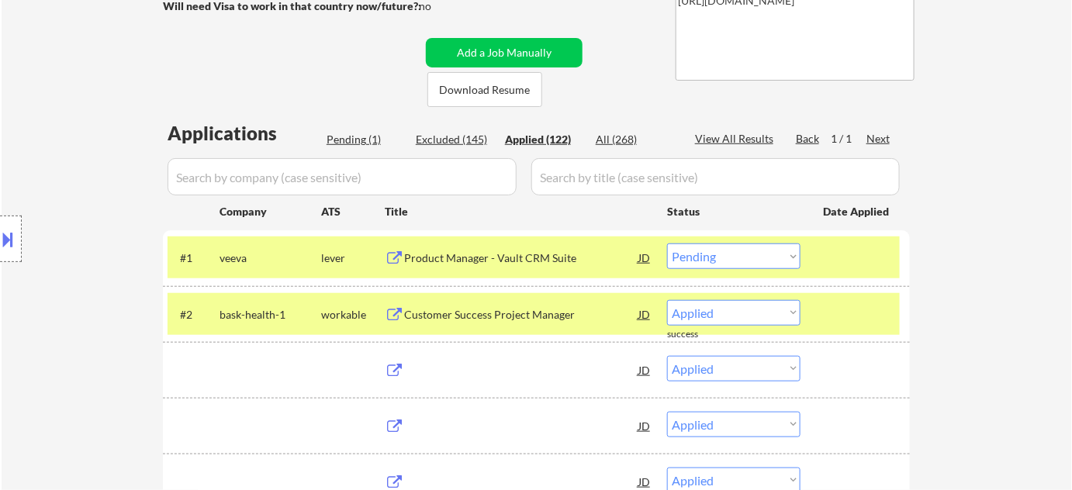
select select ""applied""
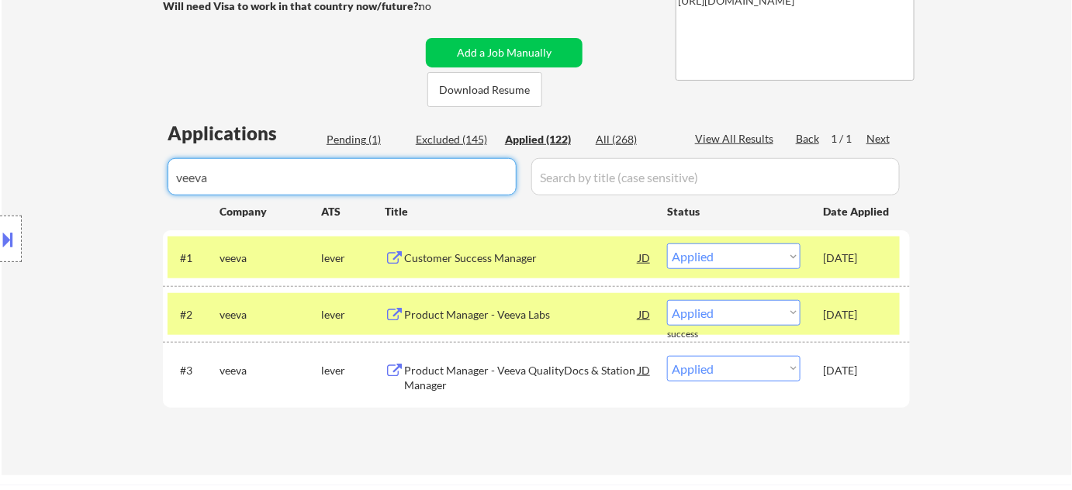
type input "veeva"
click at [345, 143] on div "Pending (1)" at bounding box center [366, 140] width 78 height 16
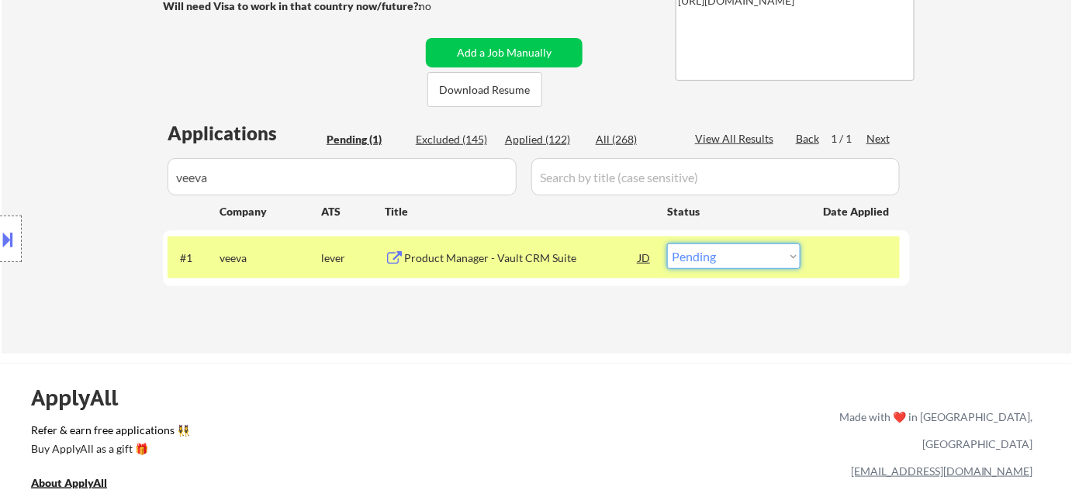
drag, startPoint x: 717, startPoint y: 257, endPoint x: 721, endPoint y: 266, distance: 9.4
click at [717, 257] on select "Choose an option... Pending Applied Excluded (Questions) Excluded (Expired) Exc…" at bounding box center [733, 257] width 133 height 26
select select ""excluded__other_""
click at [667, 244] on select "Choose an option... Pending Applied Excluded (Questions) Excluded (Expired) Exc…" at bounding box center [733, 257] width 133 height 26
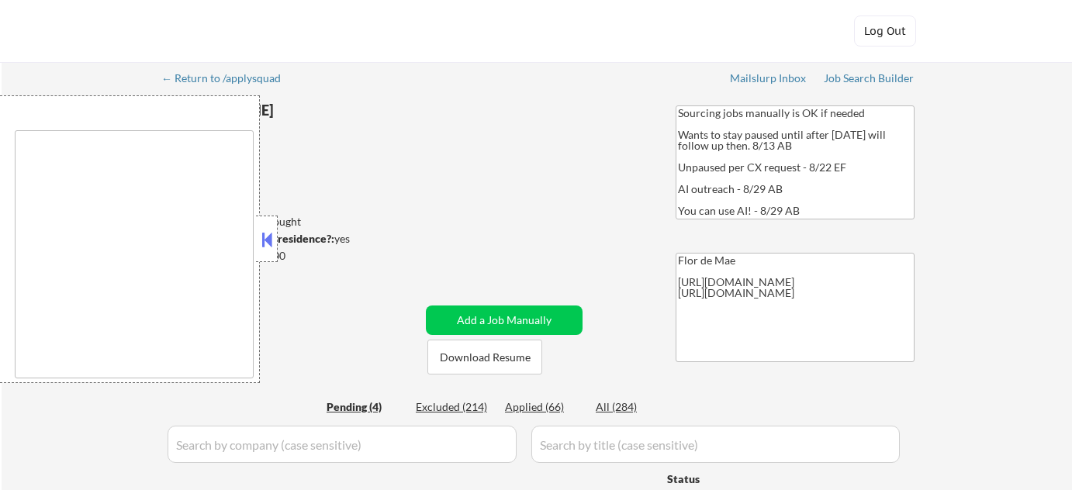
type textarea "[GEOGRAPHIC_DATA], [GEOGRAPHIC_DATA] [GEOGRAPHIC_DATA], [GEOGRAPHIC_DATA] [GEOG…"
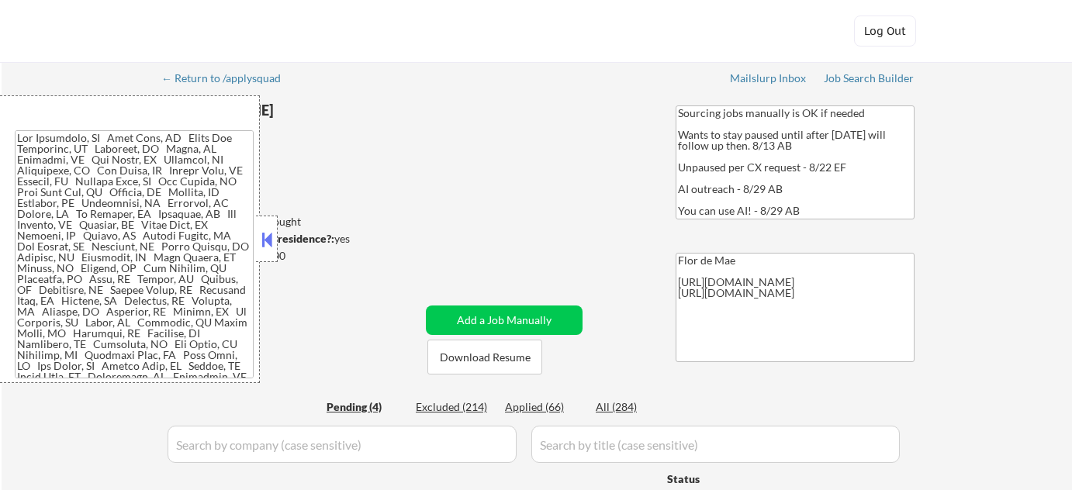
select select ""pending""
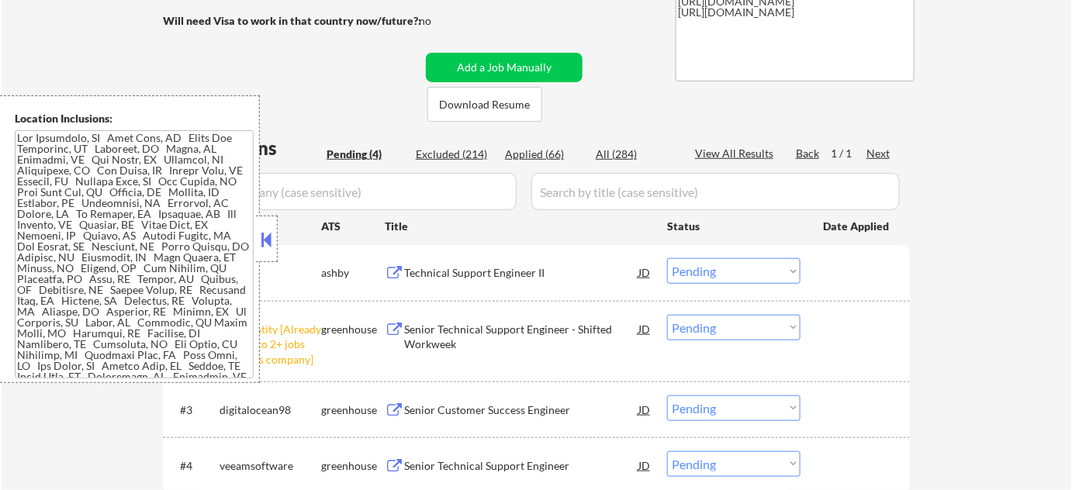
scroll to position [352, 0]
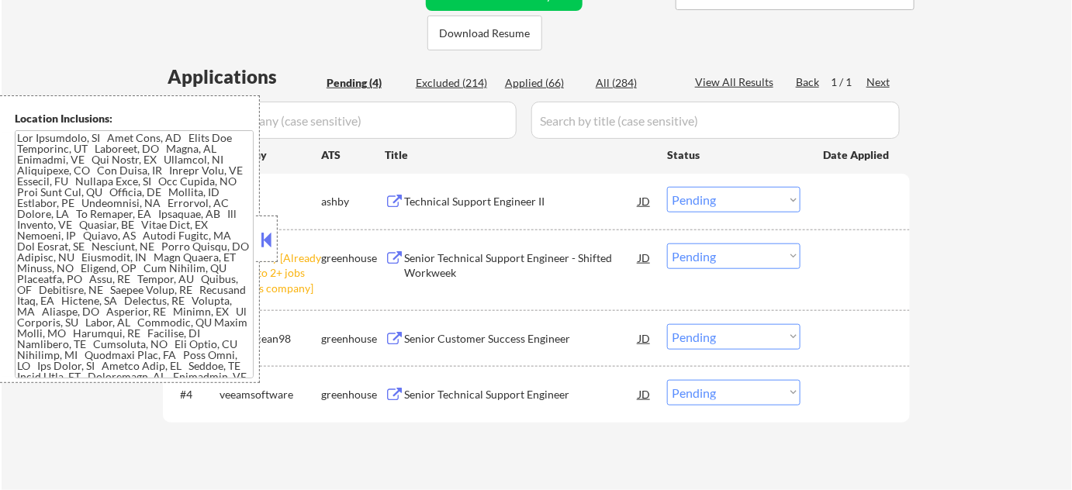
click at [271, 244] on button at bounding box center [266, 239] width 17 height 23
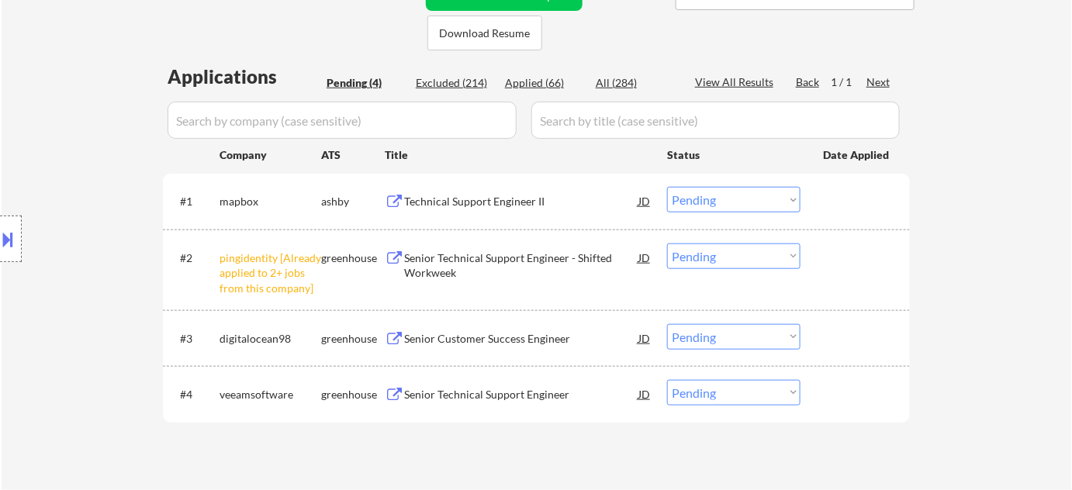
click at [720, 254] on select "Choose an option... Pending Applied Excluded (Questions) Excluded (Expired) Exc…" at bounding box center [733, 257] width 133 height 26
click at [667, 244] on select "Choose an option... Pending Applied Excluded (Questions) Excluded (Expired) Exc…" at bounding box center [733, 257] width 133 height 26
select select ""pending""
